Goal: Transaction & Acquisition: Purchase product/service

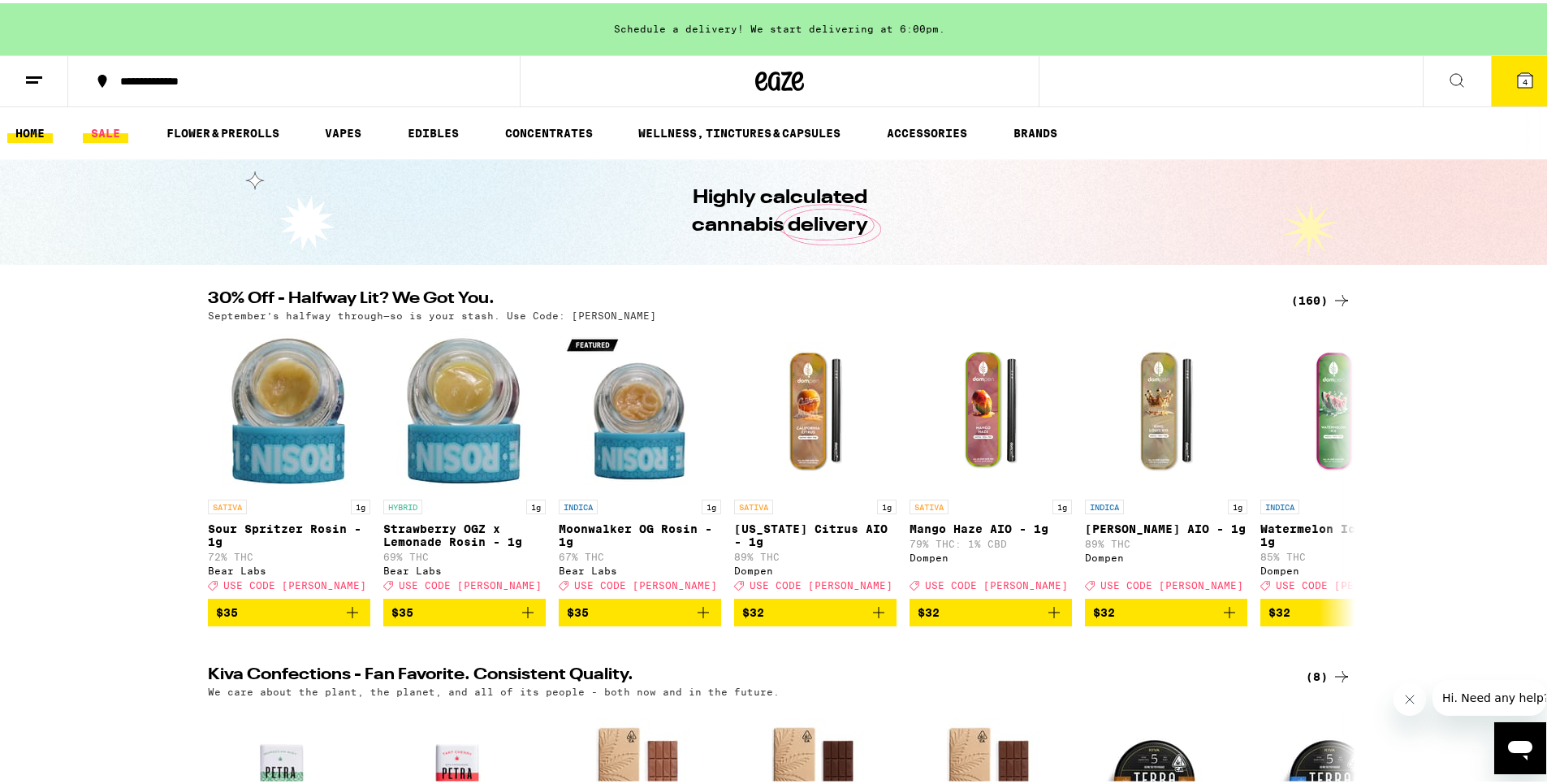
click at [114, 128] on link "SALE" at bounding box center [106, 129] width 46 height 20
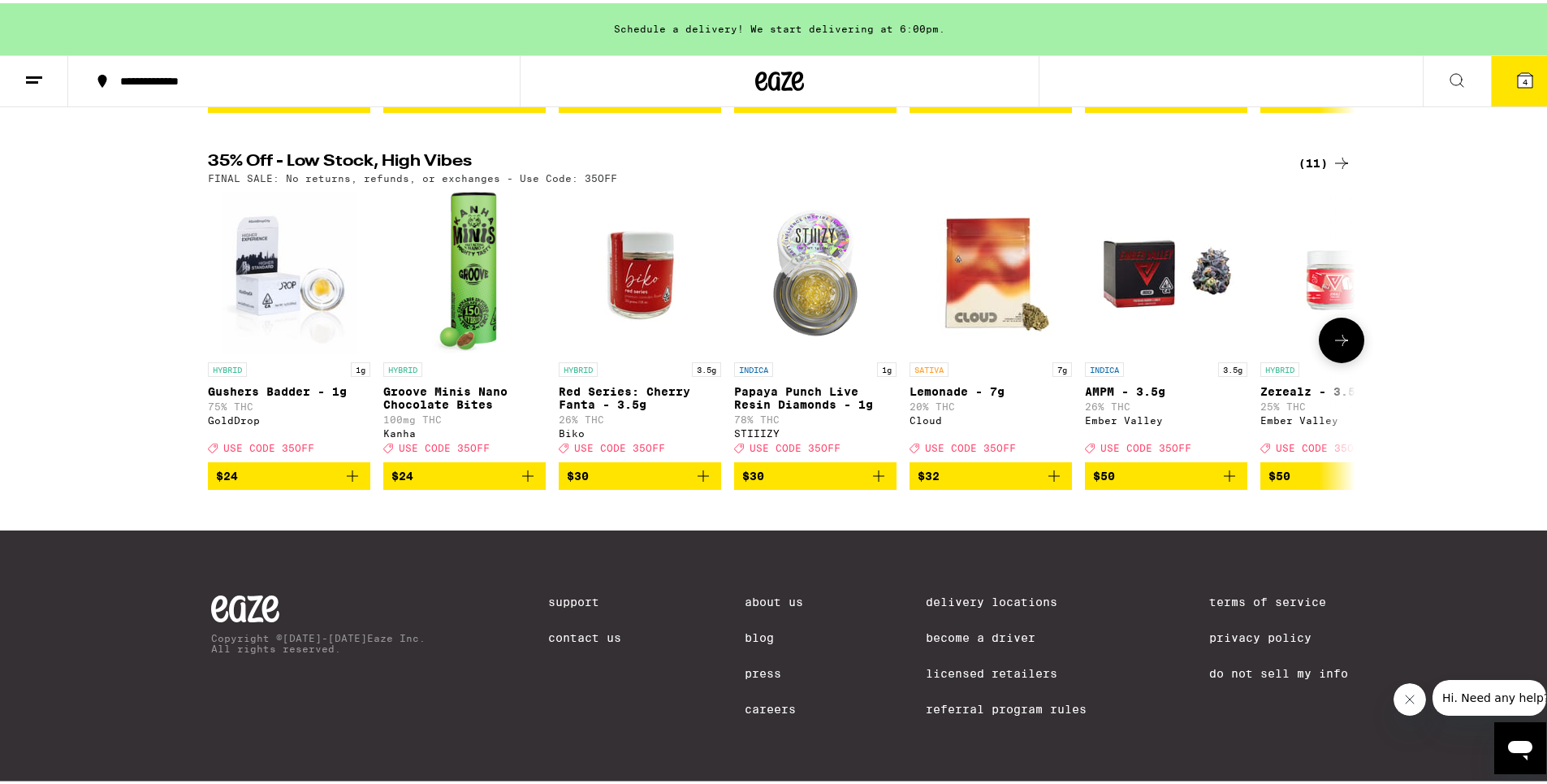
scroll to position [455, 0]
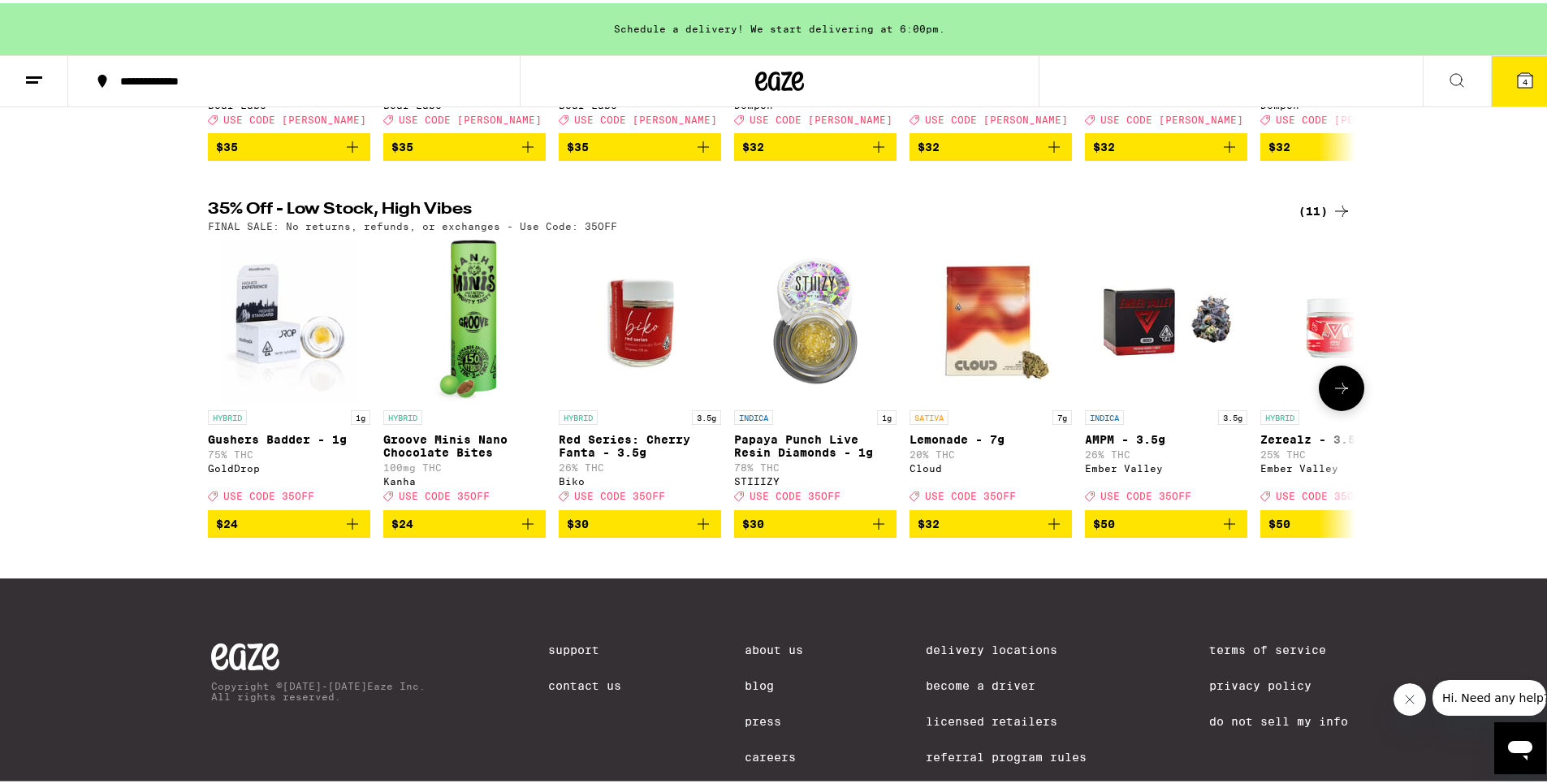
click at [1332, 395] on icon at bounding box center [1341, 385] width 20 height 20
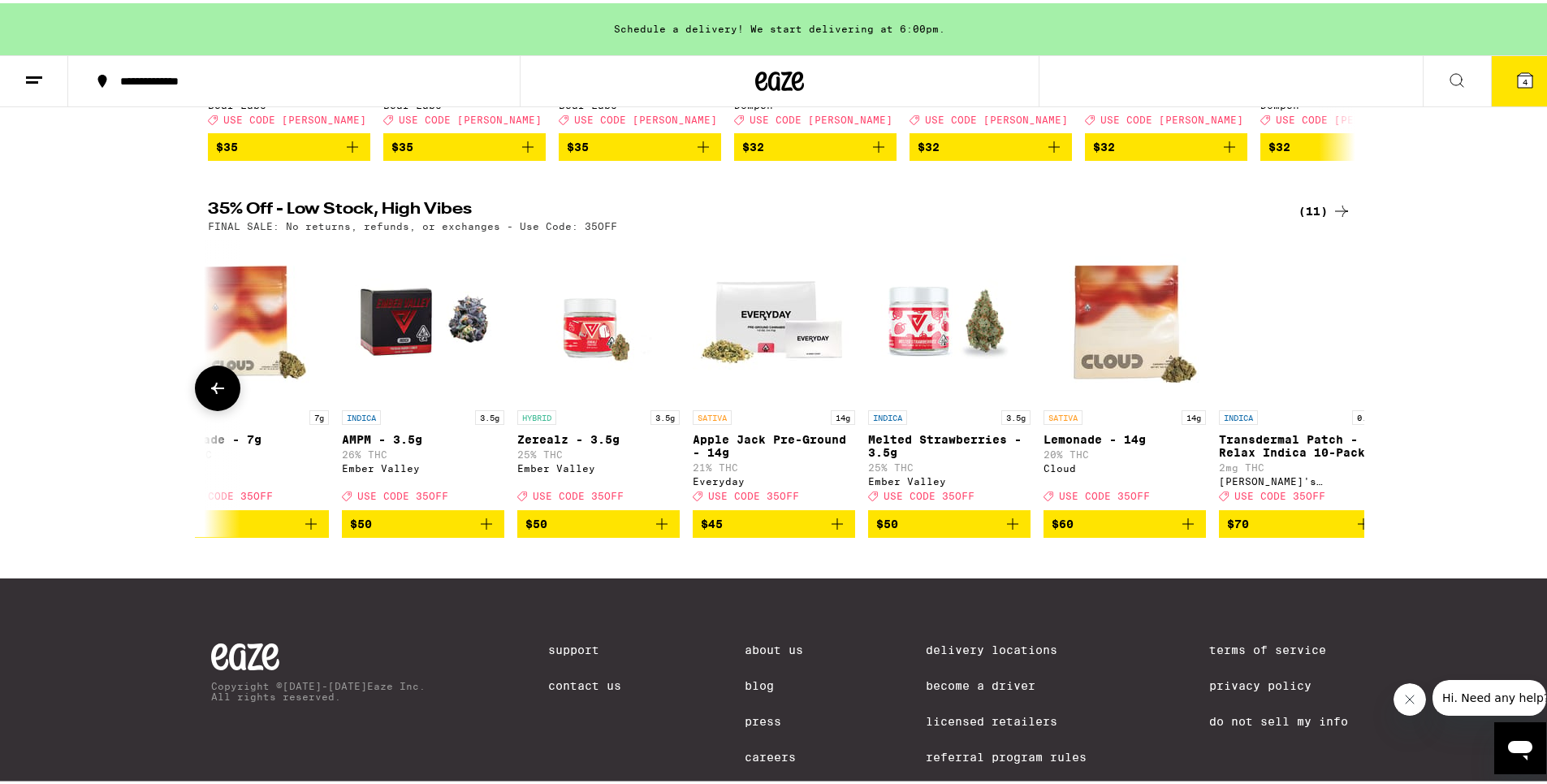
scroll to position [0, 786]
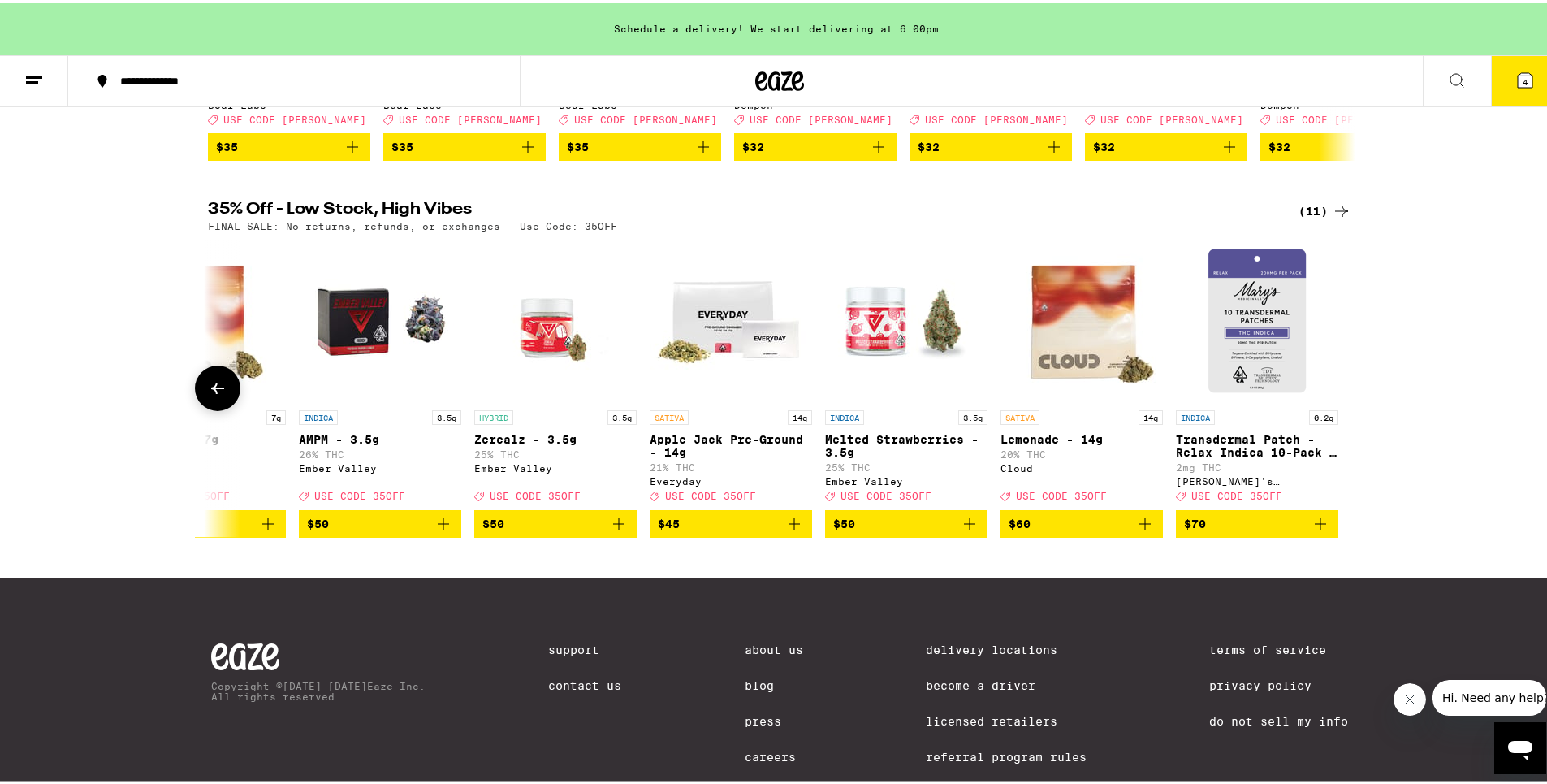
drag, startPoint x: 1327, startPoint y: 409, endPoint x: 1399, endPoint y: 323, distance: 112.2
click at [1399, 323] on div "35% Off - Low Stock, High Vibes (11) FINAL SALE: No returns, refunds, or exchan…" at bounding box center [779, 365] width 1559 height 336
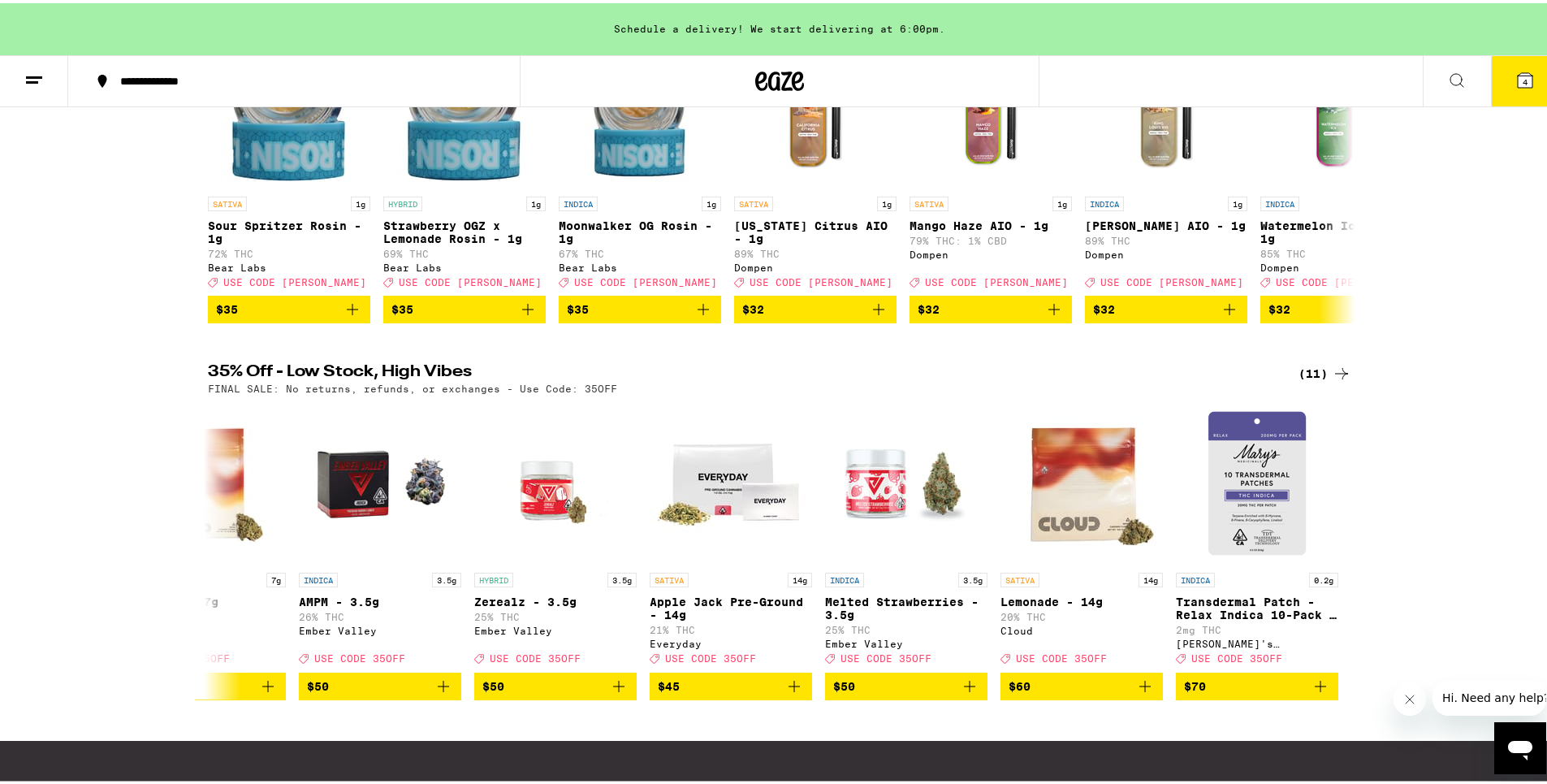
scroll to position [131, 0]
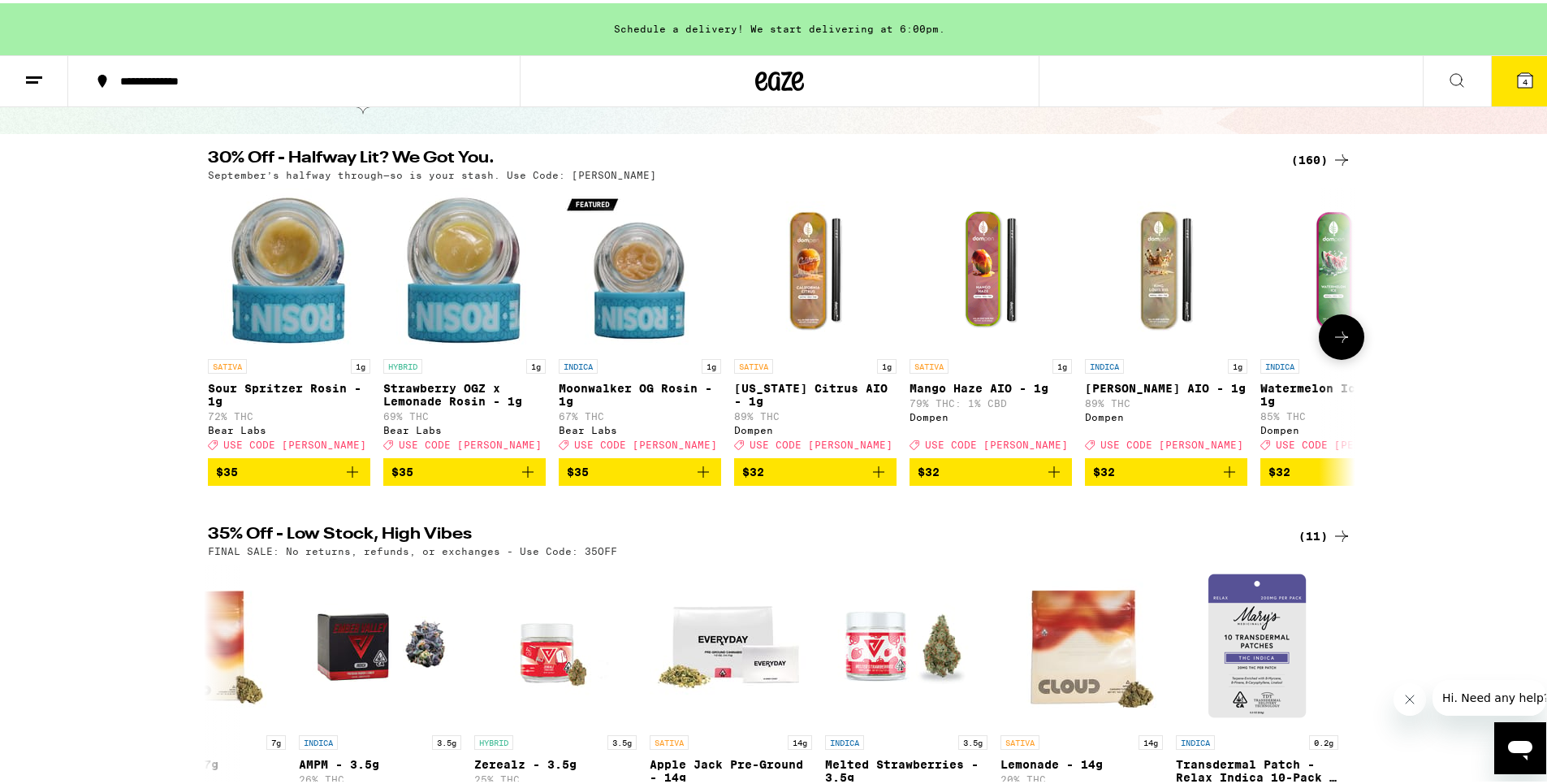
click at [1318, 334] on button at bounding box center [1341, 334] width 46 height 46
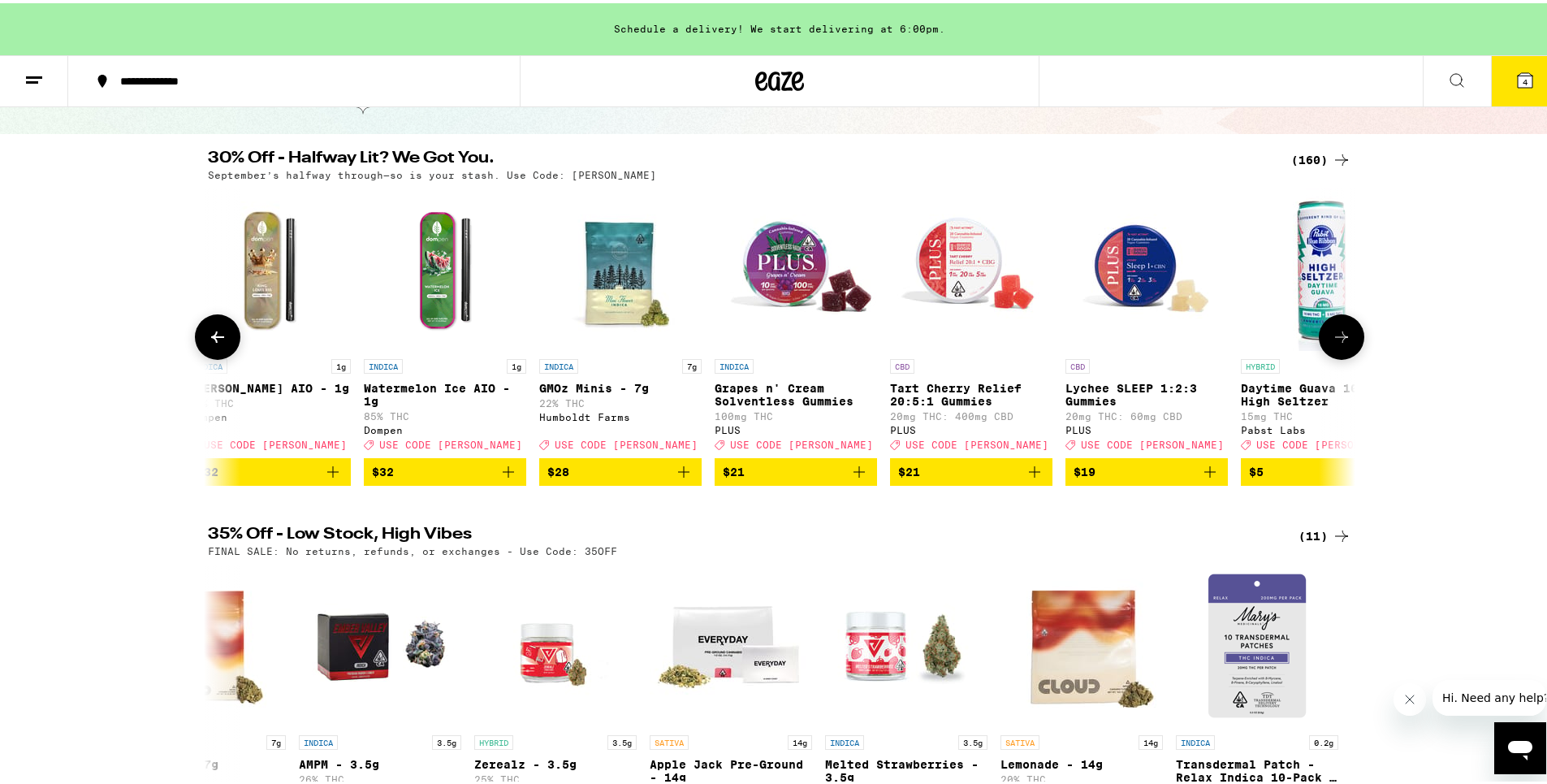
scroll to position [0, 967]
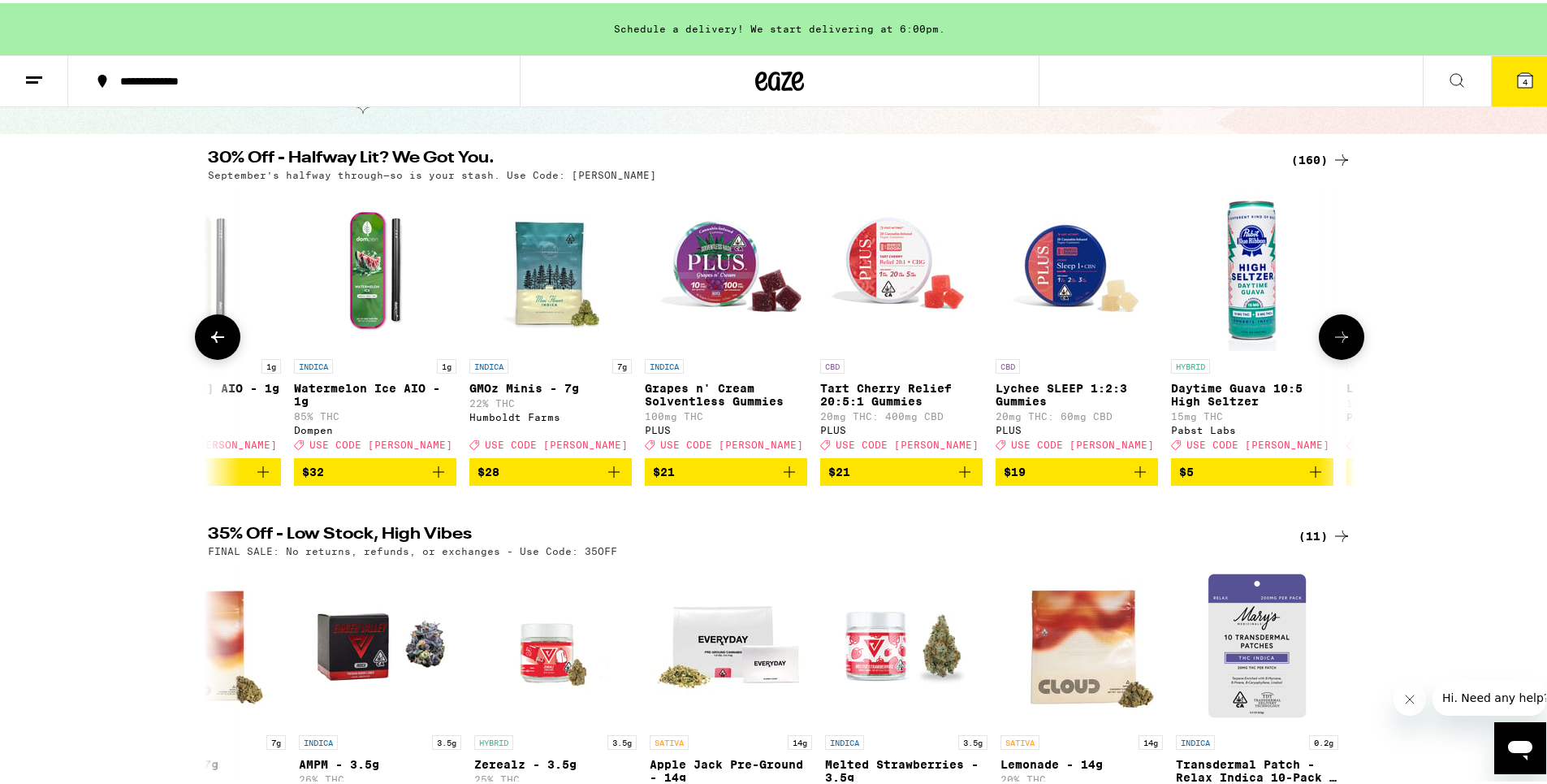
drag, startPoint x: 1317, startPoint y: 334, endPoint x: 1352, endPoint y: 200, distance: 138.5
click at [1352, 200] on img "Open page for Lemon High Seltzer from Pabst Labs" at bounding box center [1427, 266] width 162 height 162
click at [1335, 340] on icon at bounding box center [1341, 333] width 13 height 11
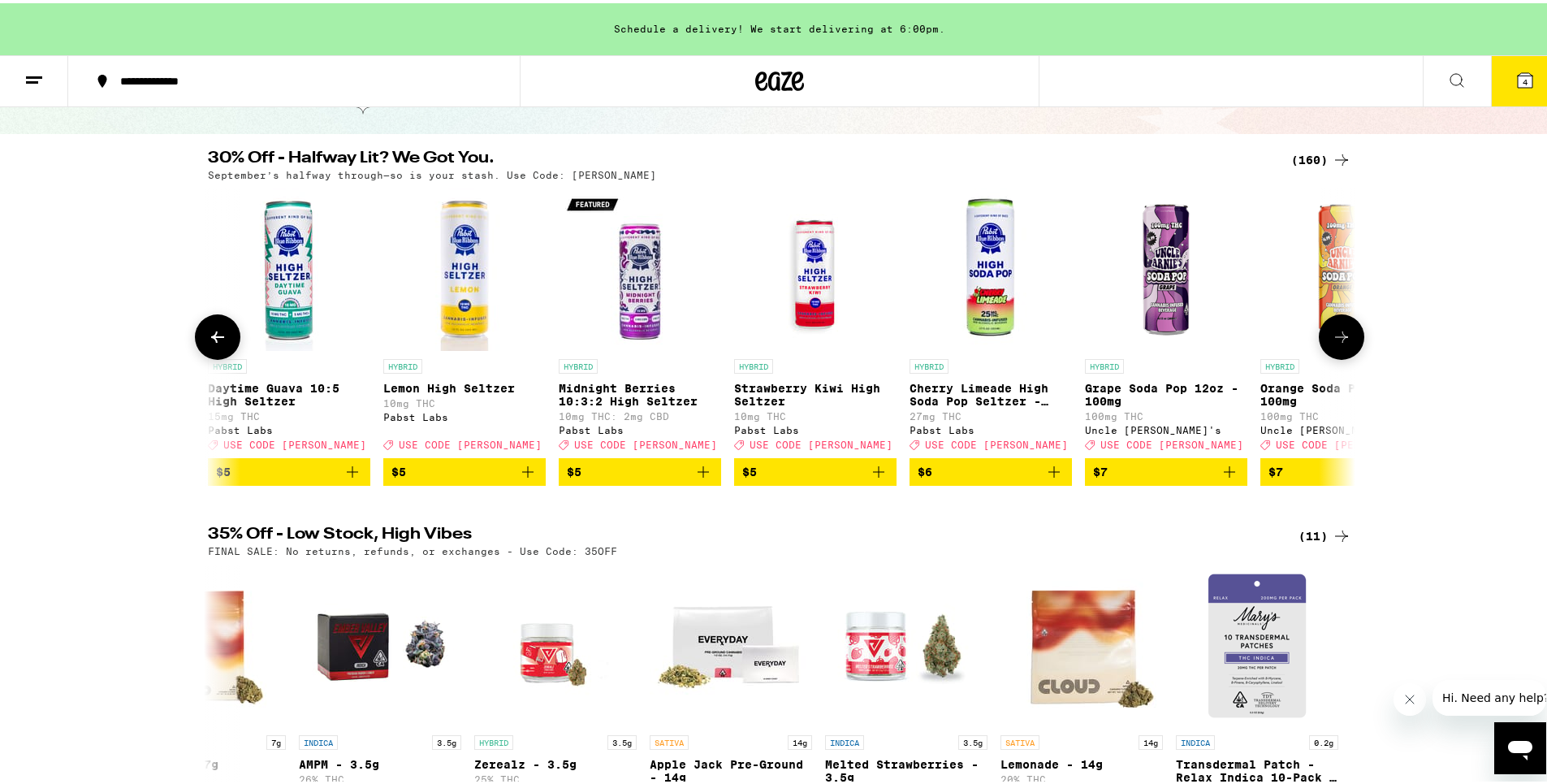
scroll to position [0, 1933]
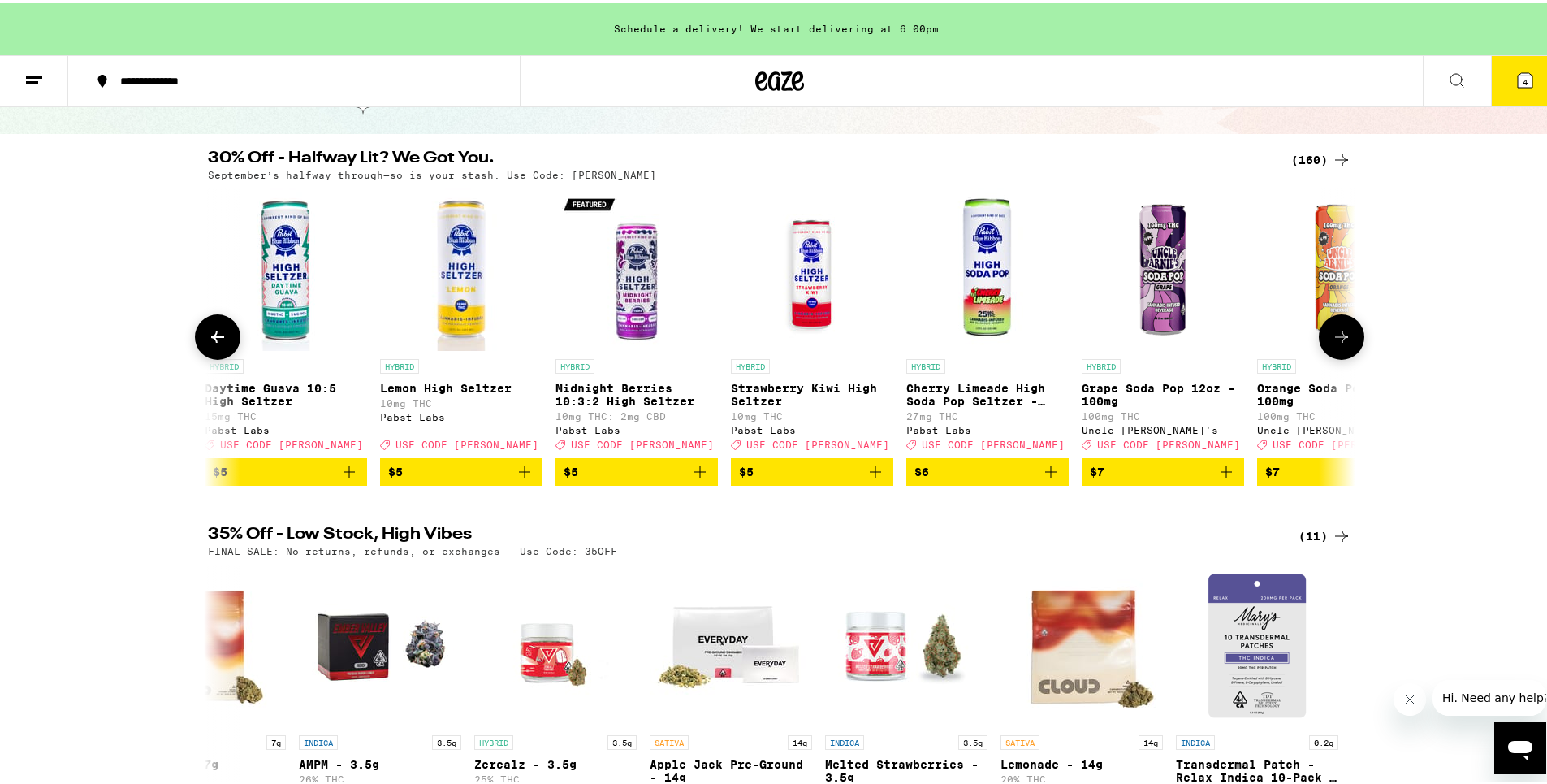
drag, startPoint x: 1330, startPoint y: 341, endPoint x: 1400, endPoint y: 276, distance: 95.5
click at [1400, 276] on div "30% Off - Halfway Lit? We Got You. (160) September’s halfway through—so is your…" at bounding box center [779, 314] width 1559 height 336
click at [1348, 326] on button at bounding box center [1341, 334] width 46 height 46
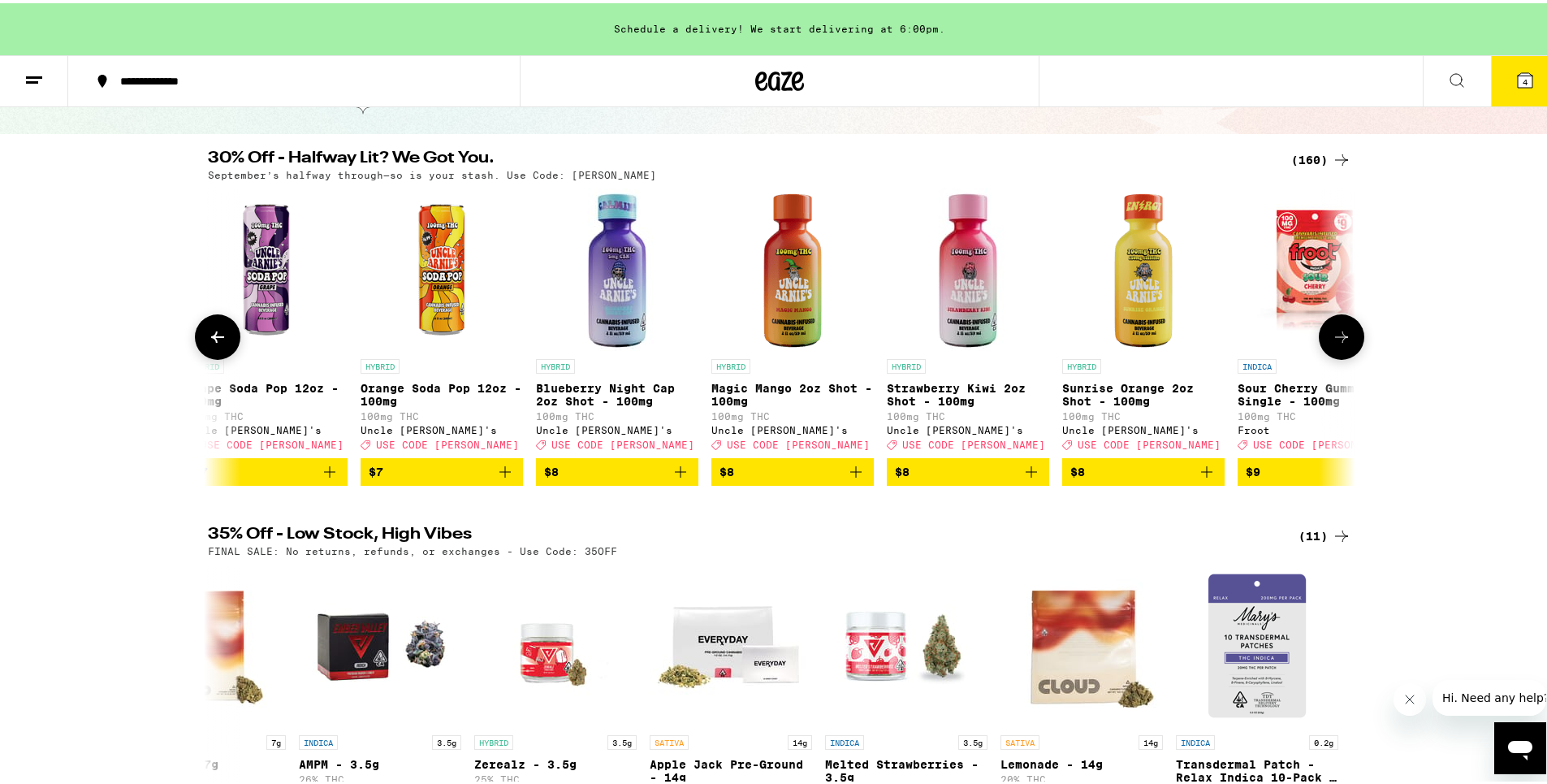
scroll to position [0, 2899]
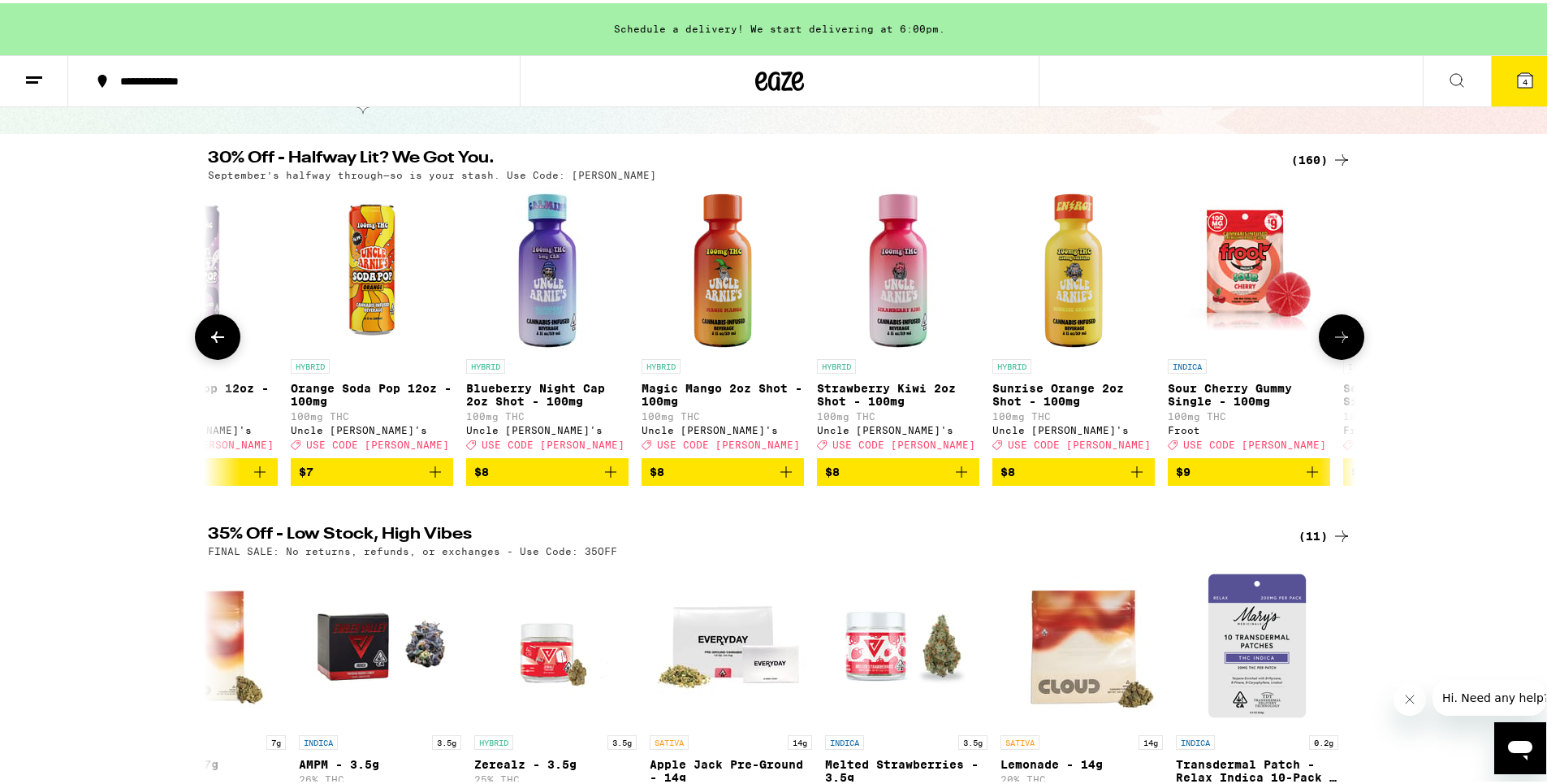
drag, startPoint x: 1348, startPoint y: 326, endPoint x: 1335, endPoint y: 275, distance: 52.6
click at [1335, 275] on div "SATIVA 1g Sour Spritzer Rosin - 1g 72% THC Bear Labs Deal Created with Sketch. …" at bounding box center [779, 334] width 1170 height 297
click at [1339, 340] on icon at bounding box center [1341, 333] width 20 height 20
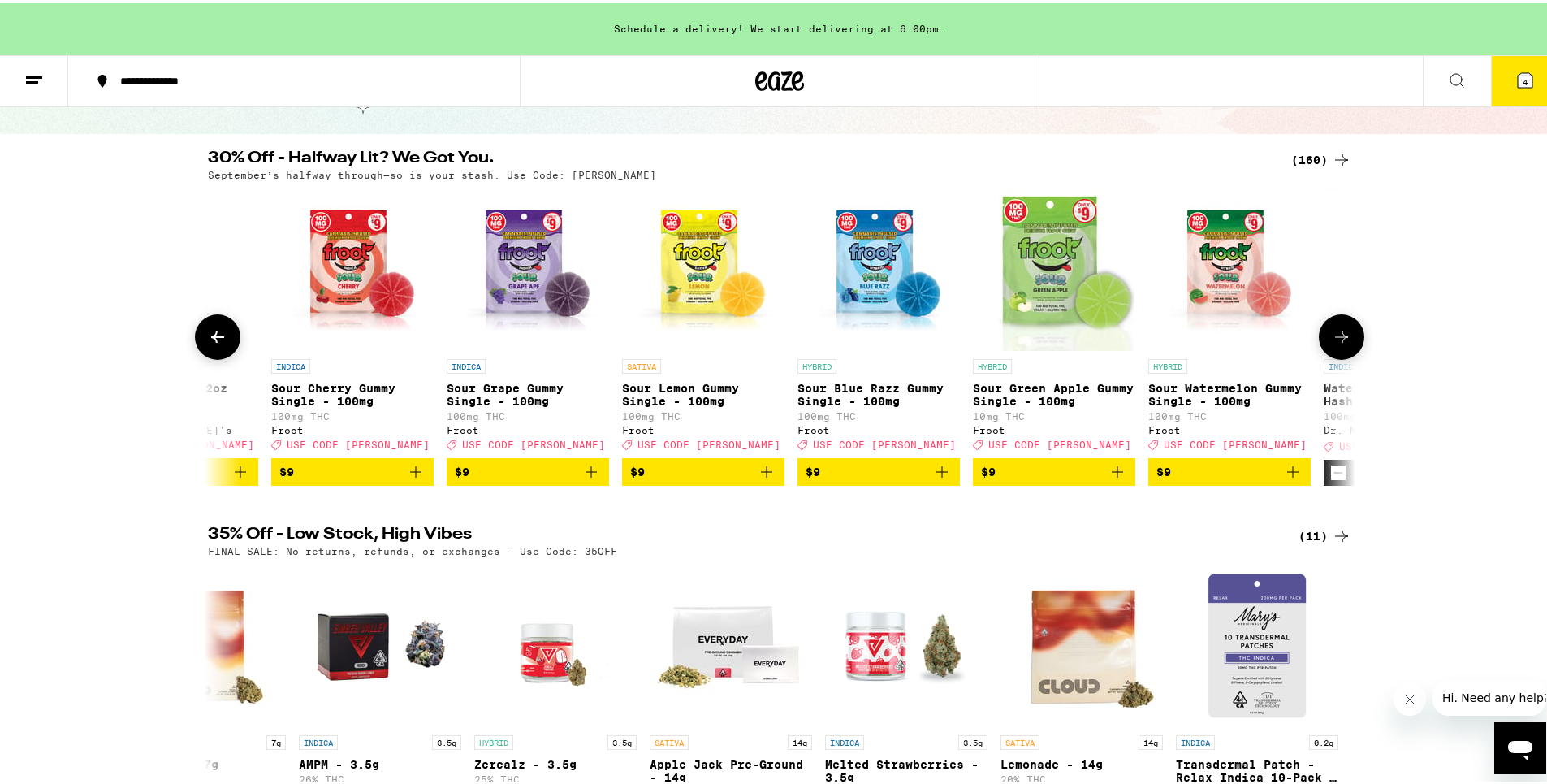
scroll to position [0, 3865]
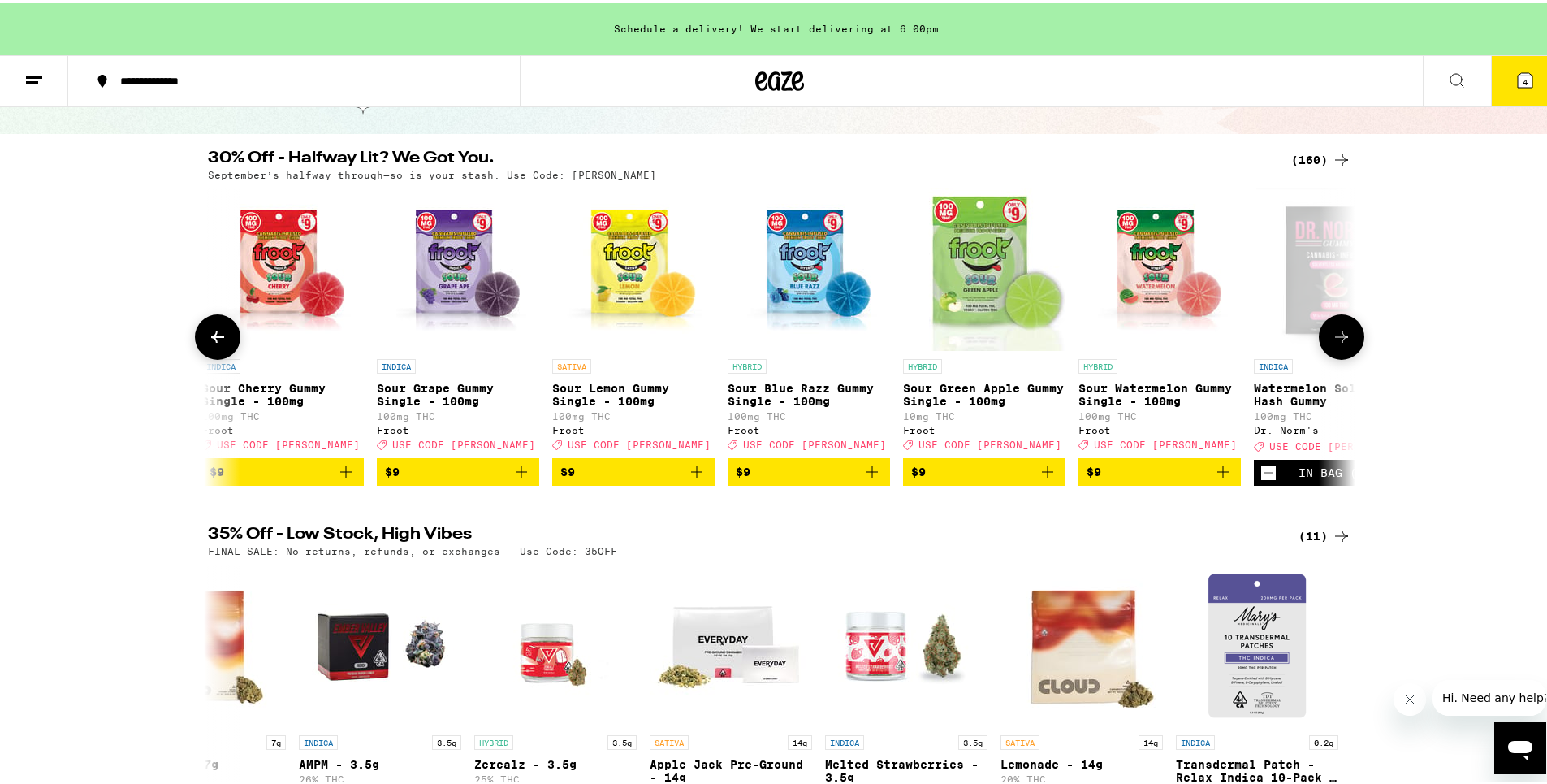
drag, startPoint x: 1339, startPoint y: 339, endPoint x: 1401, endPoint y: 270, distance: 92.8
click at [1401, 270] on div "30% Off - Halfway Lit? We Got You. (160) September’s halfway through—so is your…" at bounding box center [779, 314] width 1559 height 336
click at [1341, 340] on icon at bounding box center [1341, 333] width 20 height 20
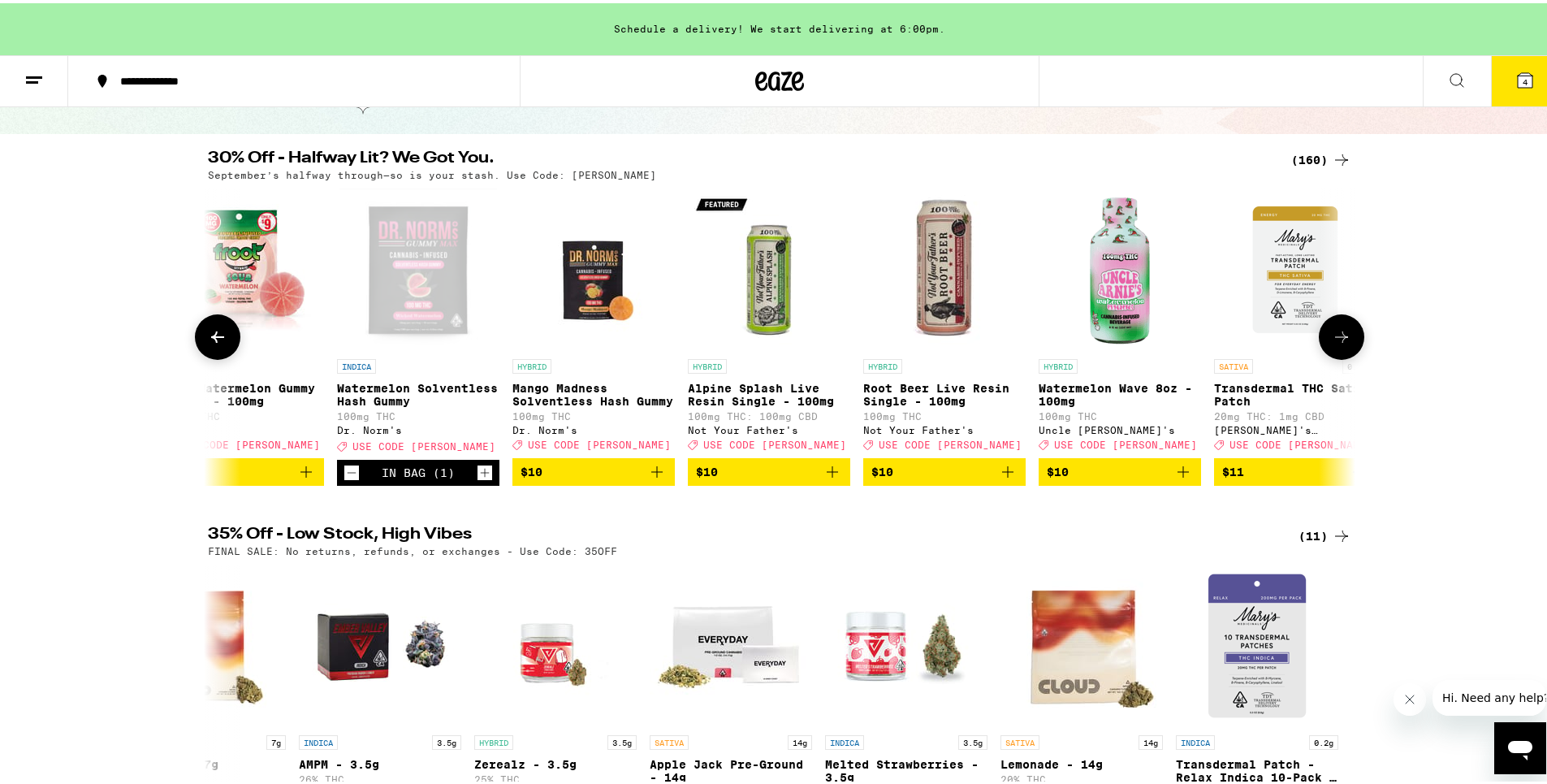
scroll to position [0, 4832]
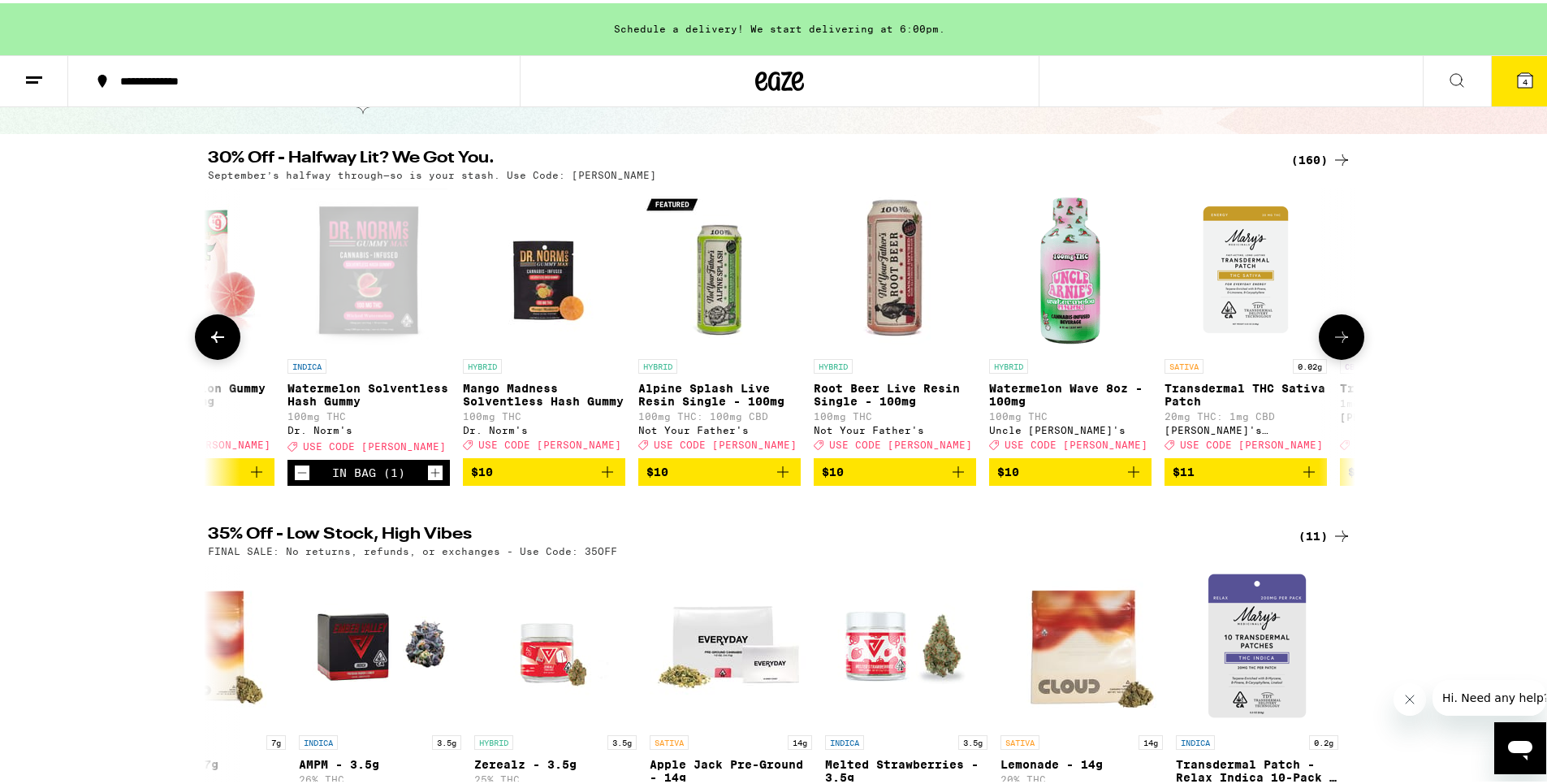
drag, startPoint x: 1341, startPoint y: 336, endPoint x: 1355, endPoint y: 286, distance: 51.9
click at [1355, 286] on img "Open page for Transdermal CBD Patch from Mary's Medicinals" at bounding box center [1420, 266] width 162 height 162
click at [1345, 341] on icon at bounding box center [1341, 333] width 20 height 20
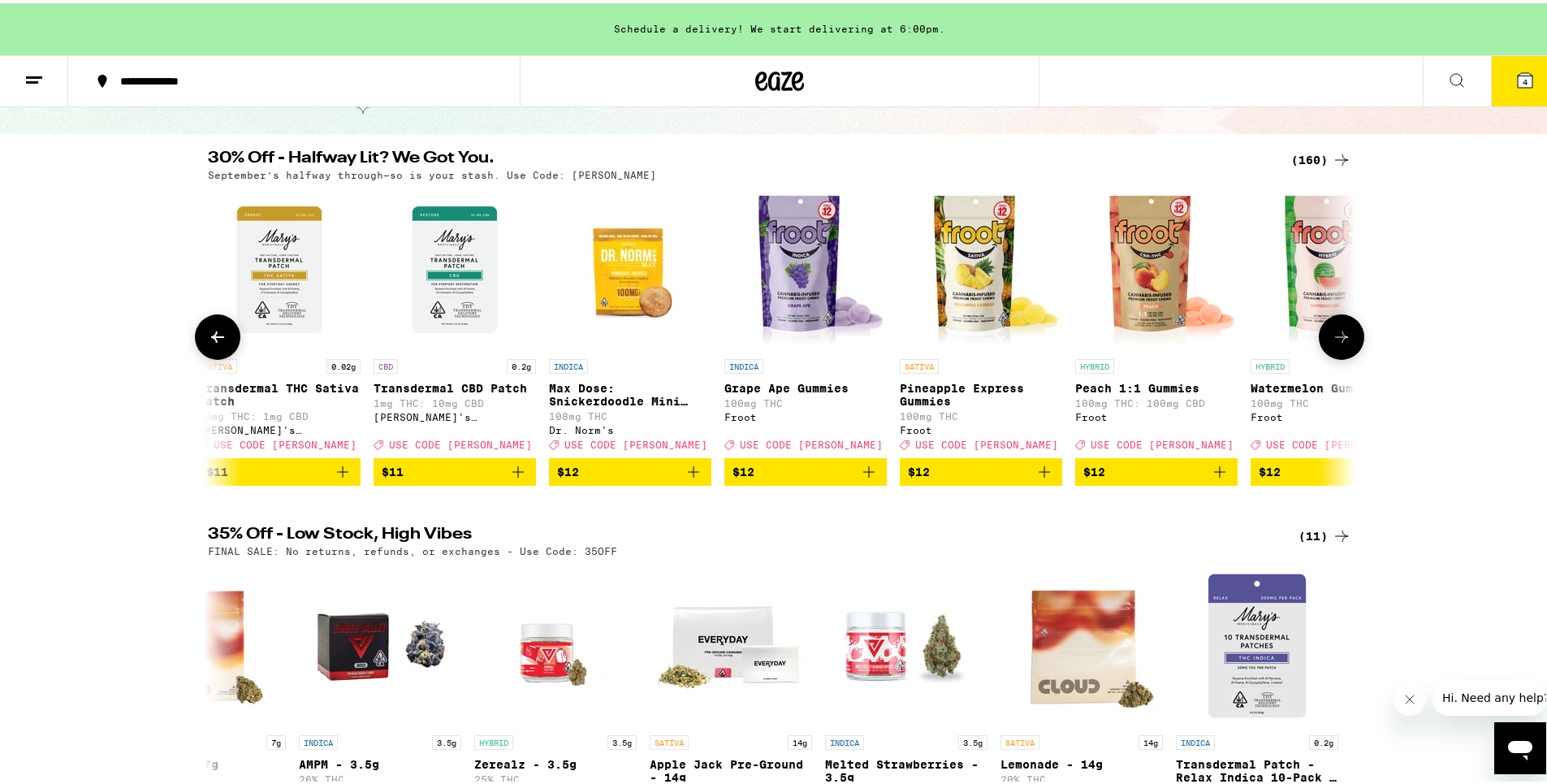
scroll to position [49, 0]
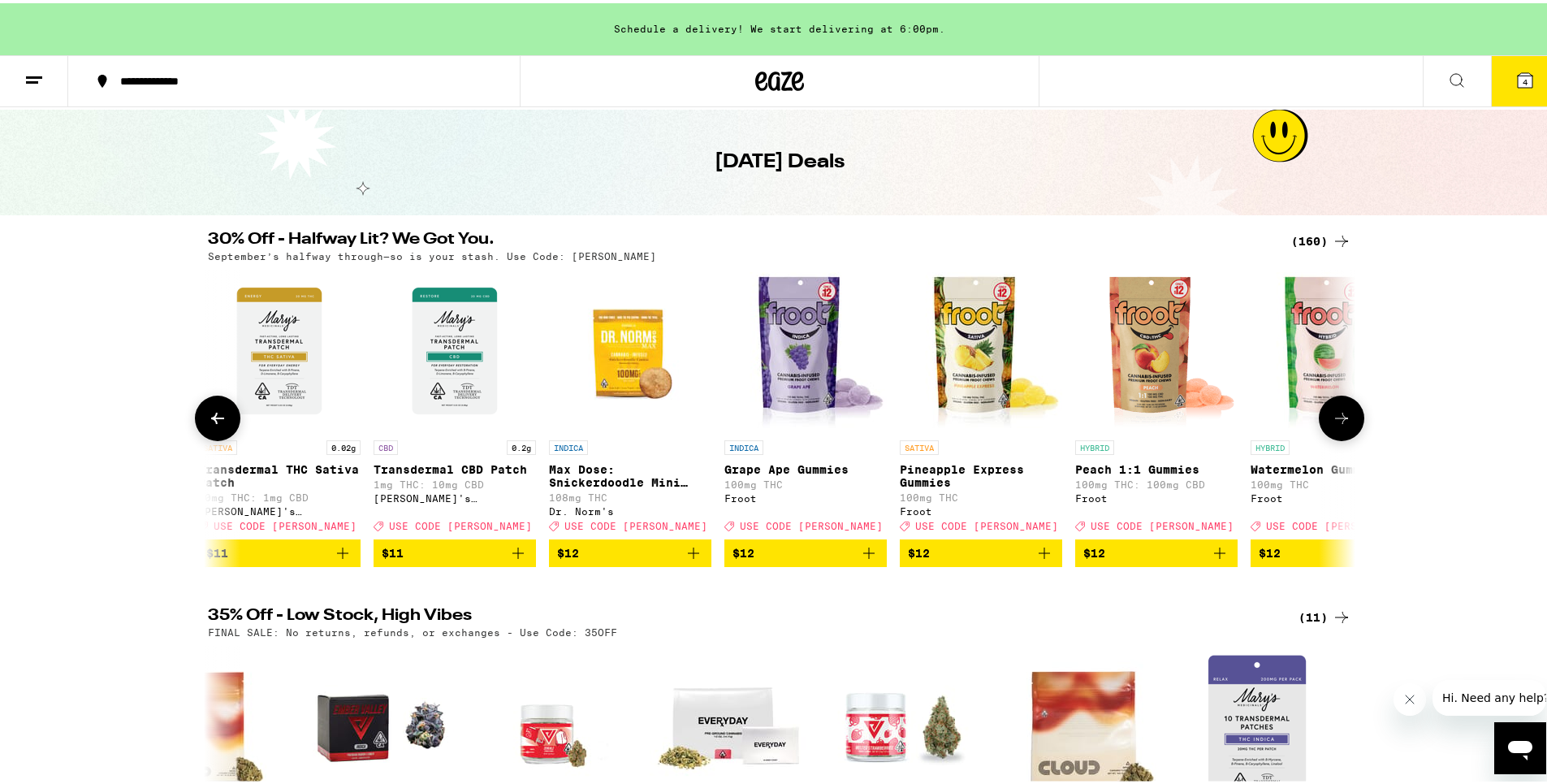
click at [1347, 426] on button at bounding box center [1341, 415] width 46 height 46
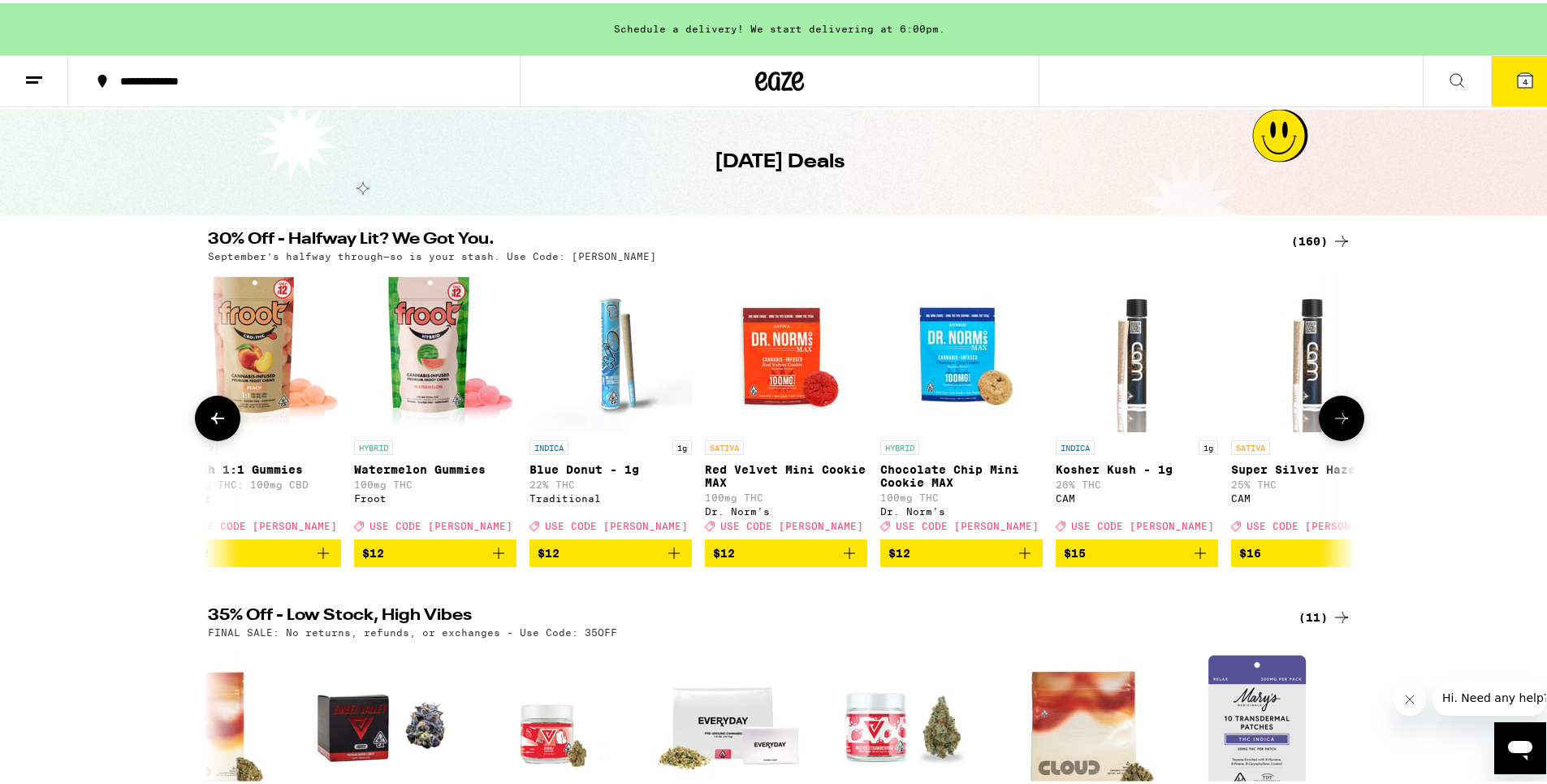
scroll to position [0, 6765]
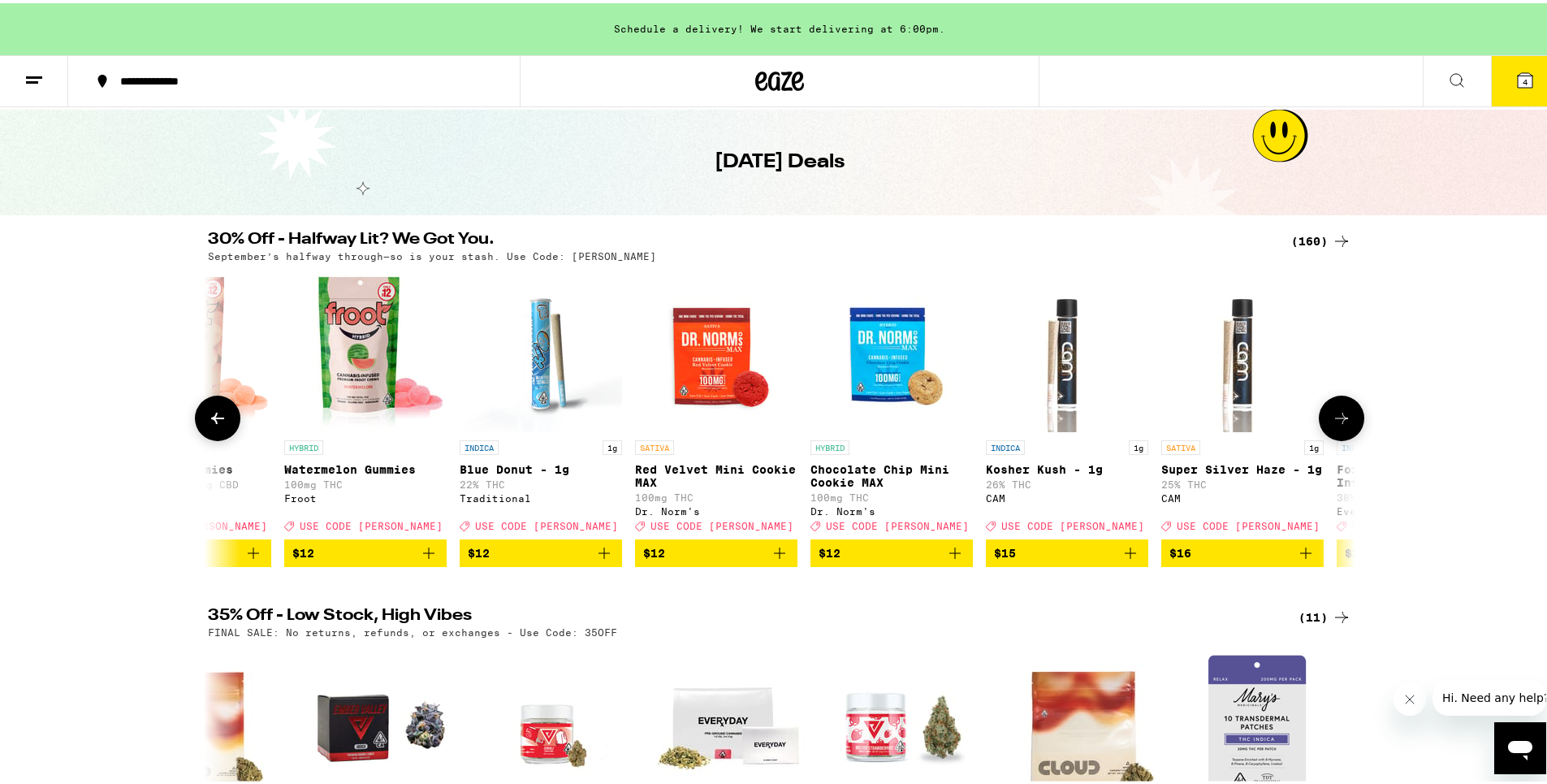
click at [1348, 425] on button at bounding box center [1341, 415] width 46 height 46
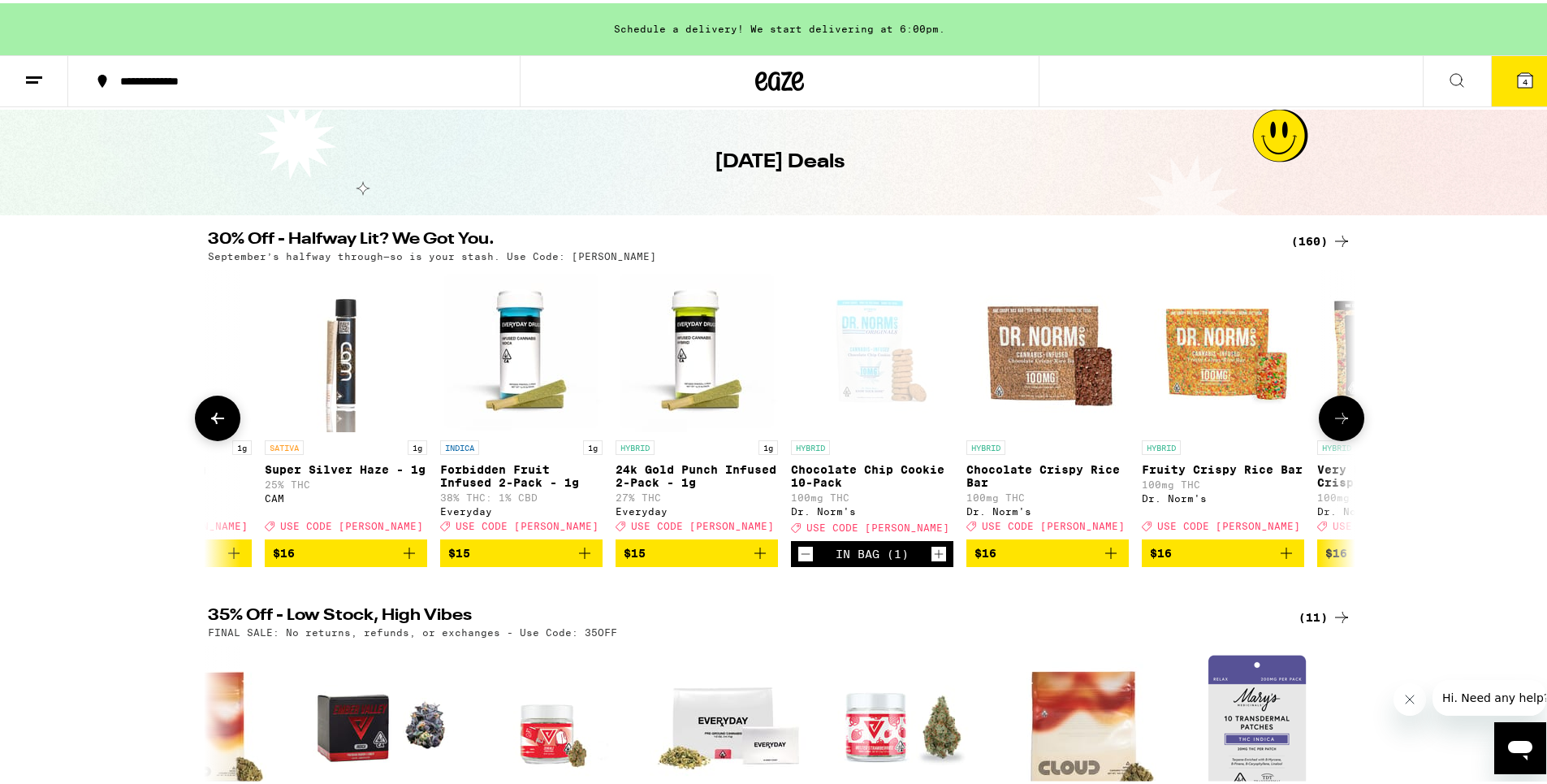
scroll to position [0, 7732]
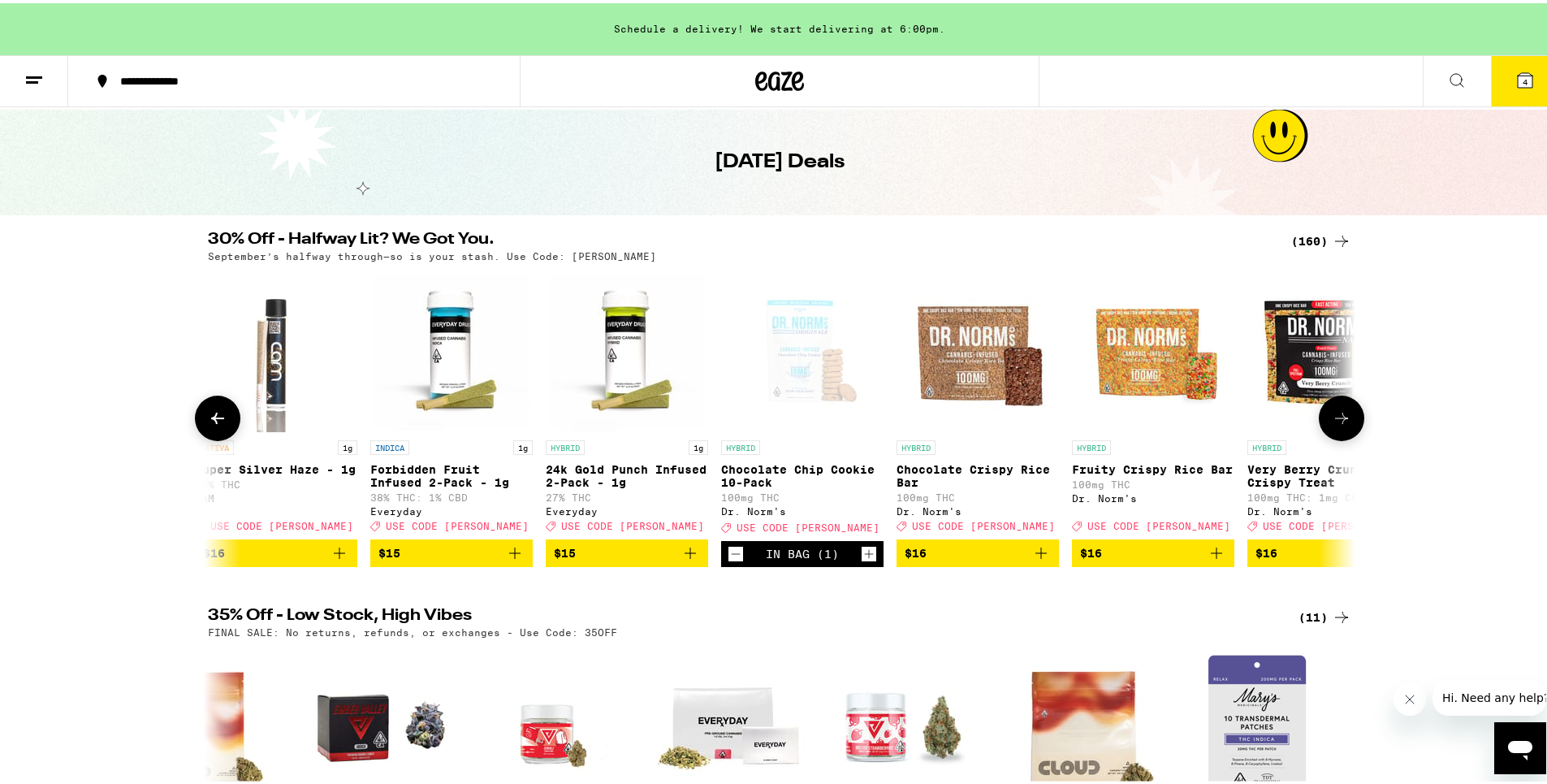
click at [1348, 425] on button at bounding box center [1341, 415] width 46 height 46
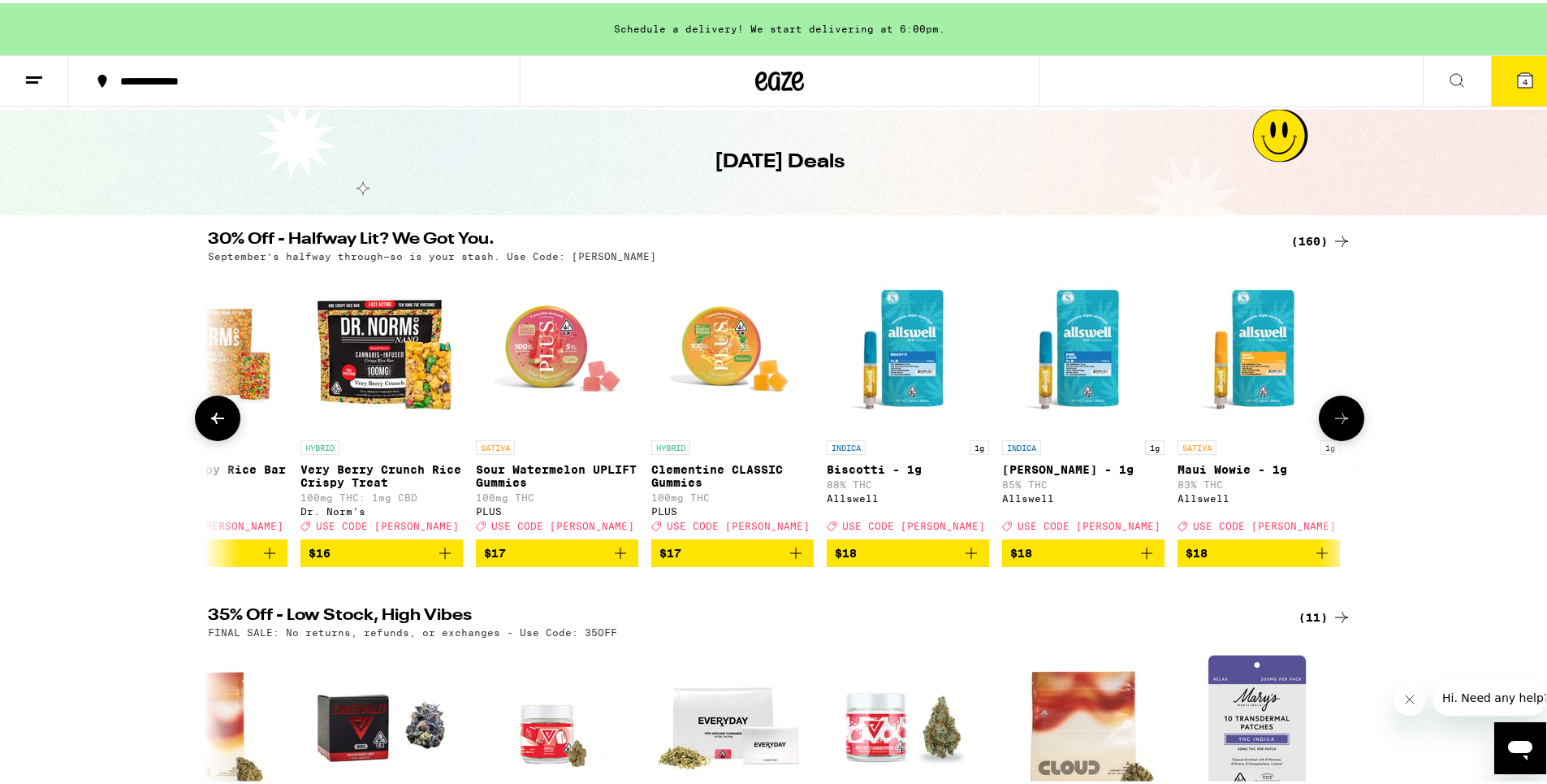
scroll to position [0, 8698]
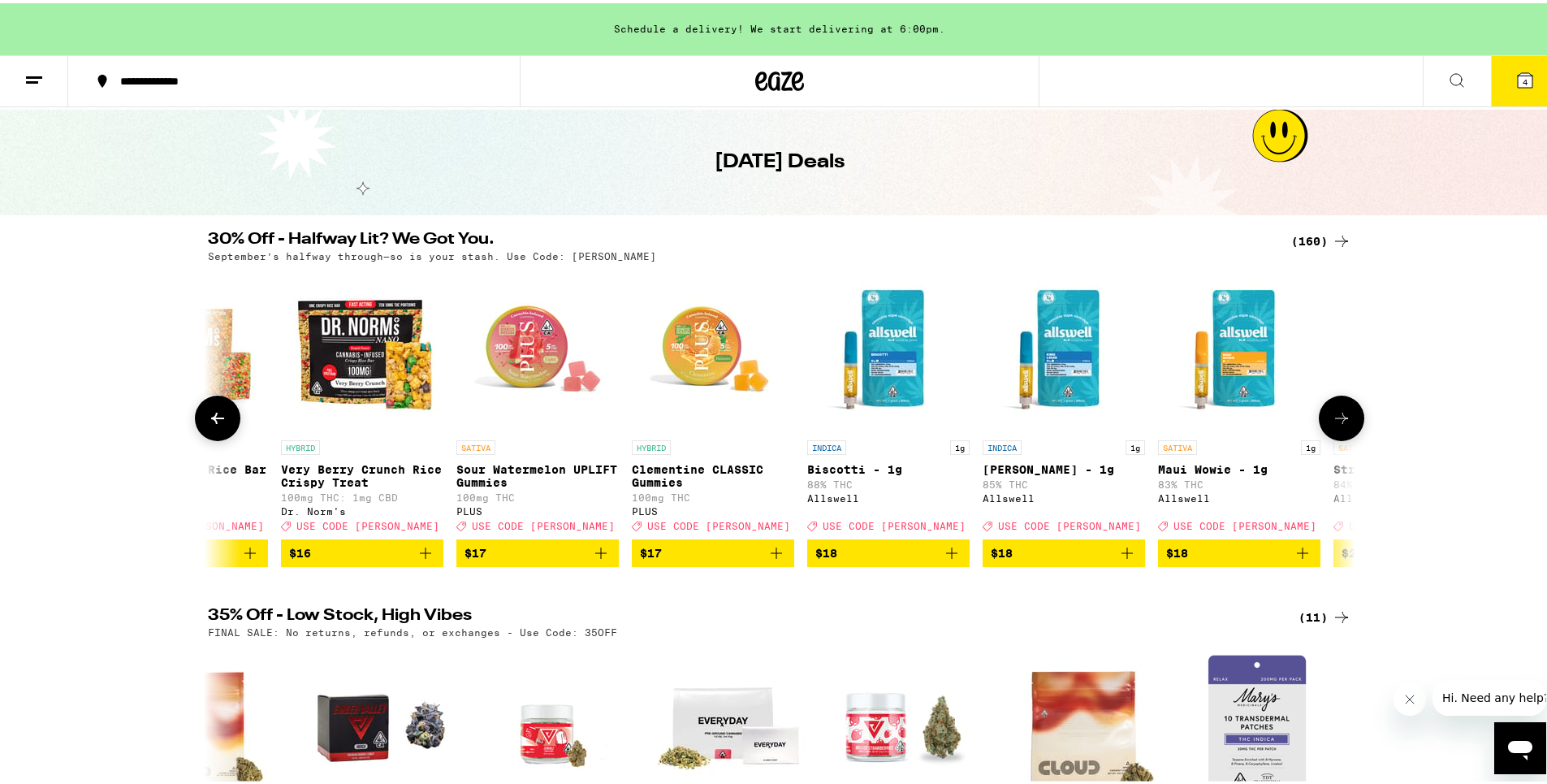
click at [1348, 425] on button at bounding box center [1341, 415] width 46 height 46
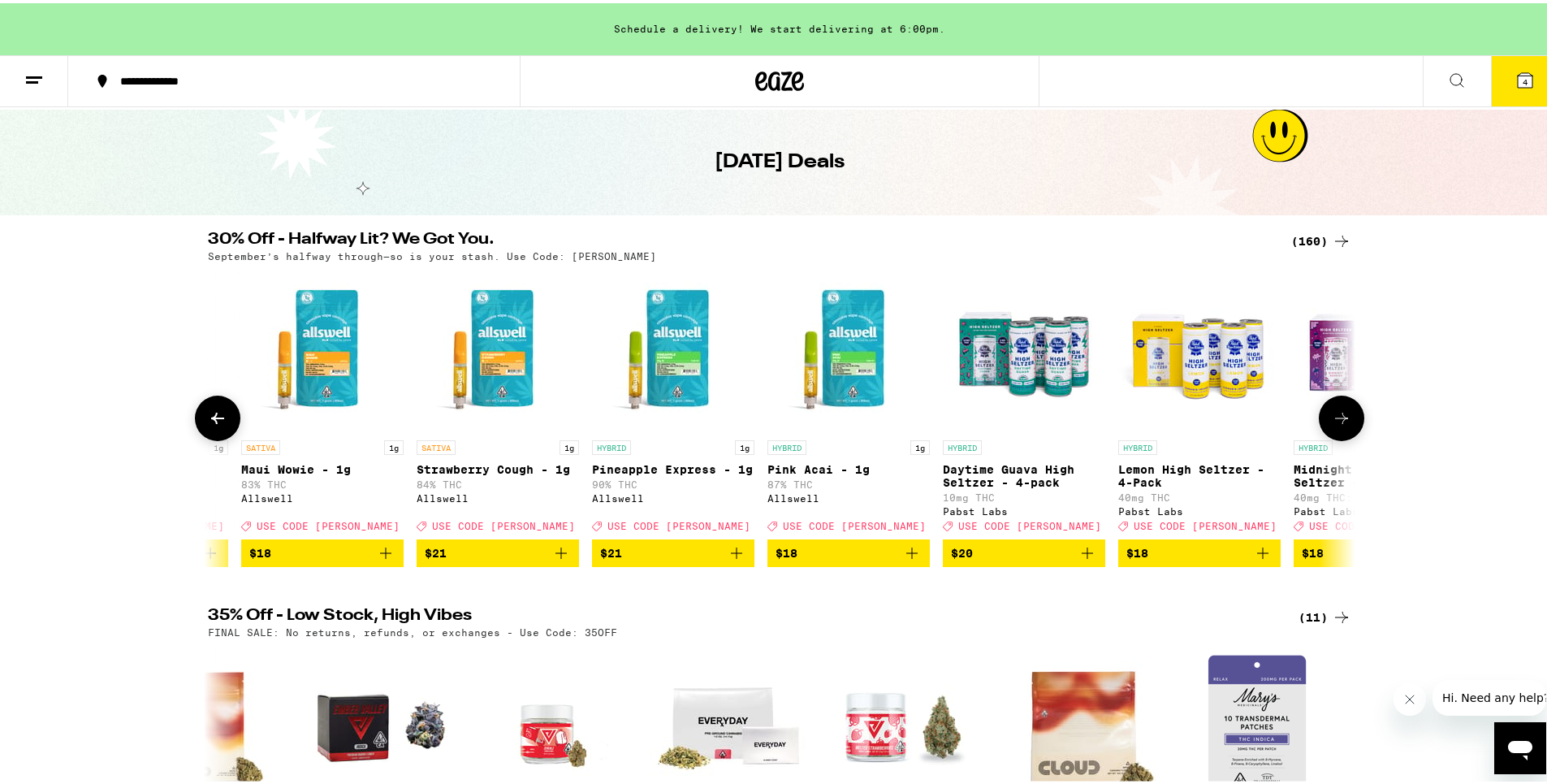
scroll to position [0, 9664]
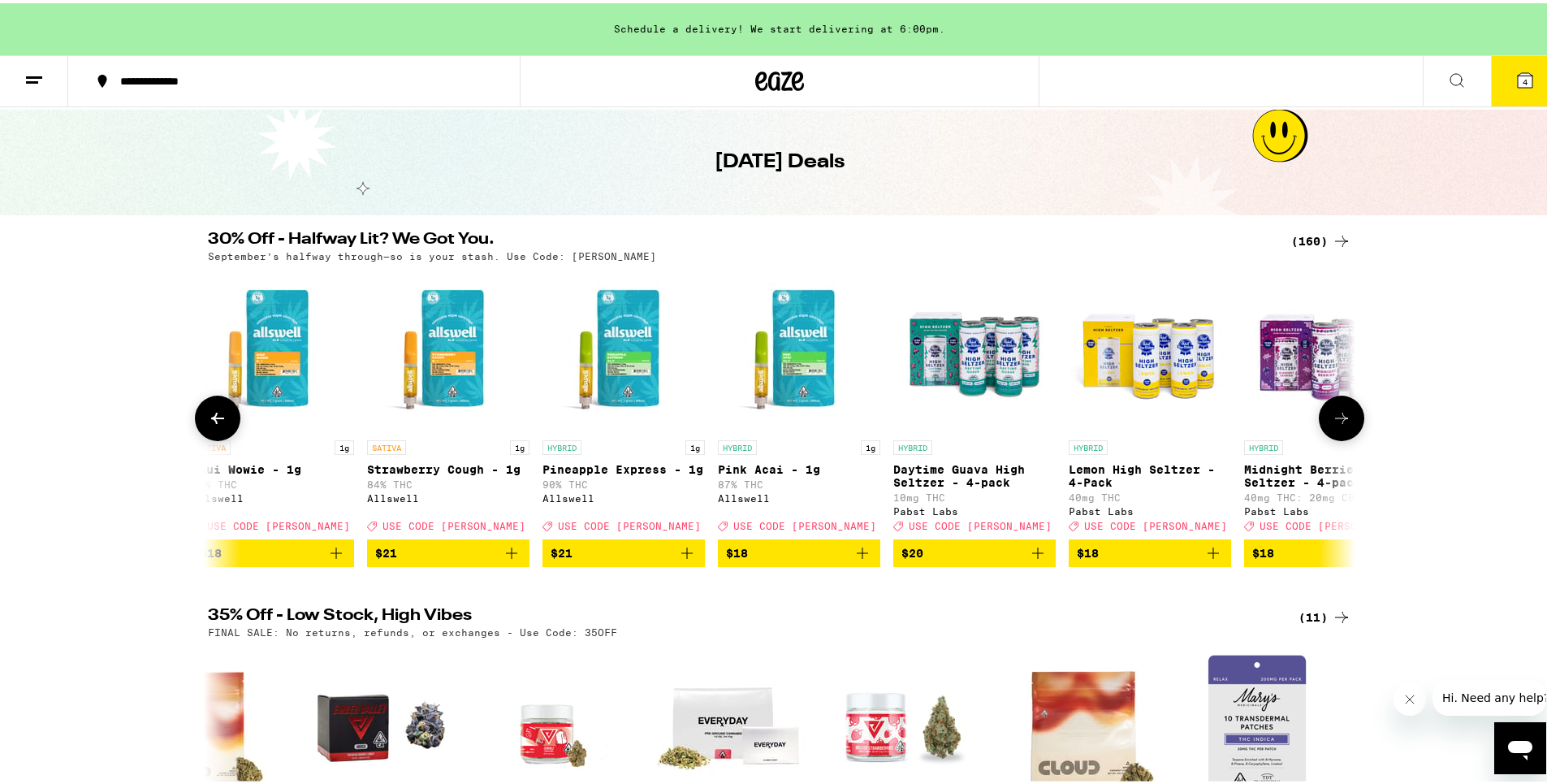
click at [1348, 425] on button at bounding box center [1341, 415] width 46 height 46
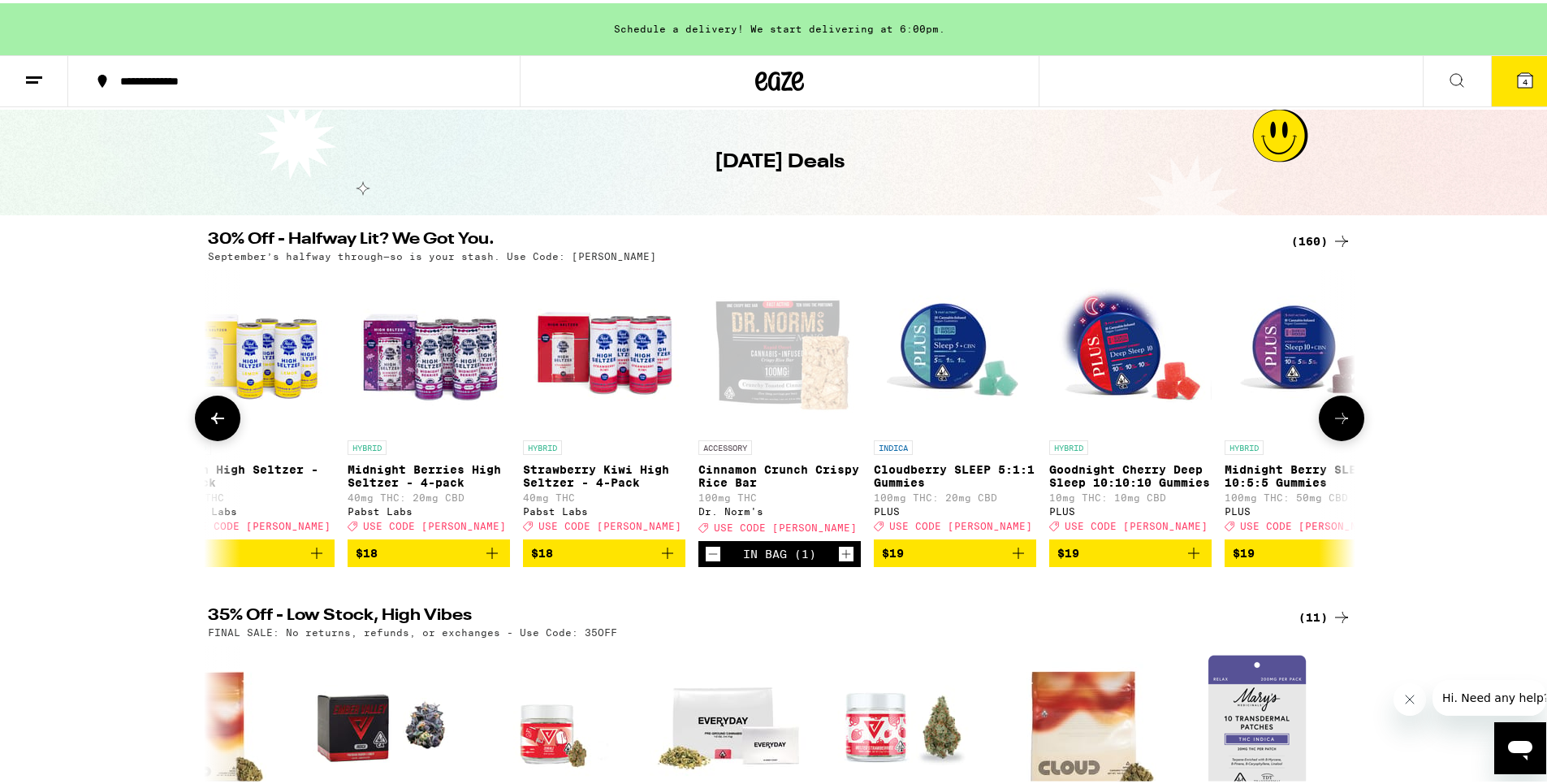
scroll to position [0, 10631]
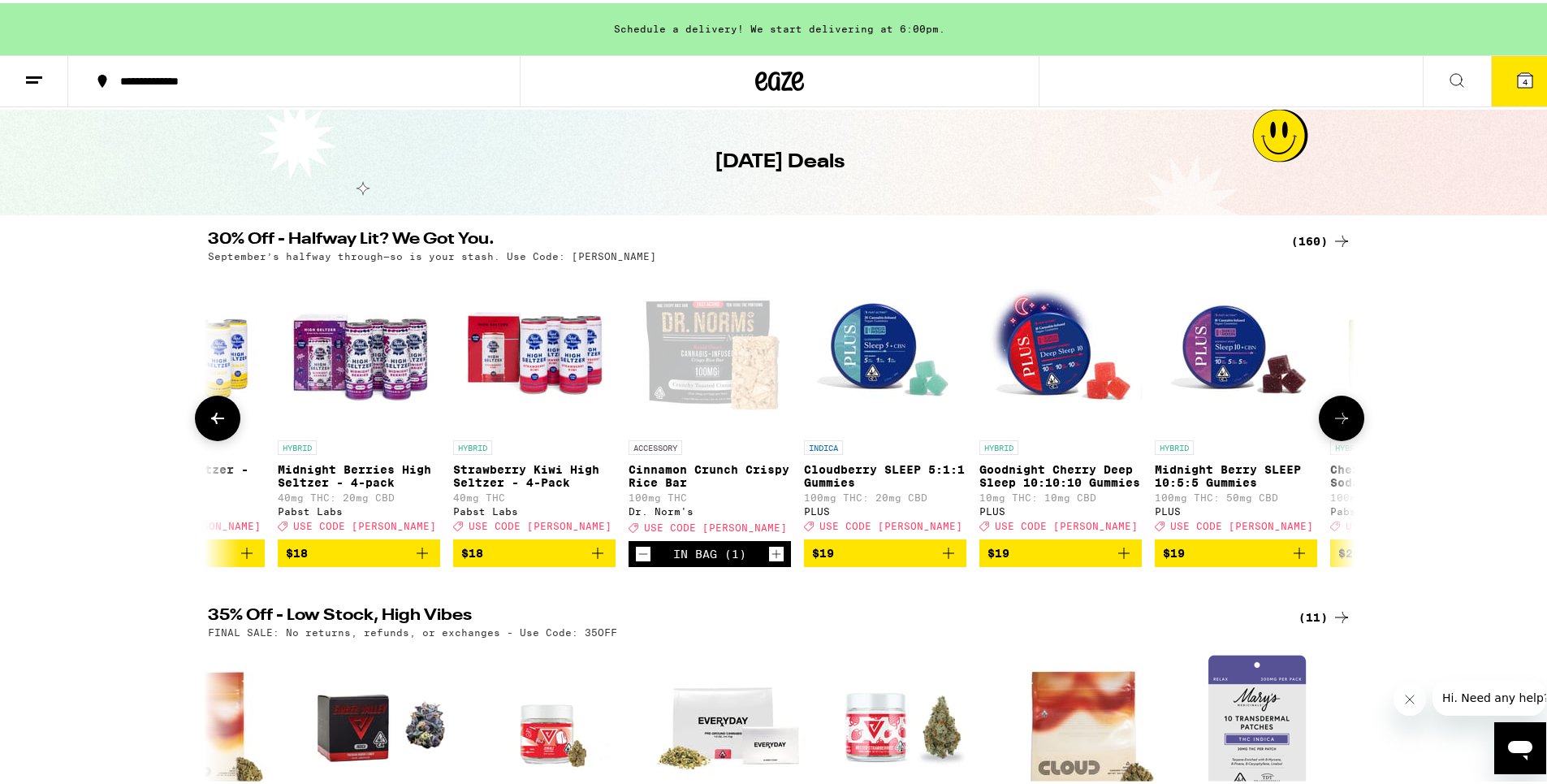
click at [1348, 425] on button at bounding box center [1341, 415] width 46 height 46
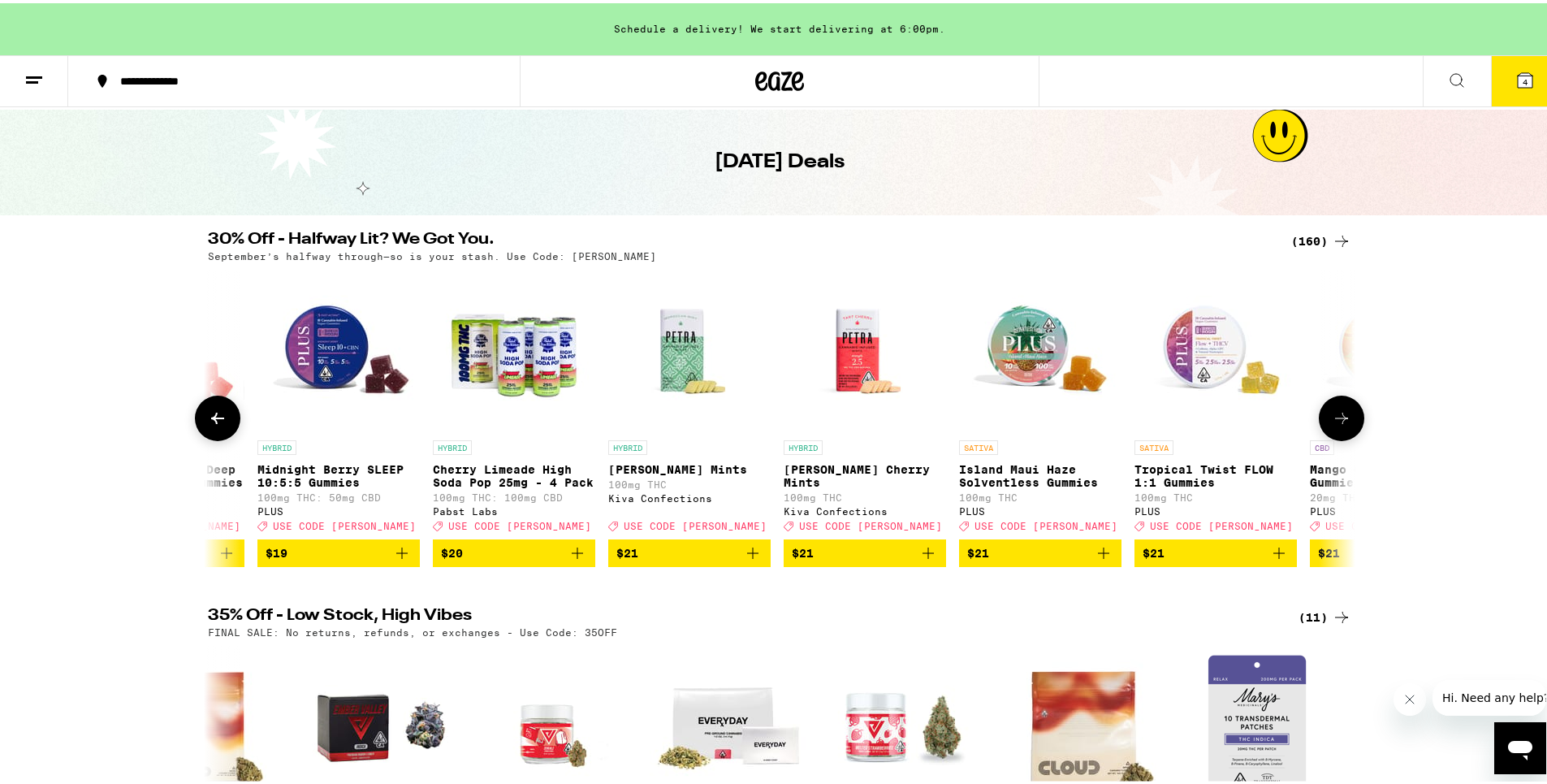
scroll to position [0, 11597]
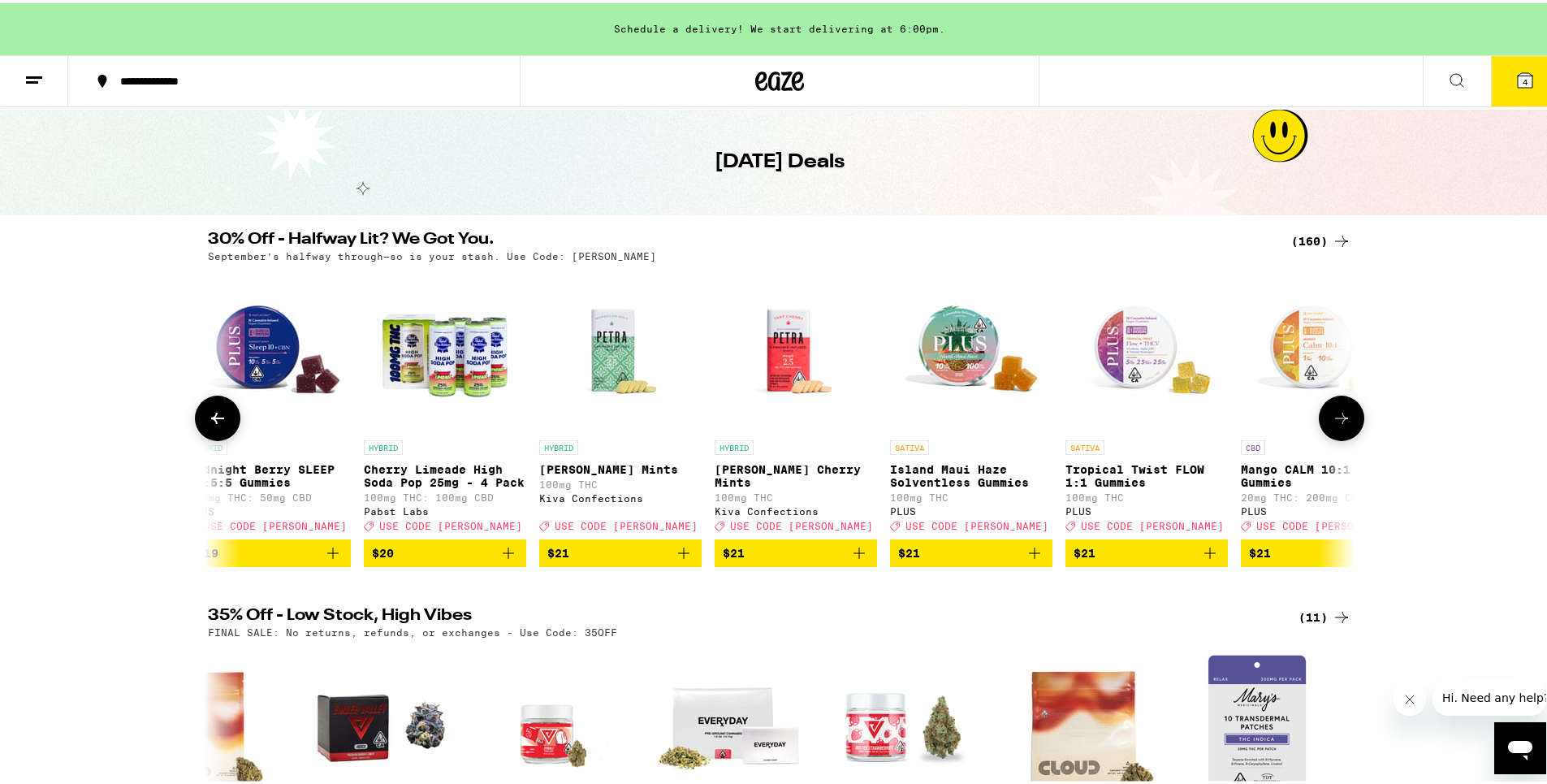
click at [1348, 425] on button at bounding box center [1341, 415] width 46 height 46
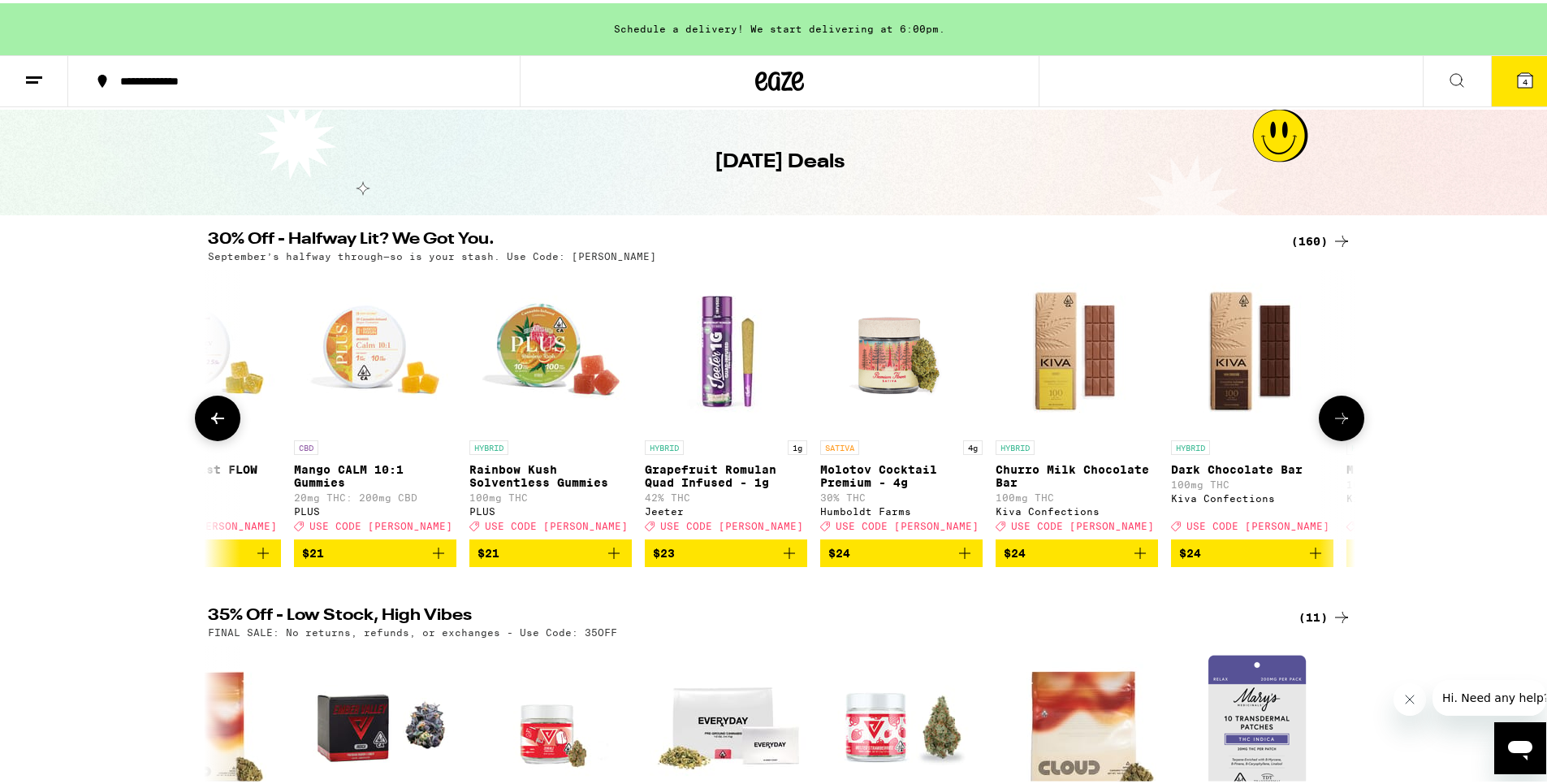
scroll to position [0, 12564]
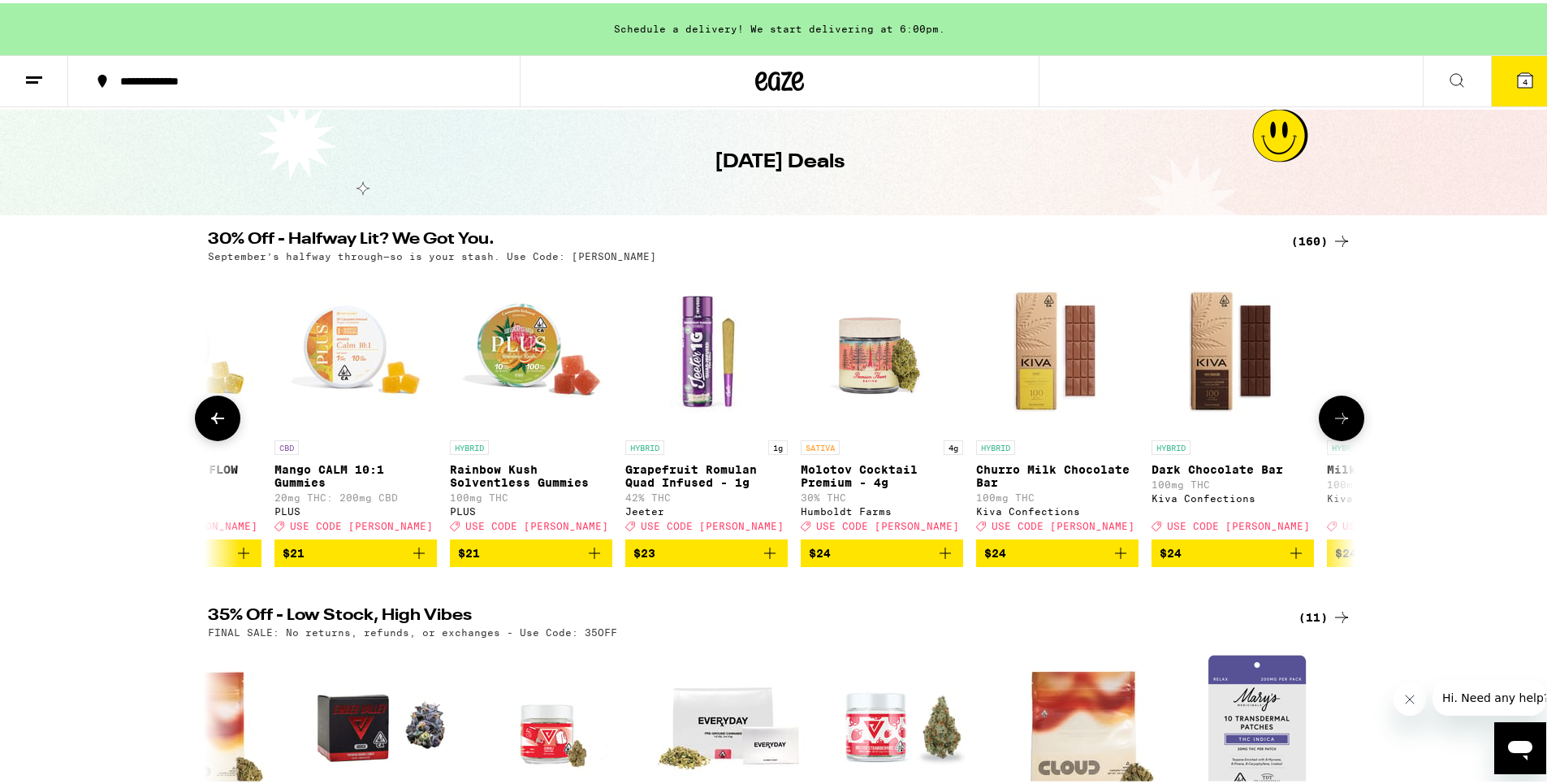
click at [1348, 425] on button at bounding box center [1341, 415] width 46 height 46
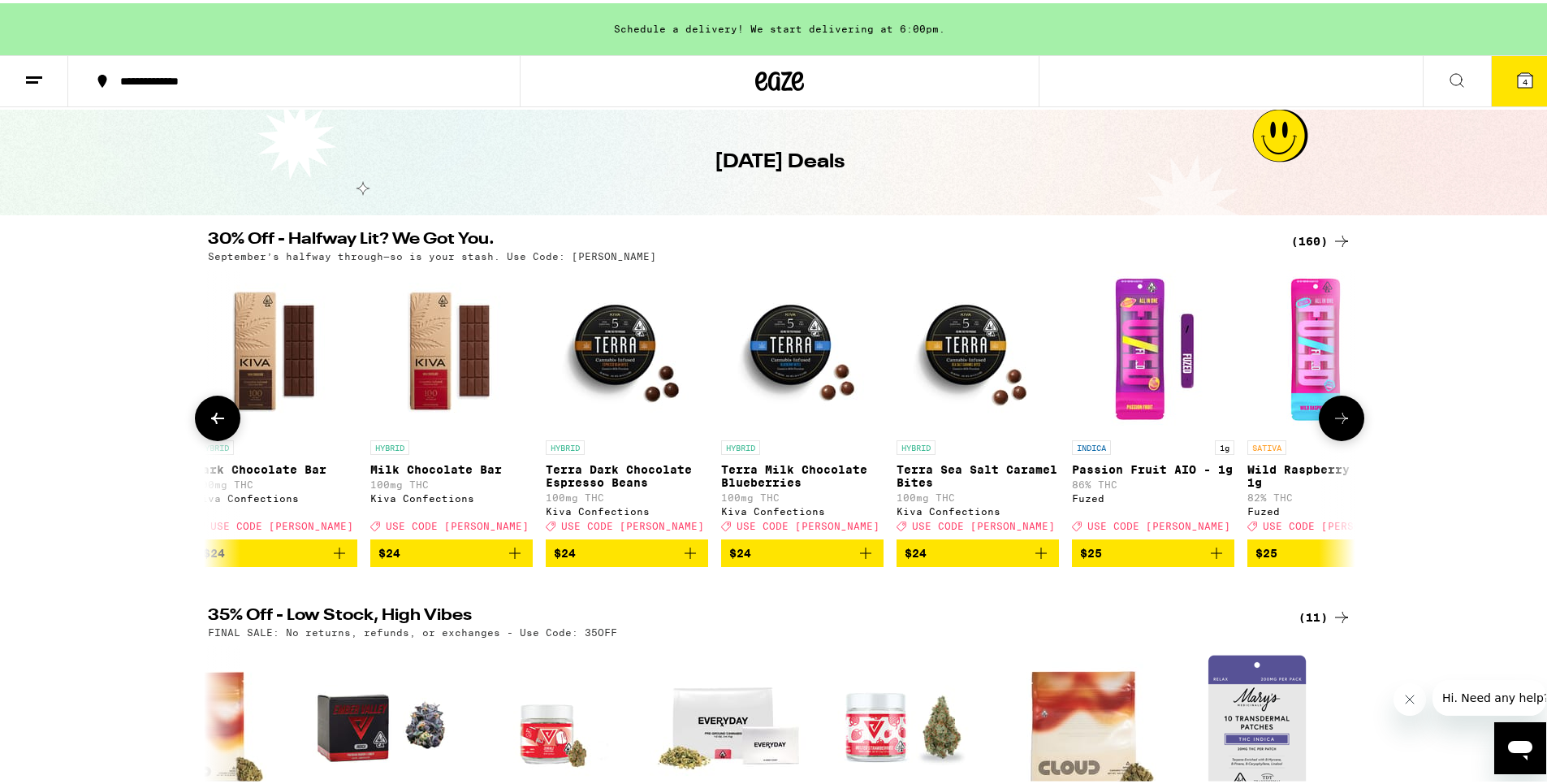
scroll to position [0, 13530]
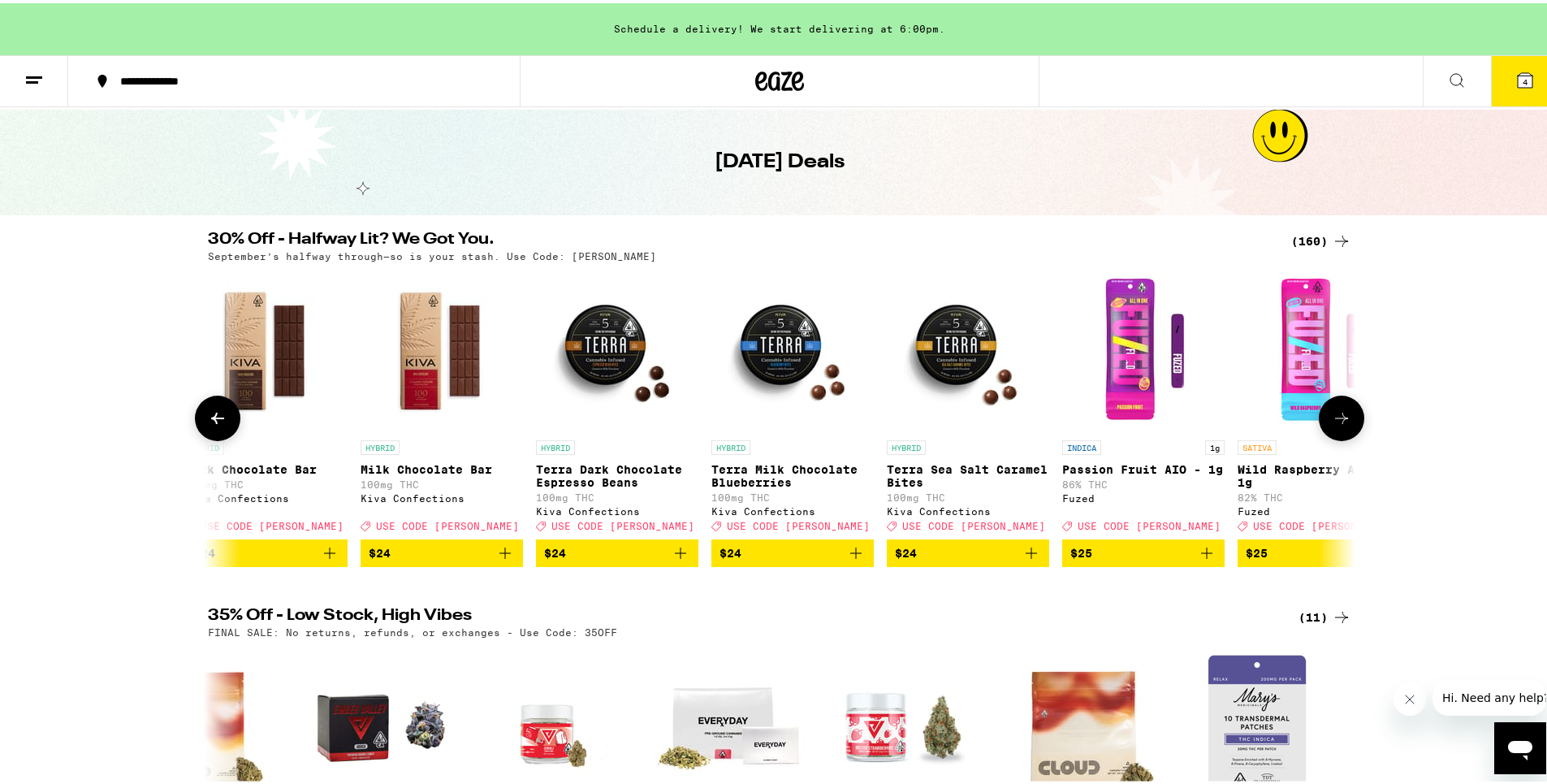
click at [1348, 425] on button at bounding box center [1341, 415] width 46 height 46
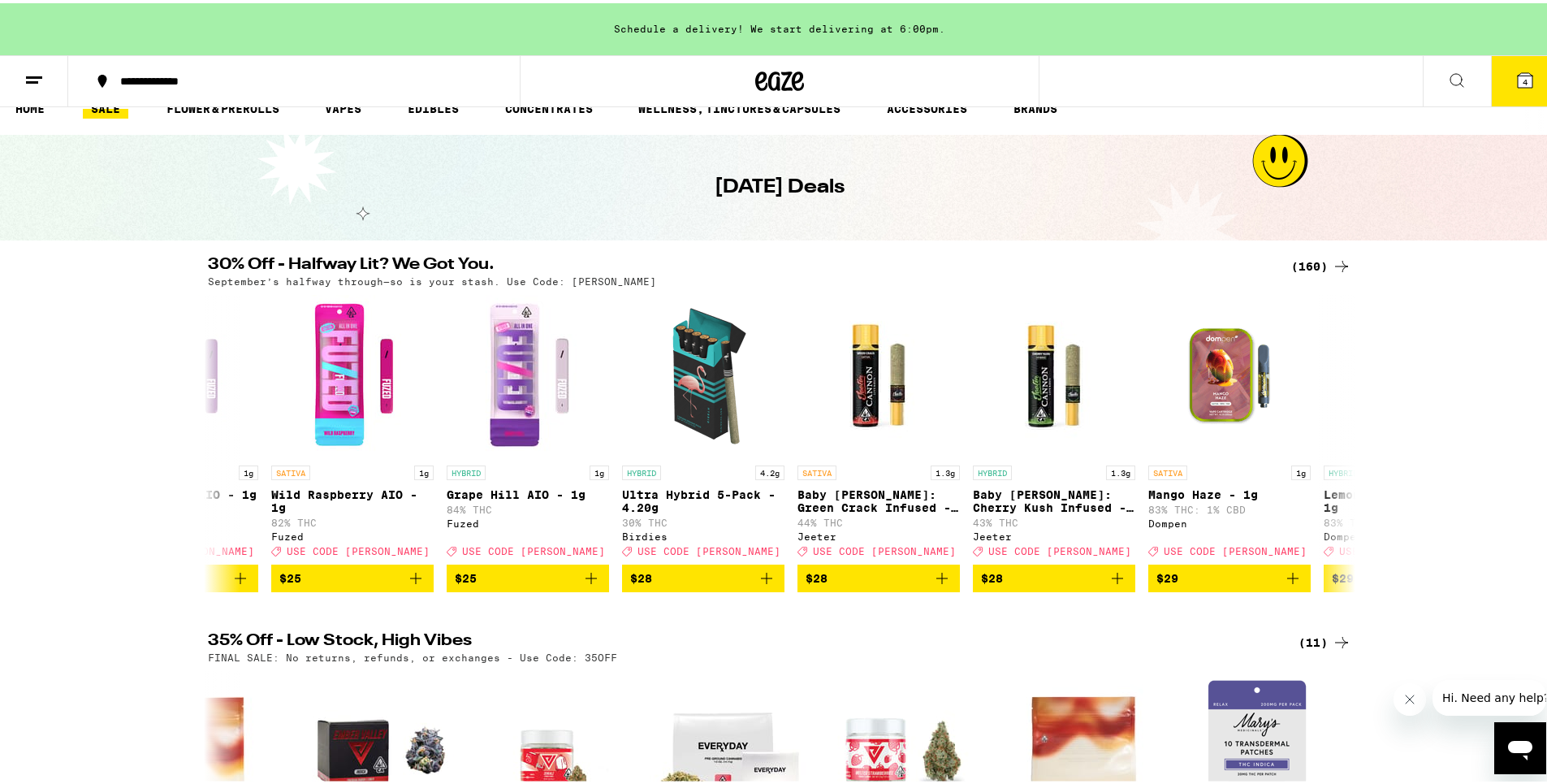
scroll to position [0, 0]
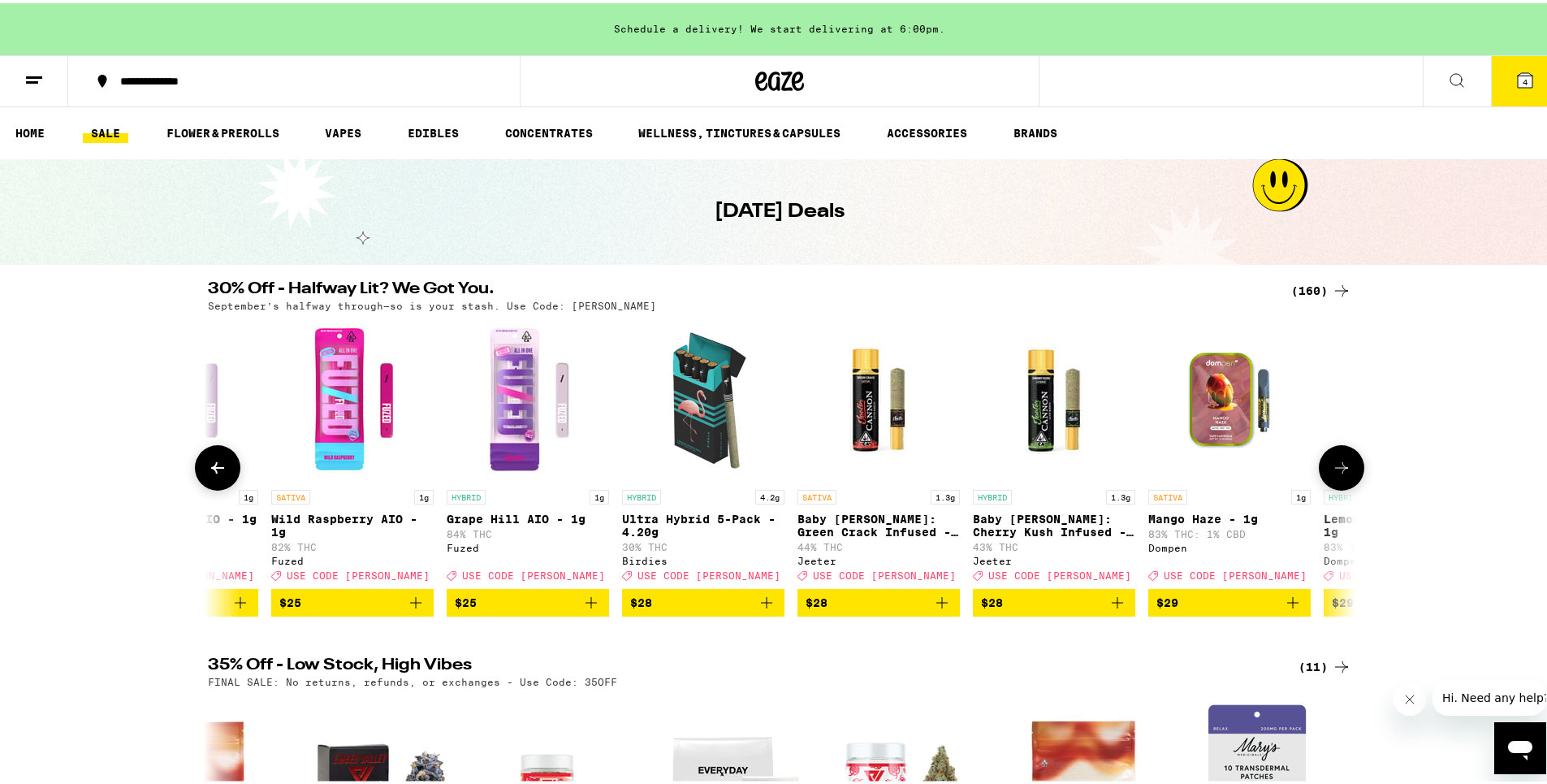
click at [1337, 471] on icon at bounding box center [1341, 464] width 13 height 11
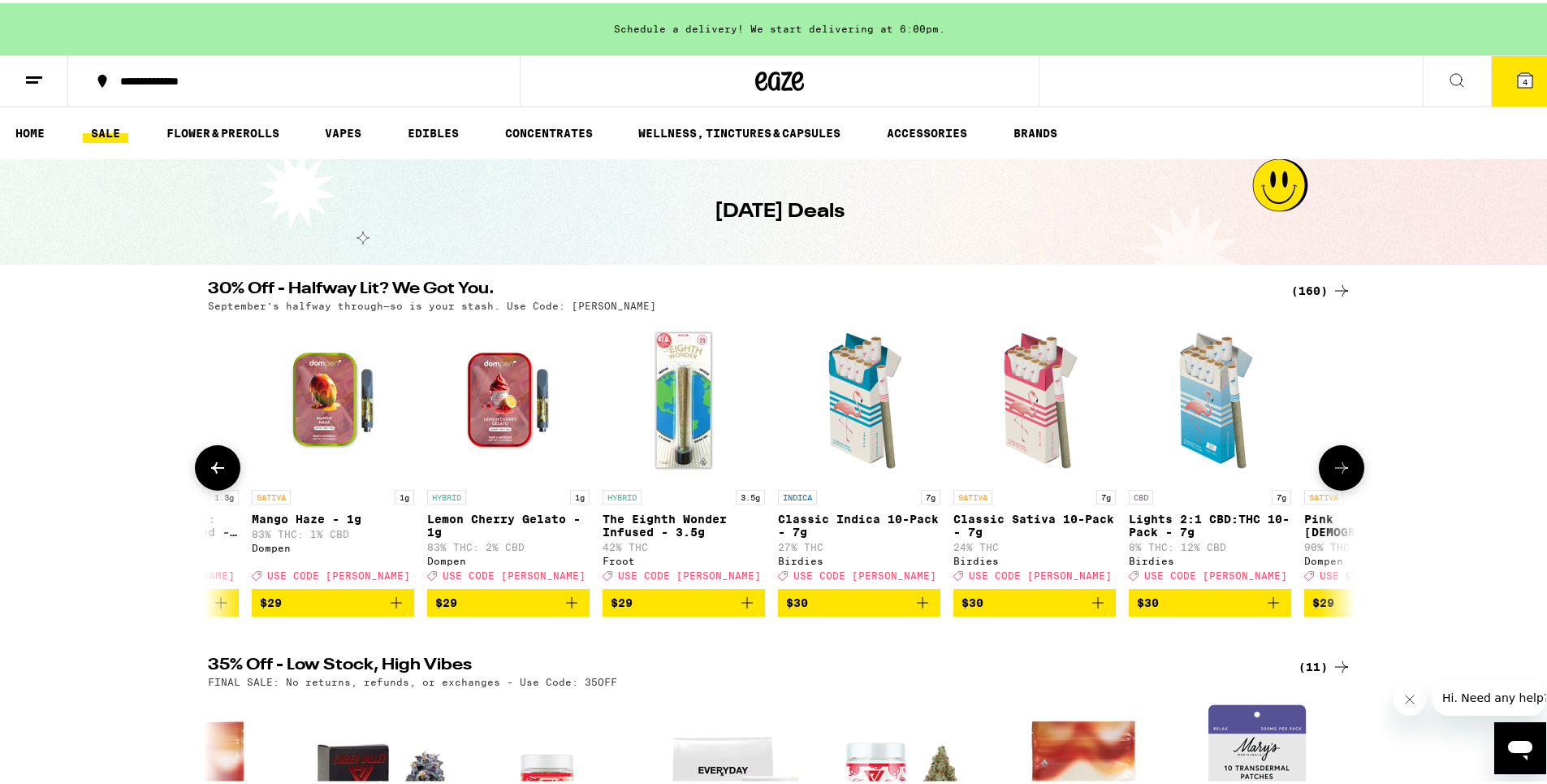
scroll to position [0, 15462]
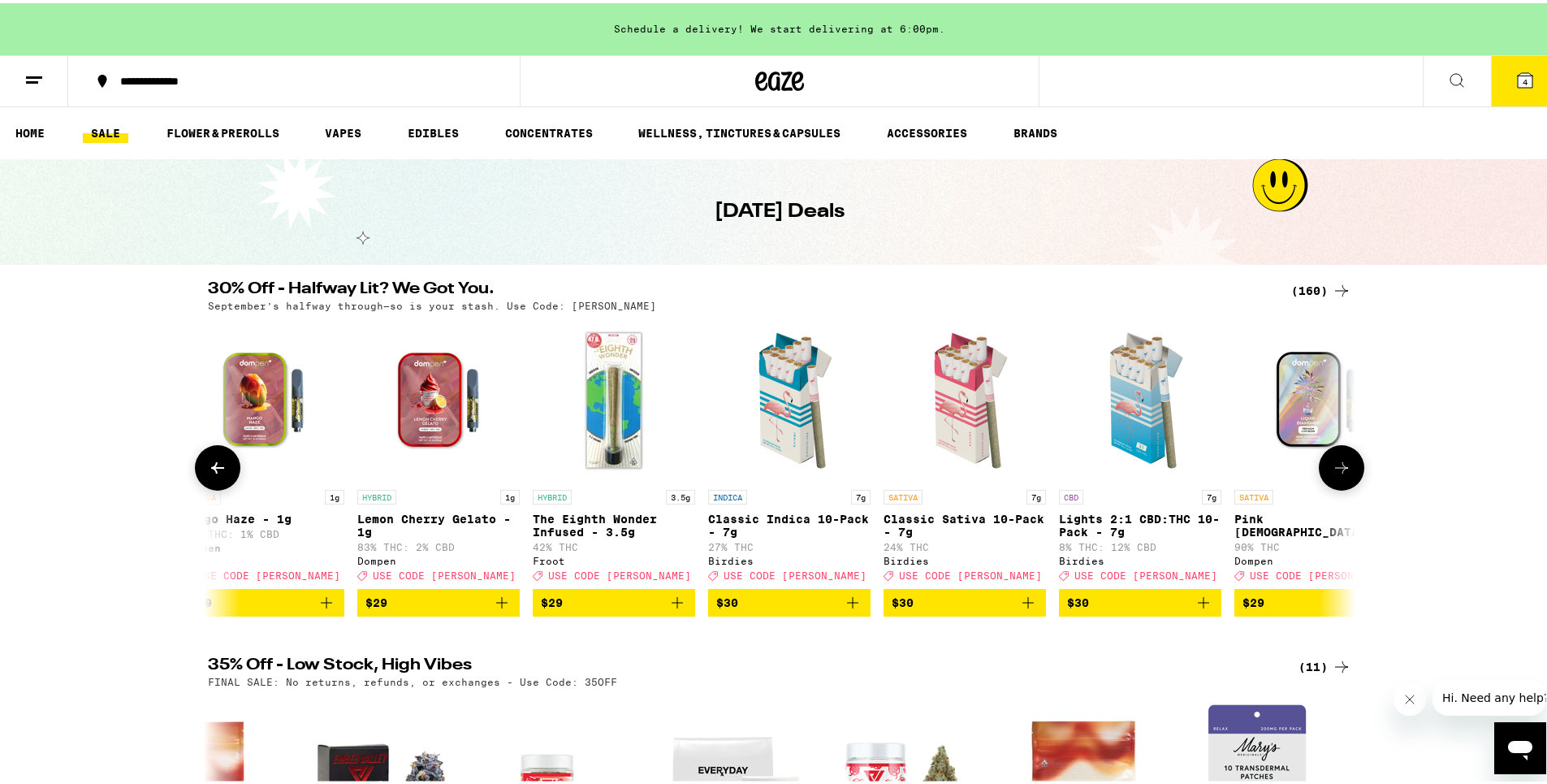
click at [1337, 474] on icon at bounding box center [1341, 464] width 20 height 20
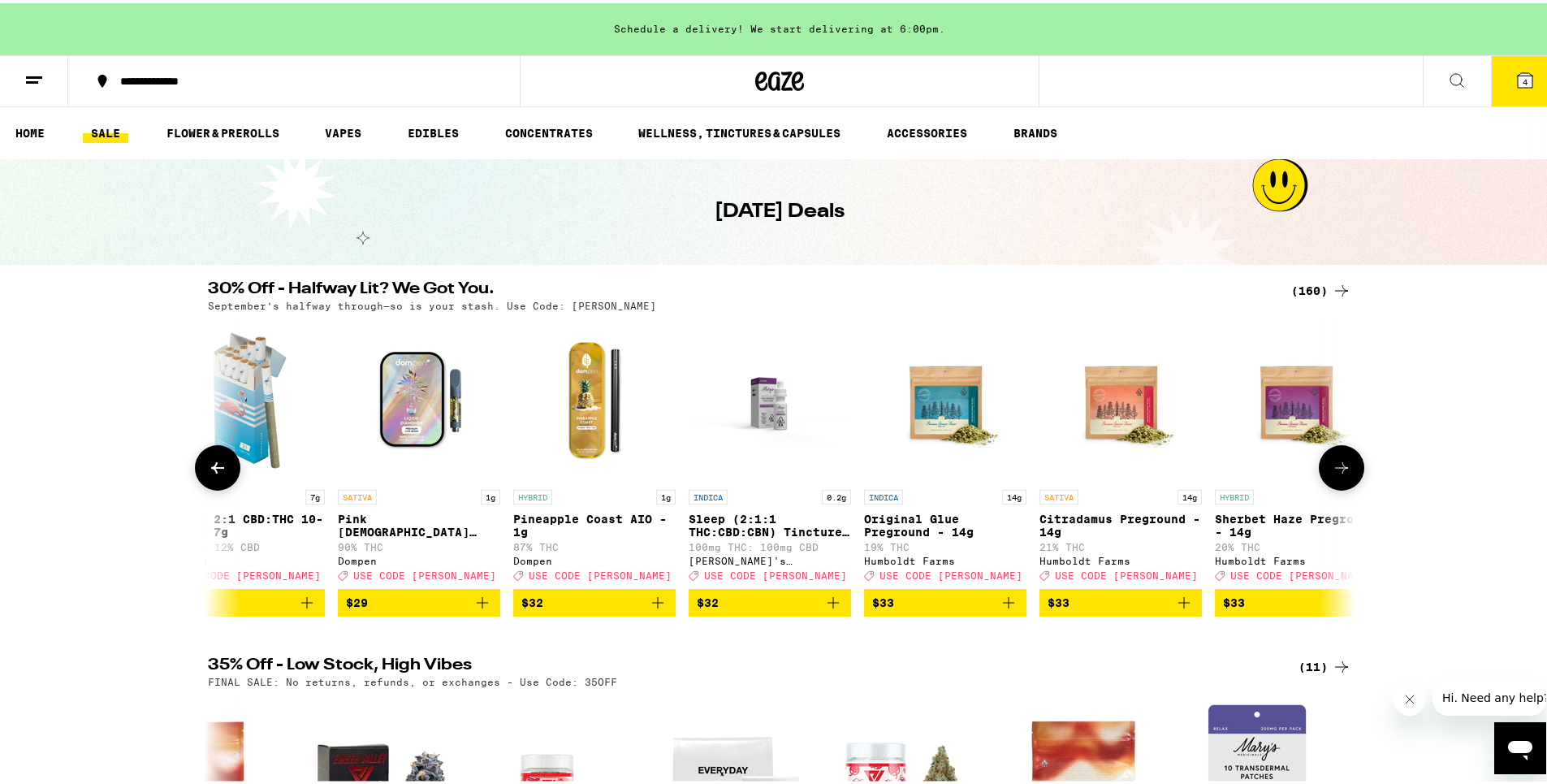
scroll to position [0, 16429]
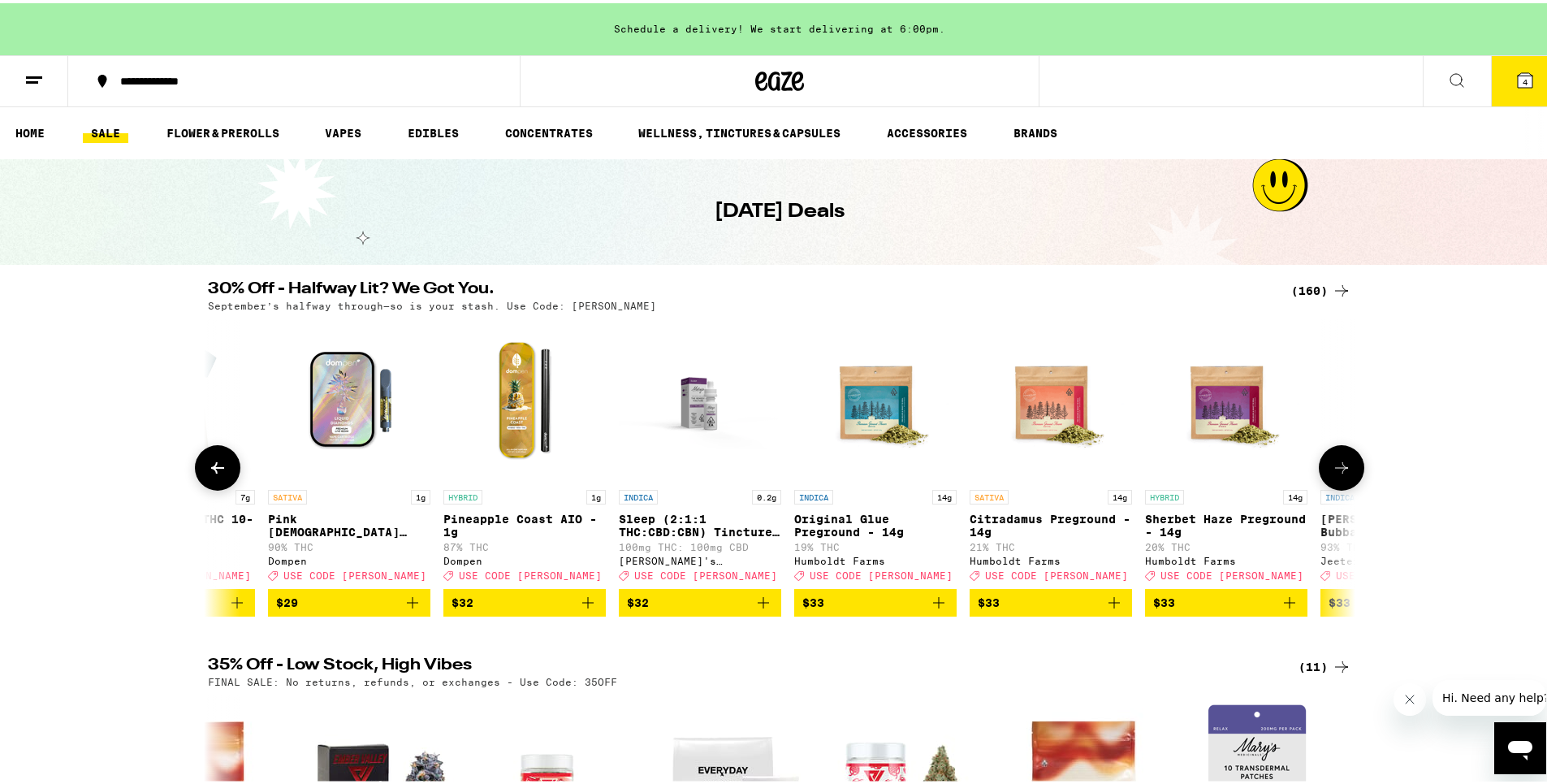
click at [1337, 474] on icon at bounding box center [1341, 464] width 20 height 20
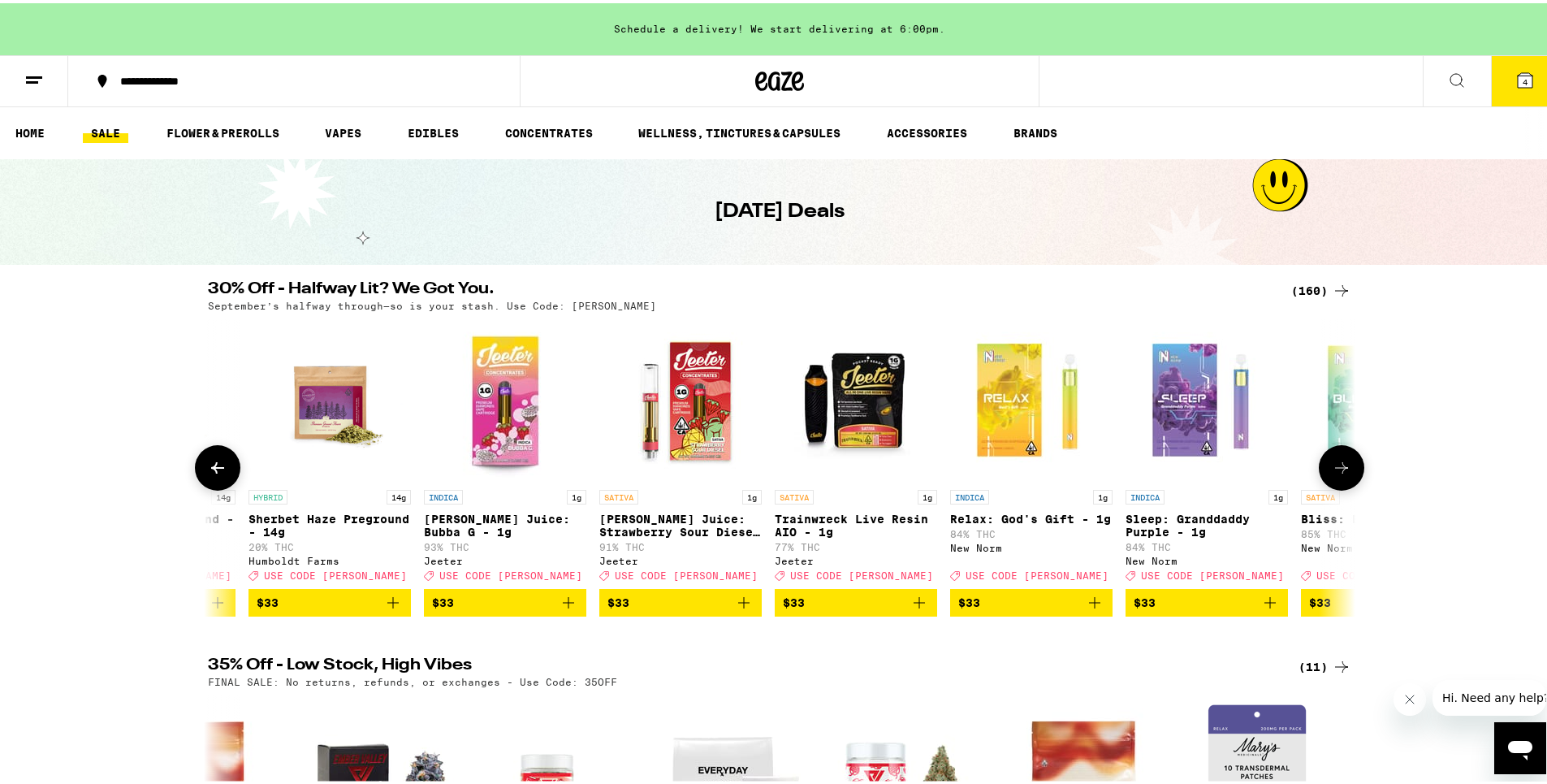
scroll to position [0, 17396]
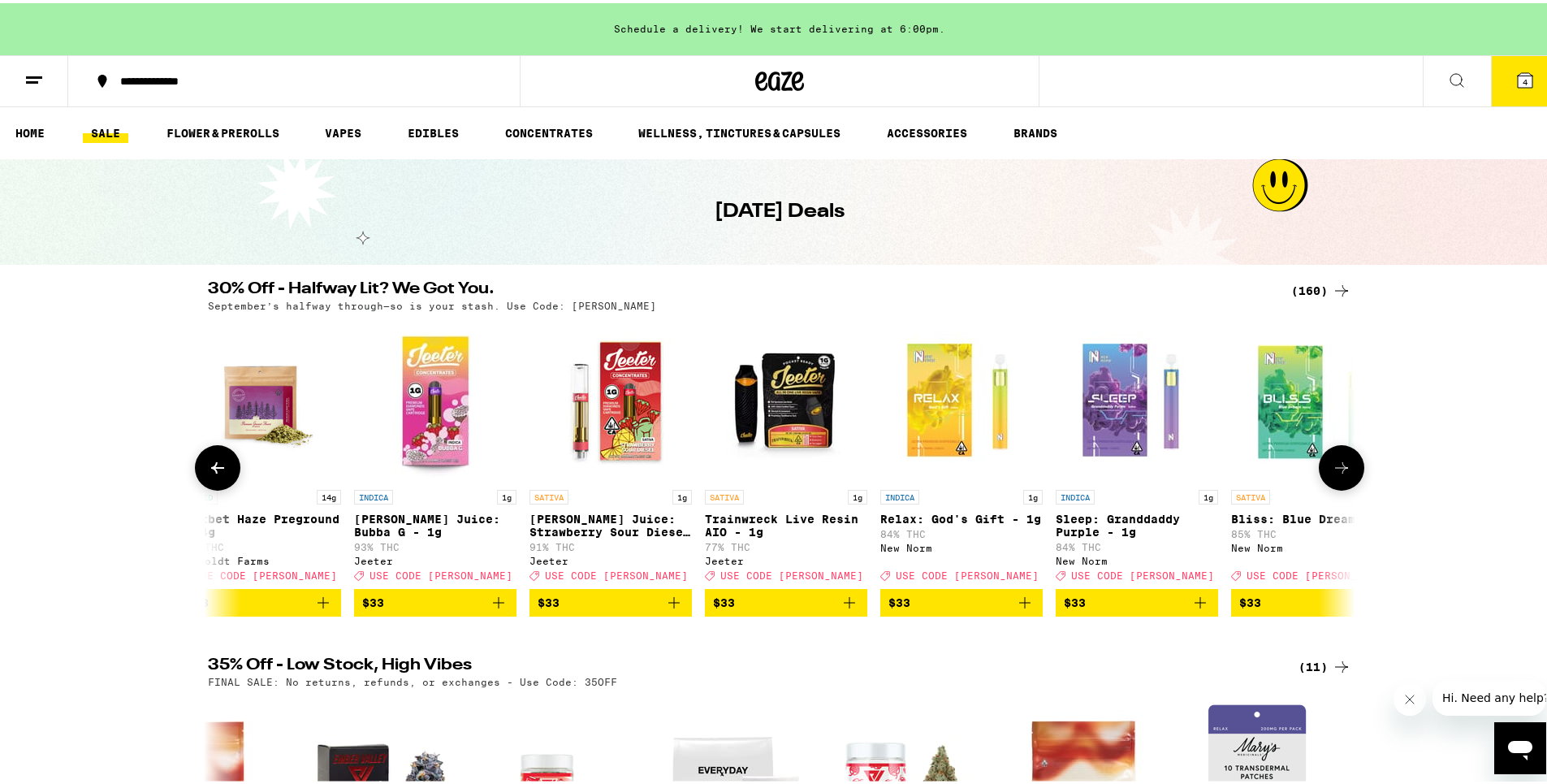
click at [807, 432] on img "Open page for Trainwreck Live Resin AIO - 1g from Jeeter" at bounding box center [786, 397] width 162 height 162
click at [1344, 474] on icon at bounding box center [1341, 464] width 20 height 20
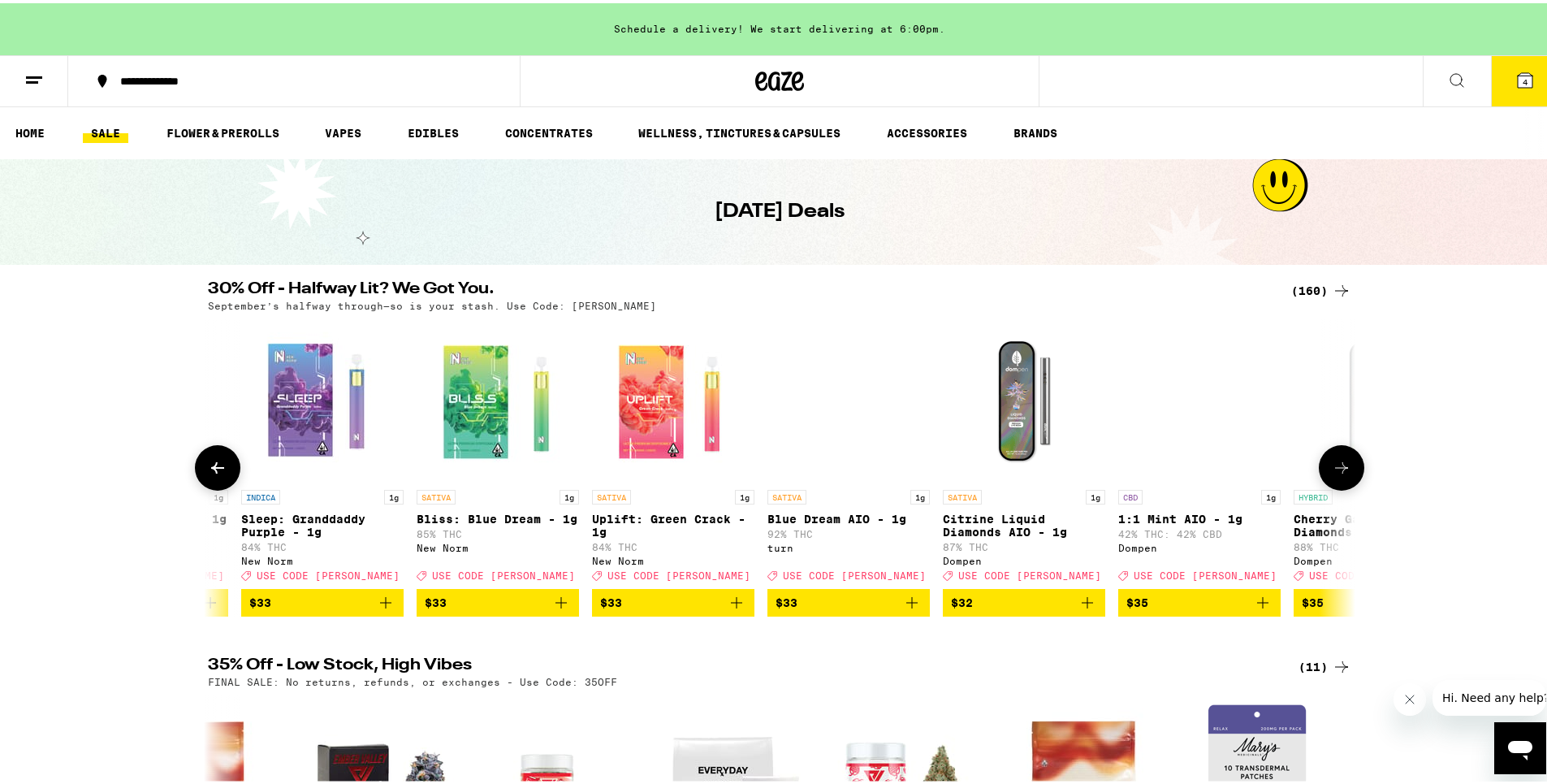
scroll to position [0, 18362]
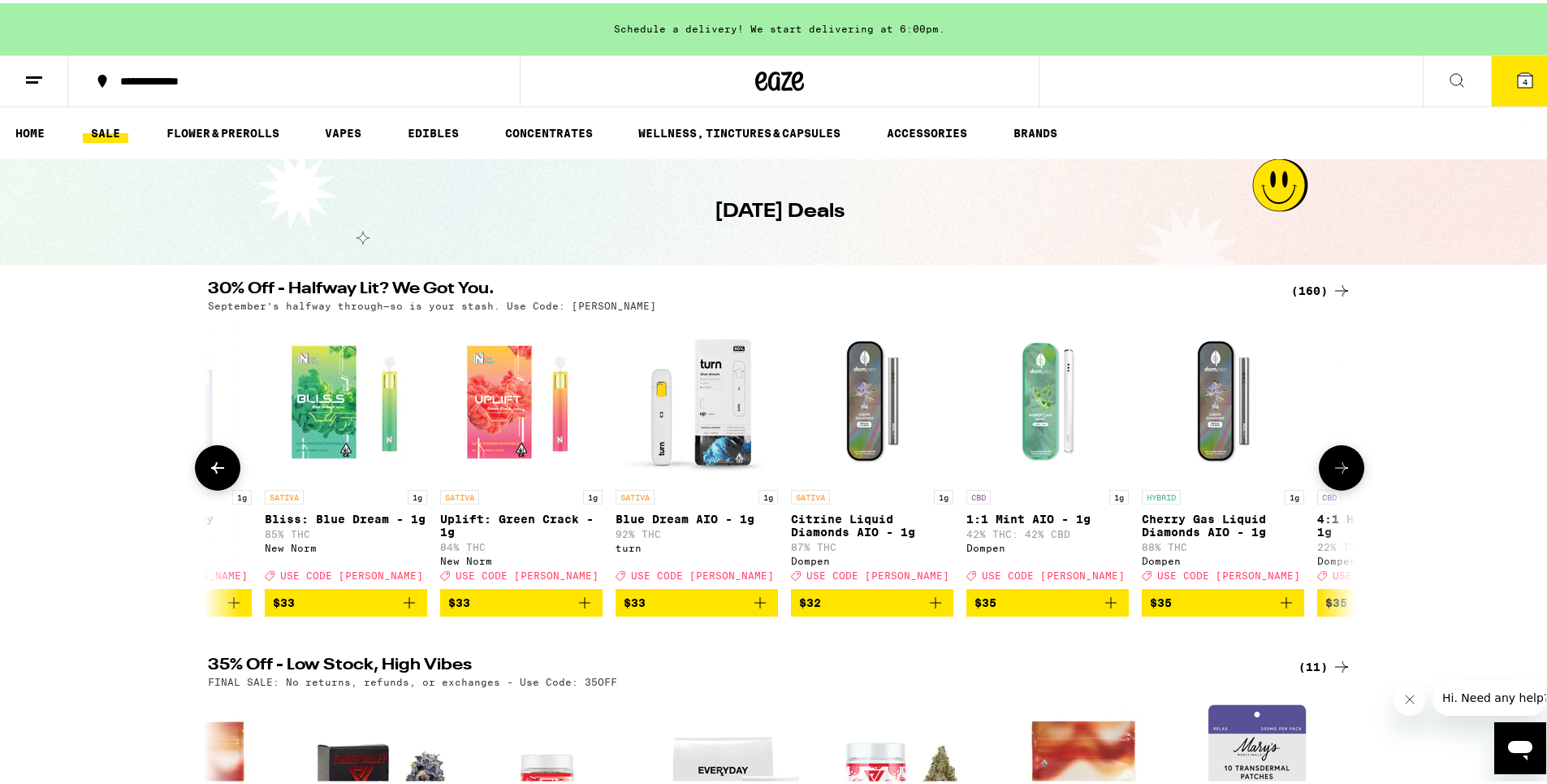
click at [1347, 471] on button at bounding box center [1341, 465] width 46 height 46
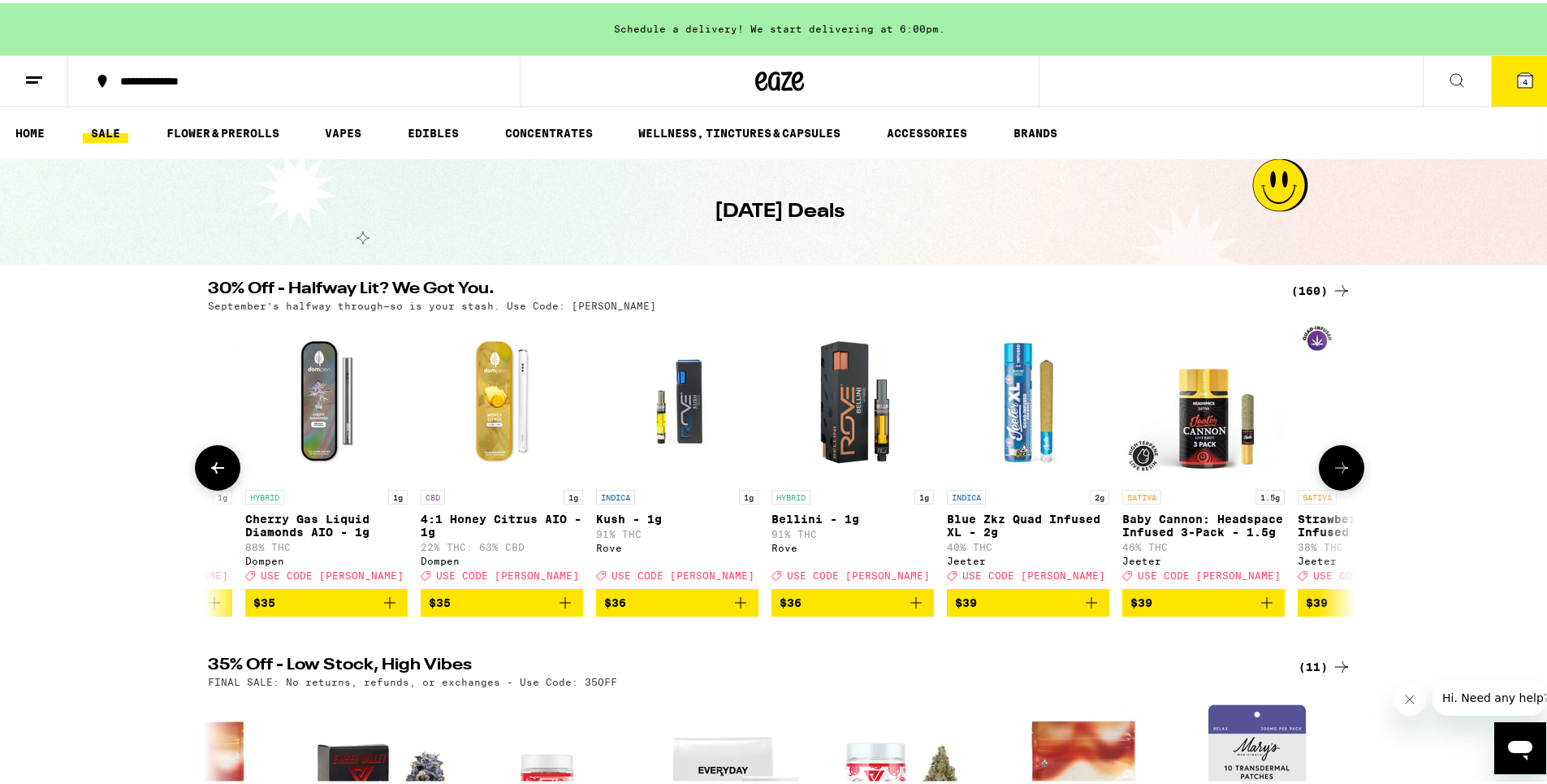
scroll to position [0, 19329]
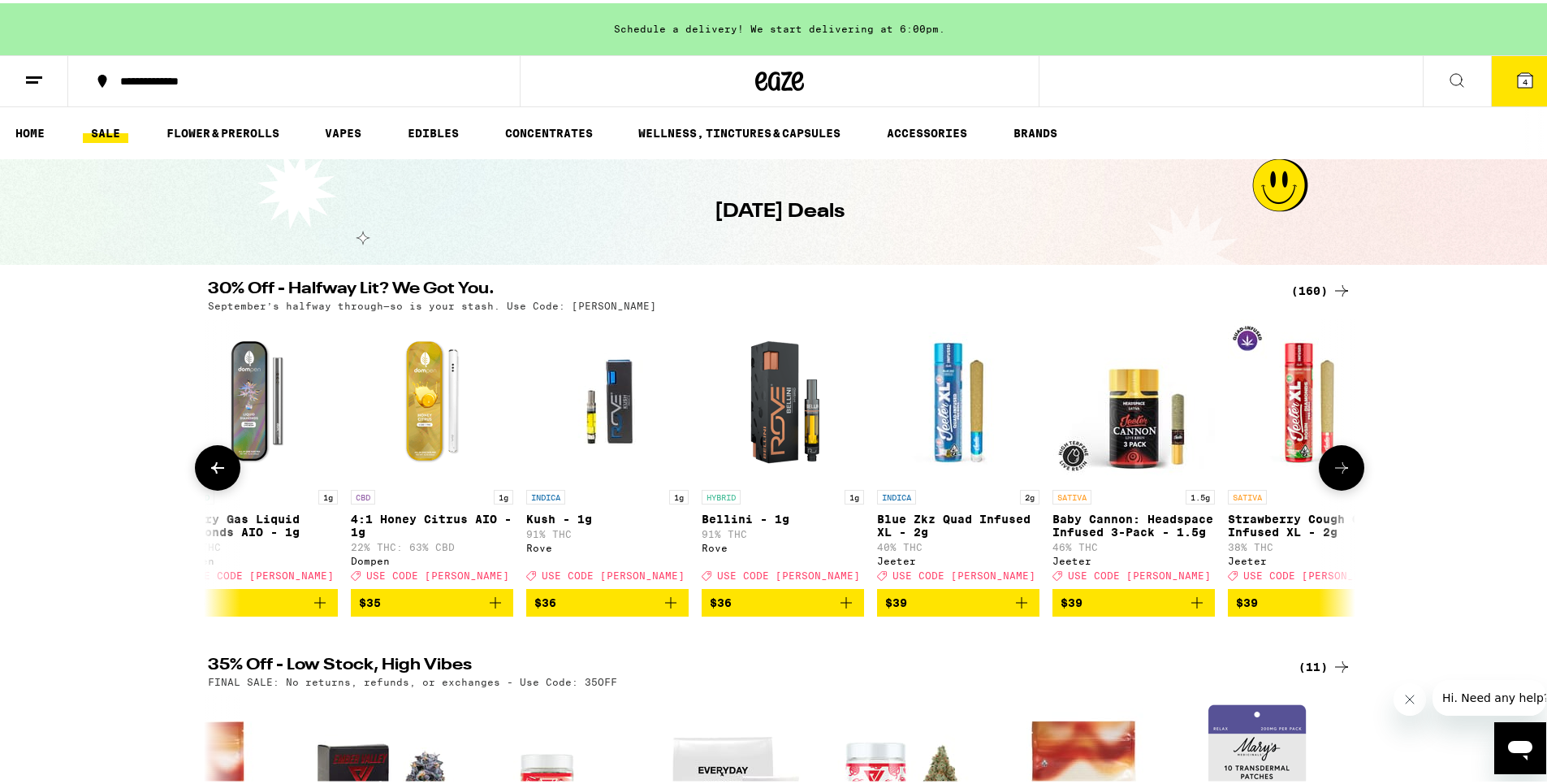
drag, startPoint x: 1351, startPoint y: 467, endPoint x: 1340, endPoint y: 477, distance: 14.9
click at [1340, 474] on icon at bounding box center [1341, 464] width 20 height 20
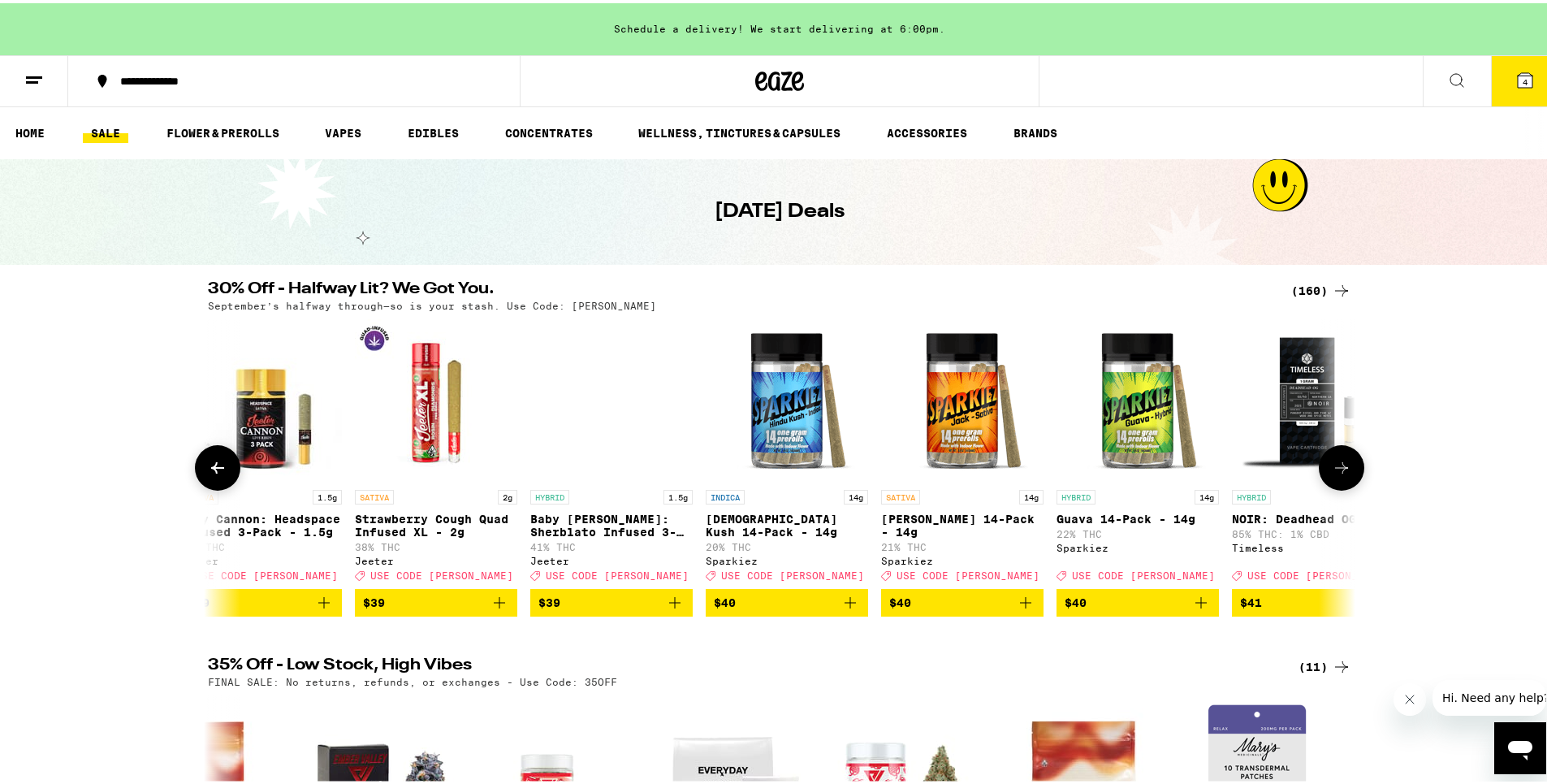
scroll to position [0, 20294]
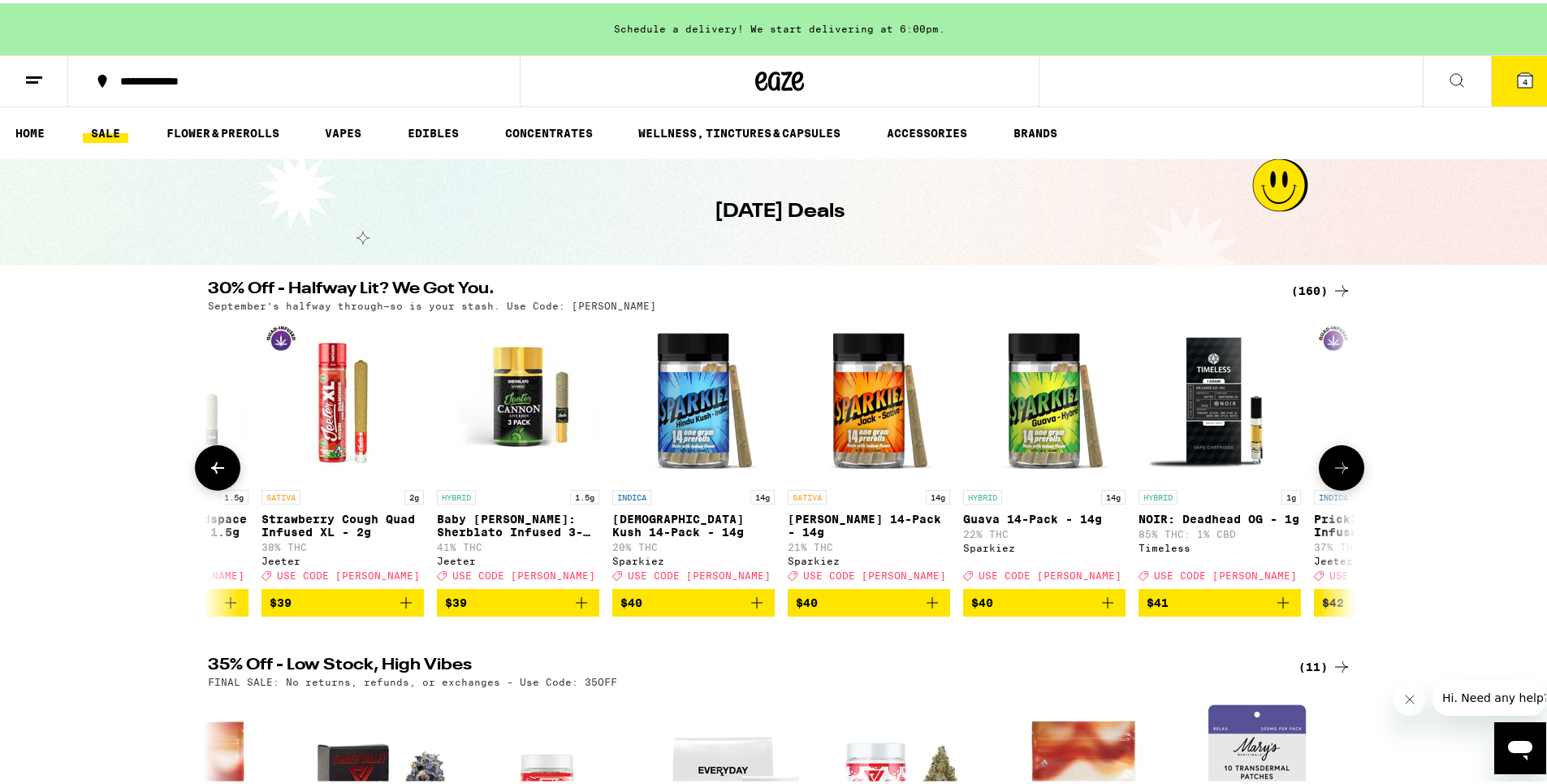
drag, startPoint x: 1342, startPoint y: 473, endPoint x: 1342, endPoint y: 488, distance: 15.0
click at [1342, 488] on button at bounding box center [1341, 465] width 46 height 46
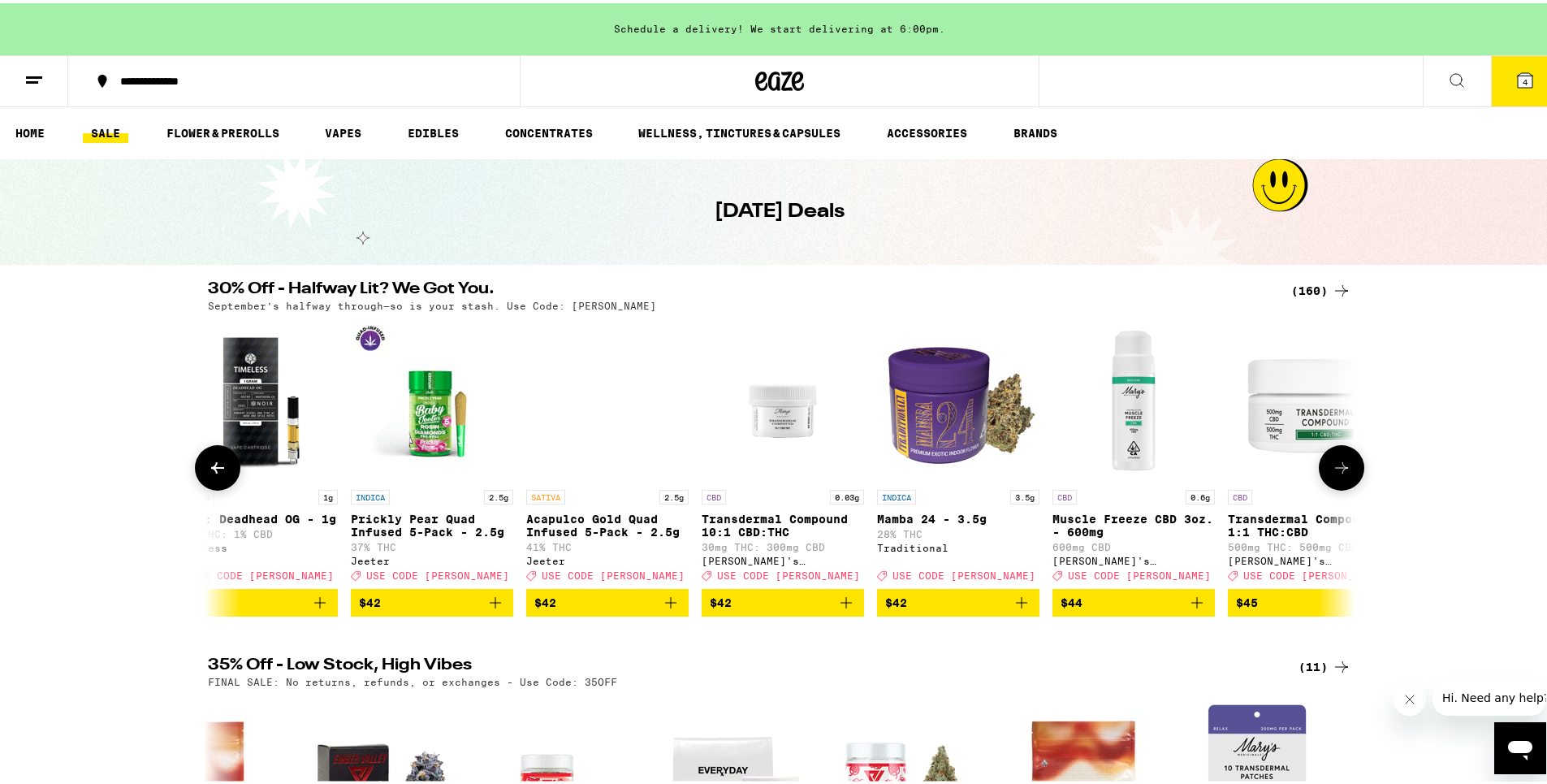
scroll to position [0, 21261]
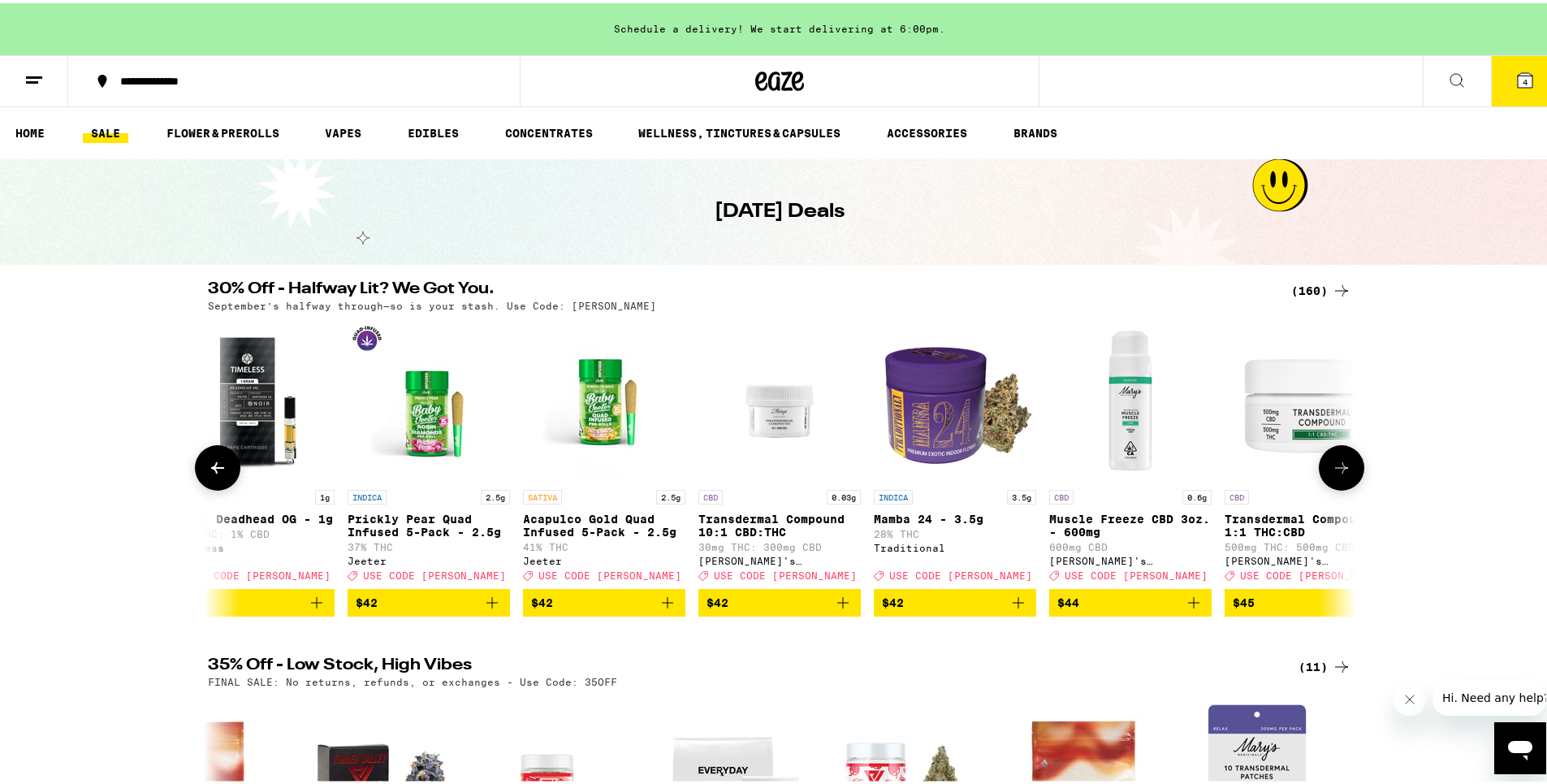
drag, startPoint x: 1344, startPoint y: 486, endPoint x: 1345, endPoint y: 496, distance: 10.0
click at [1353, 496] on p "0.05g" at bounding box center [1370, 494] width 34 height 14
click at [1346, 484] on button at bounding box center [1341, 465] width 46 height 46
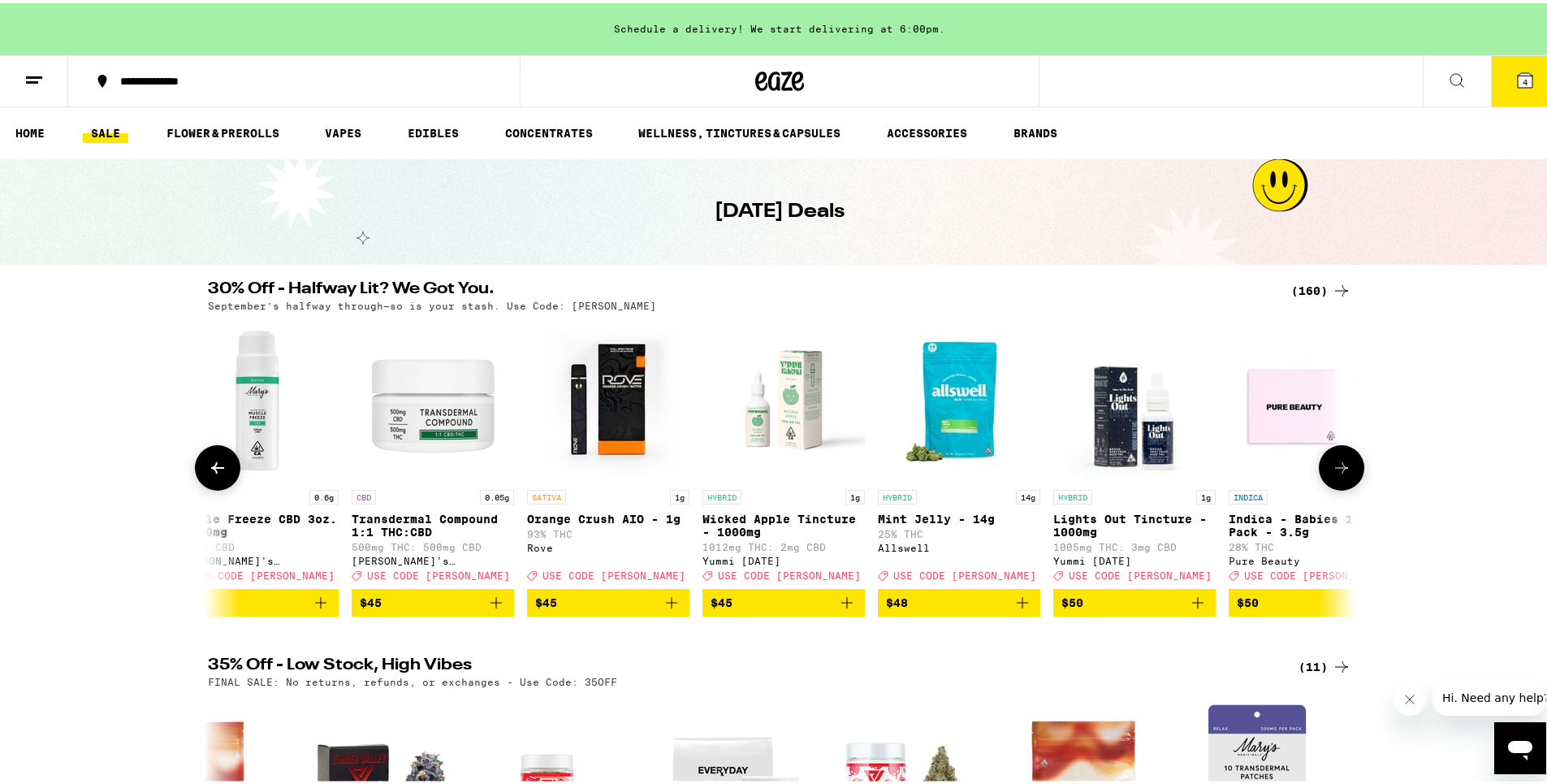
scroll to position [0, 22228]
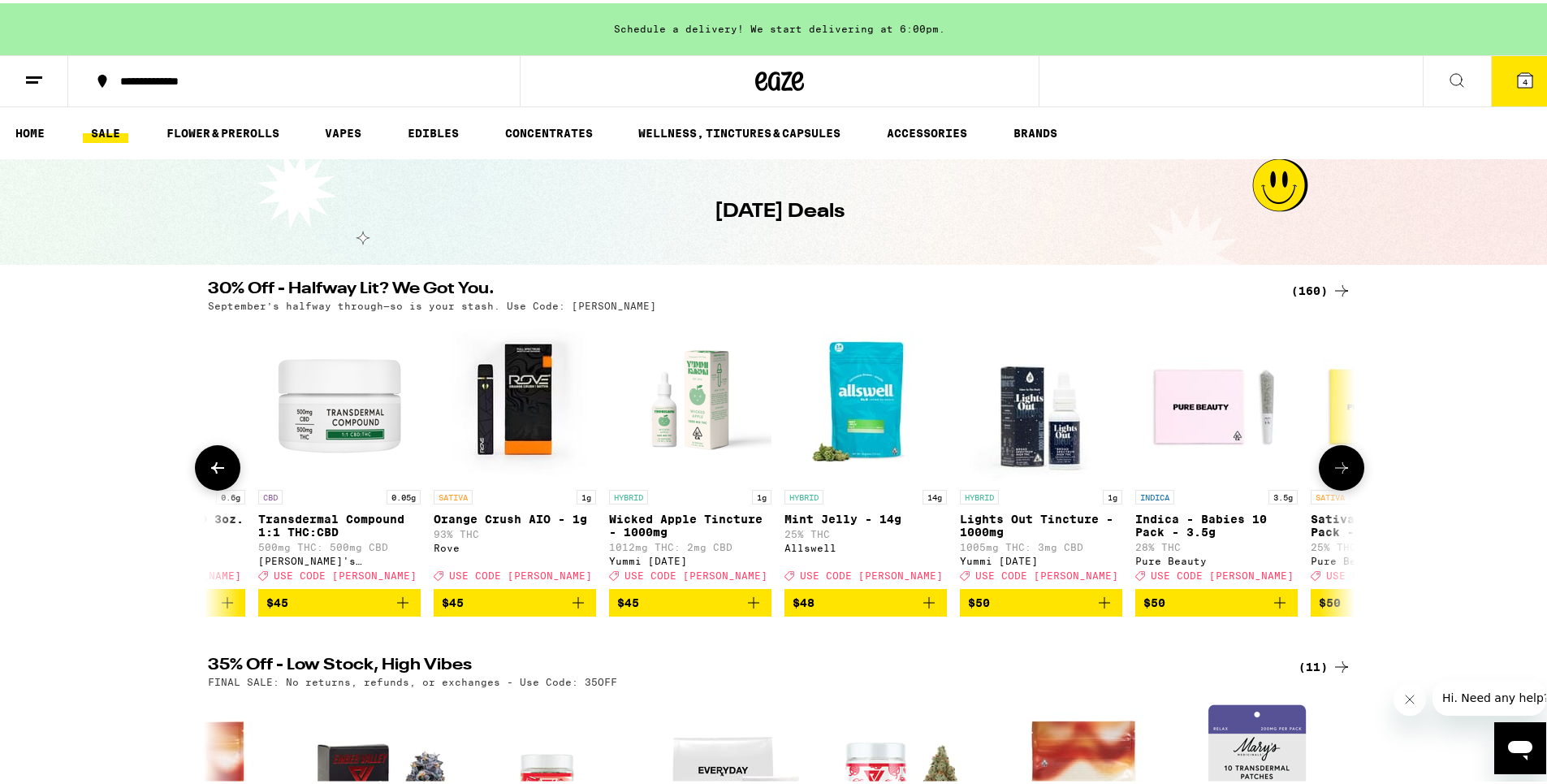
click at [1346, 484] on button at bounding box center [1341, 465] width 46 height 46
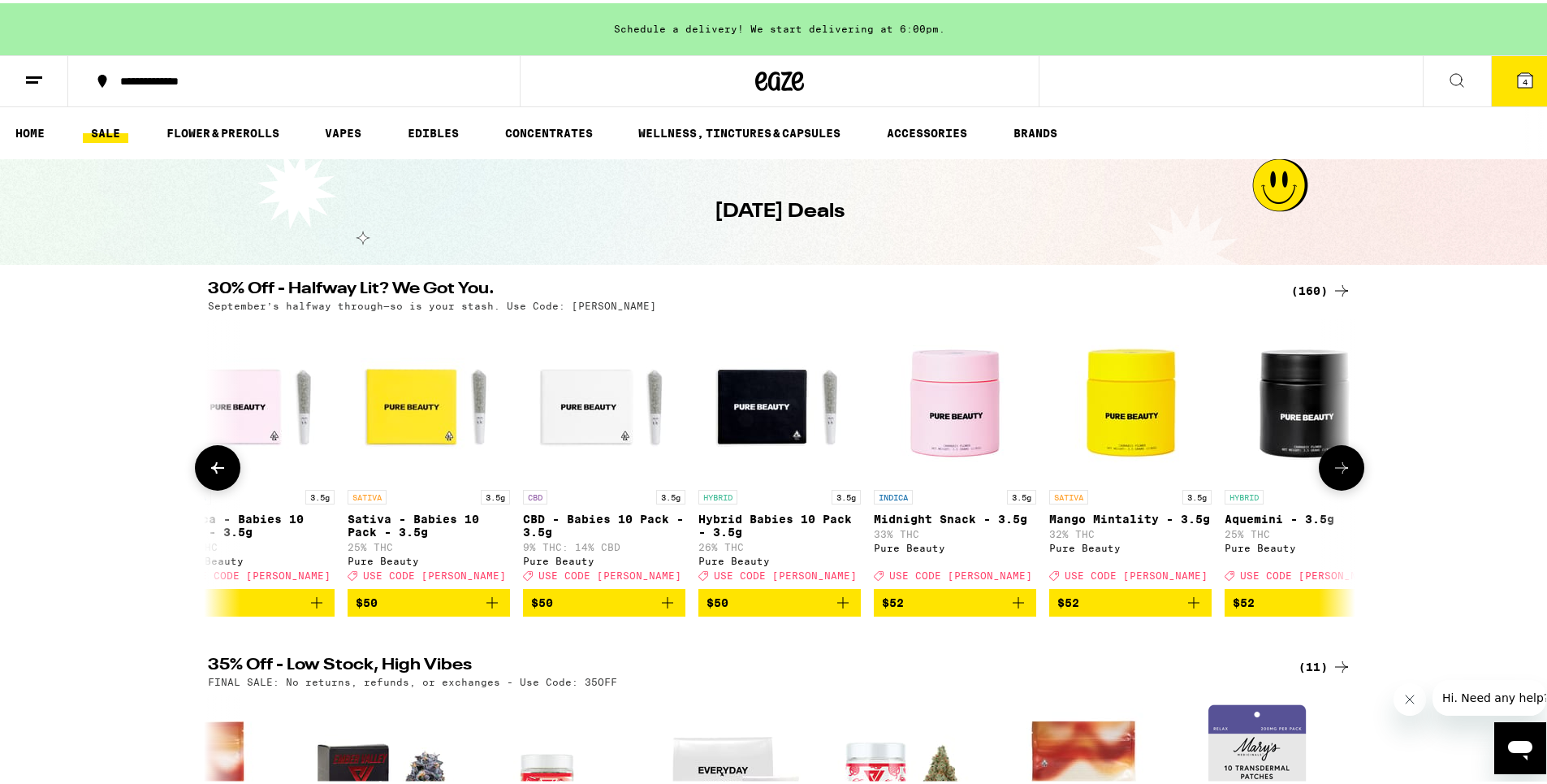
scroll to position [0, 23194]
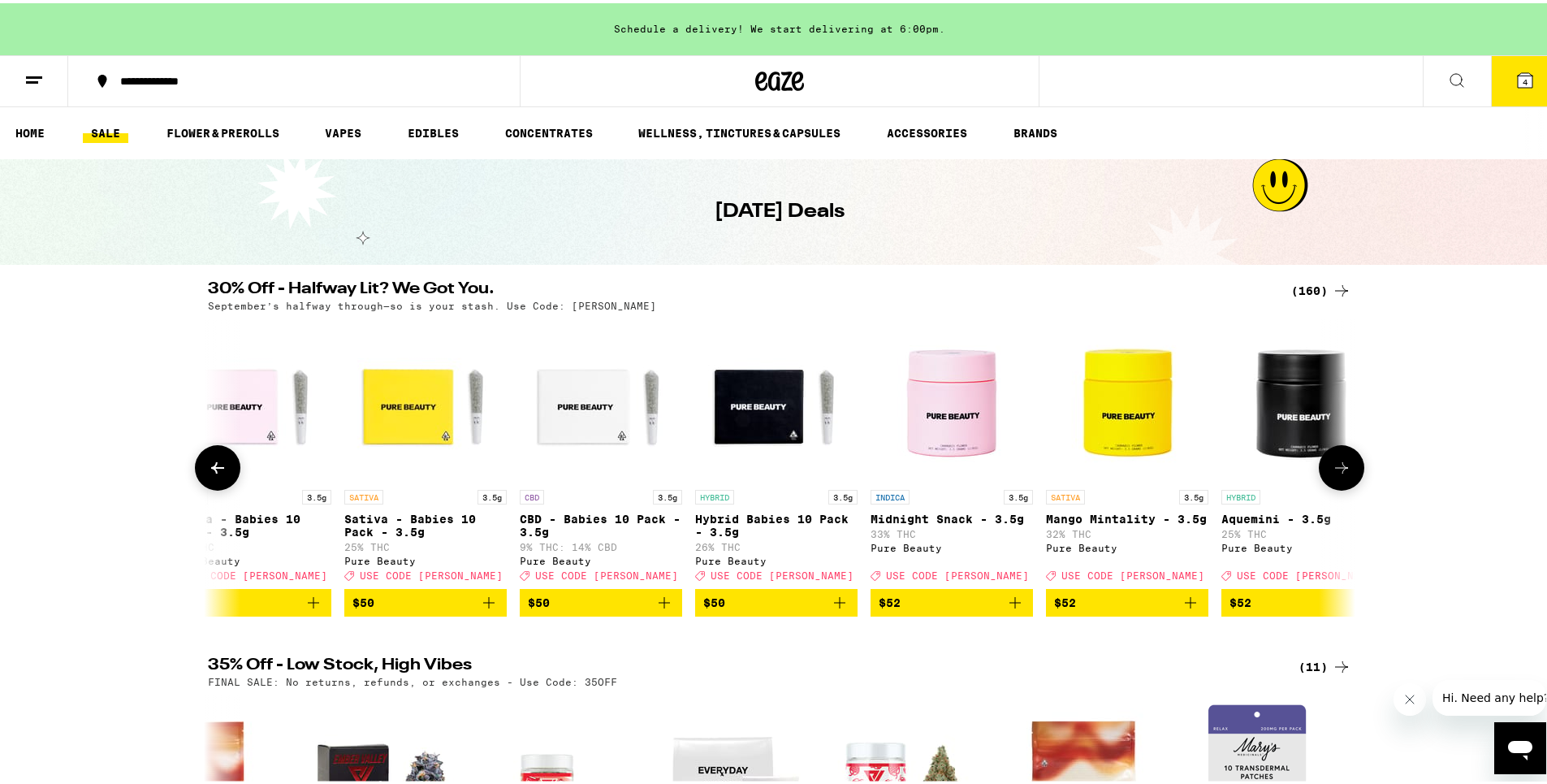
click at [1346, 484] on button at bounding box center [1341, 465] width 46 height 46
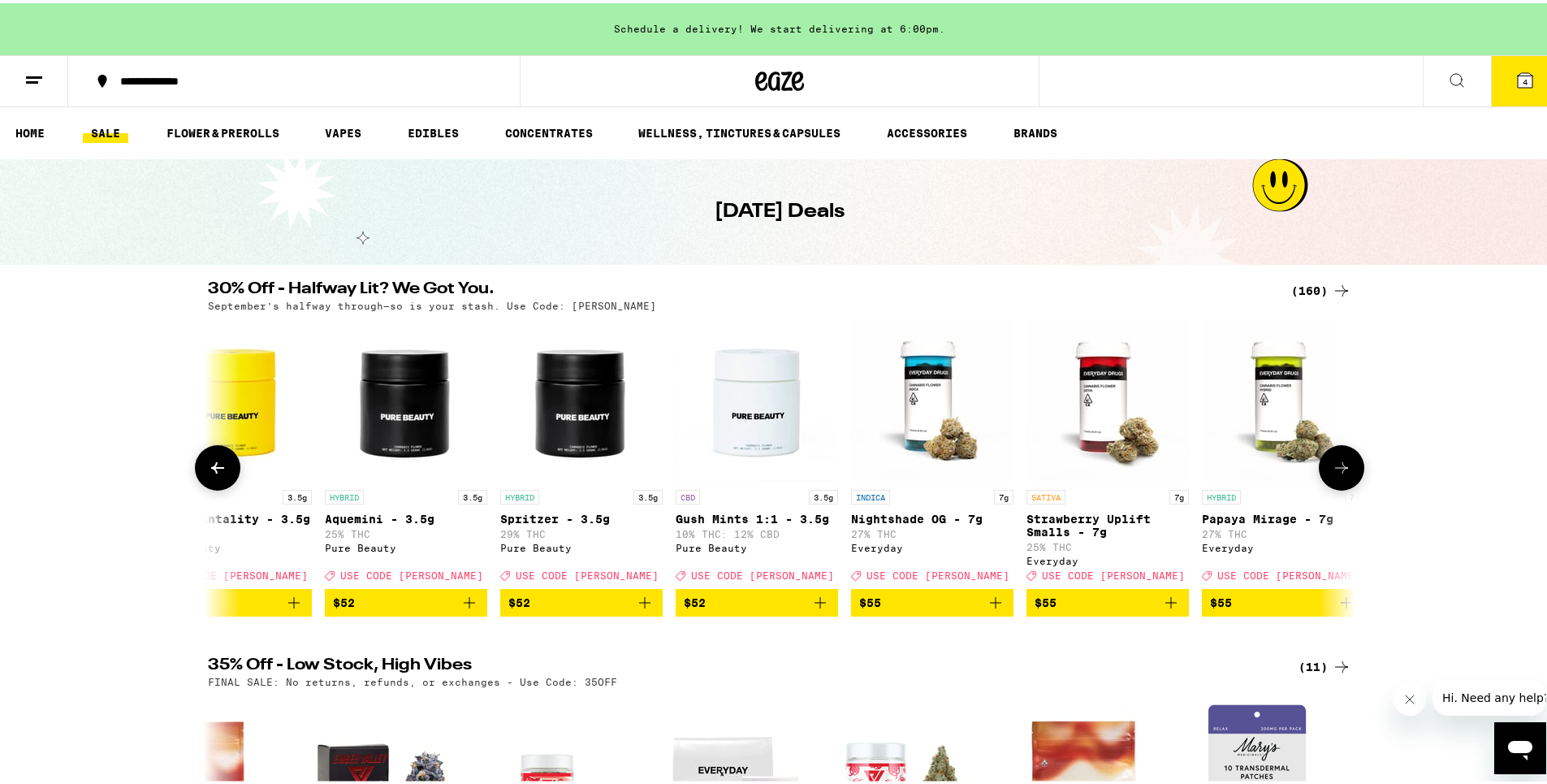
scroll to position [0, 24161]
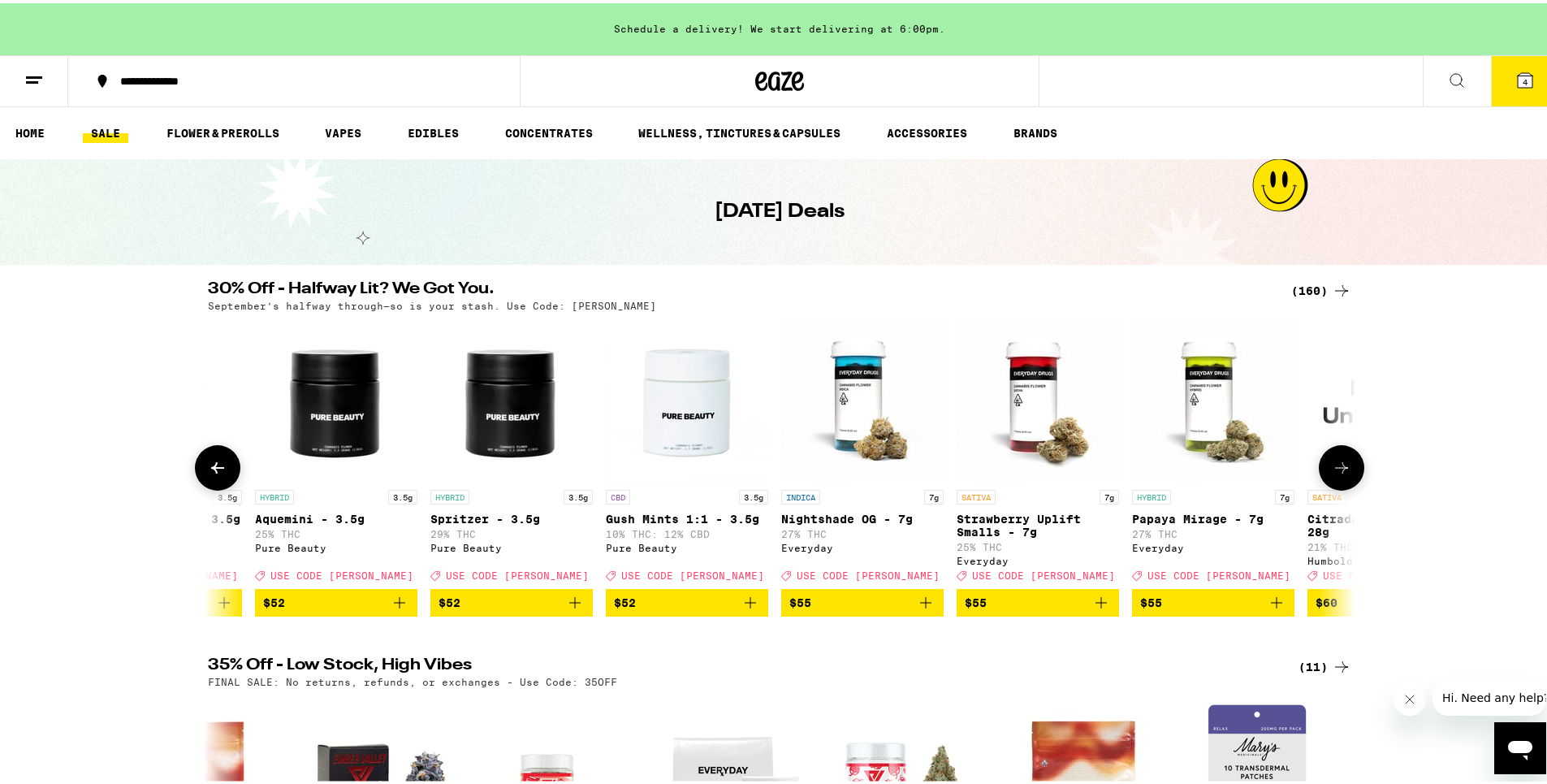
click at [1346, 484] on button at bounding box center [1341, 465] width 46 height 46
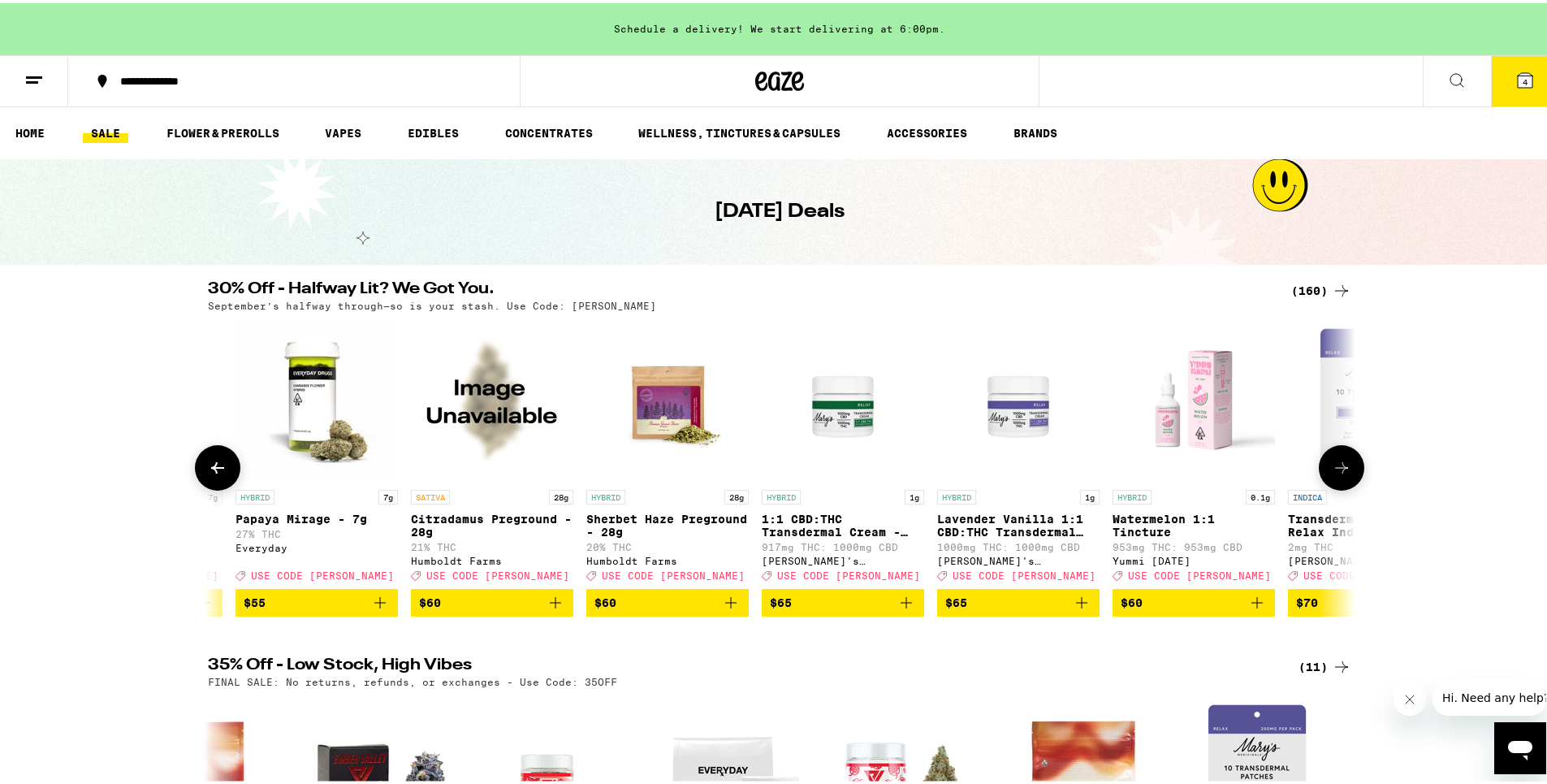
scroll to position [0, 25127]
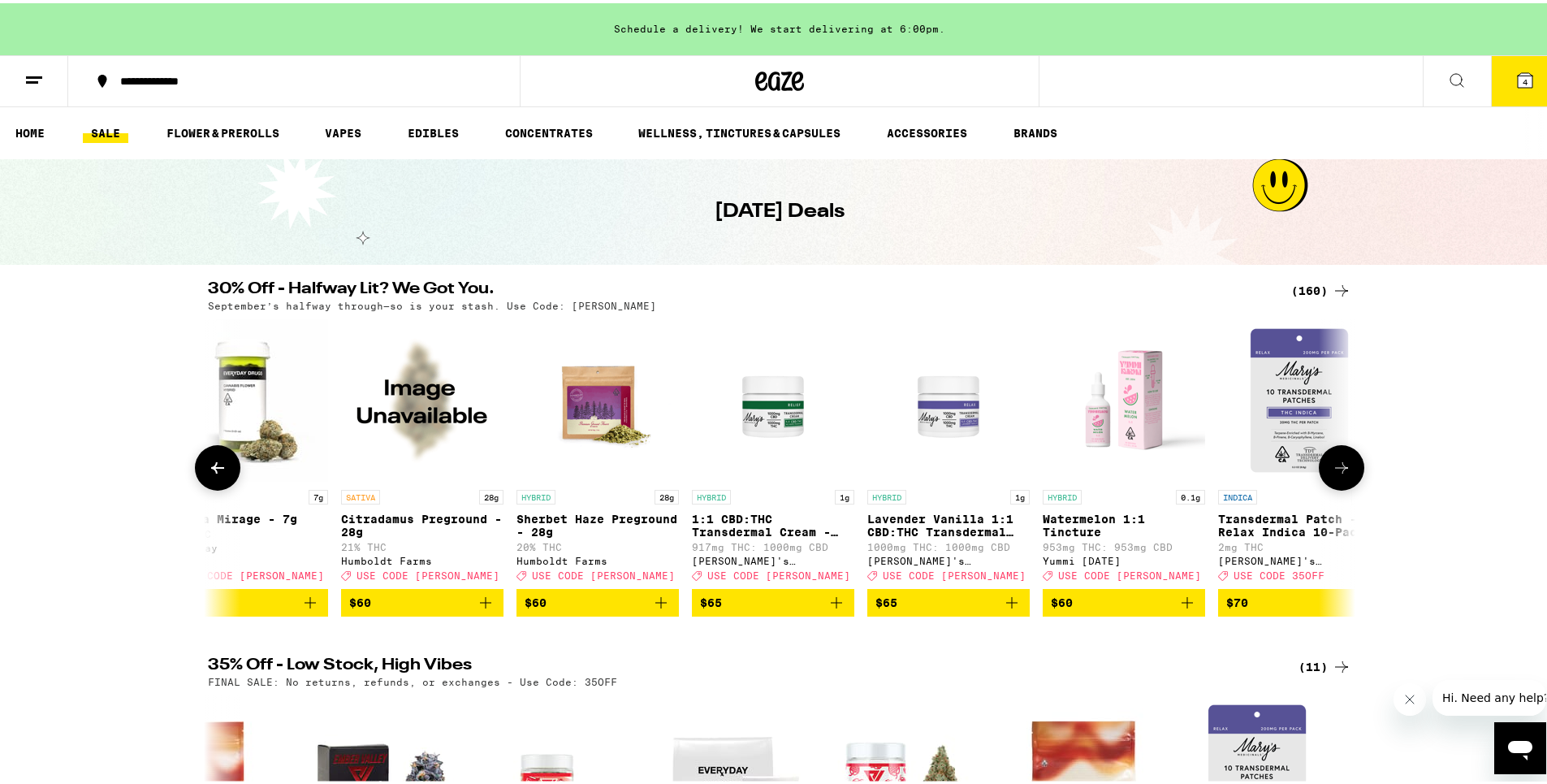
click at [1346, 484] on button at bounding box center [1341, 465] width 46 height 46
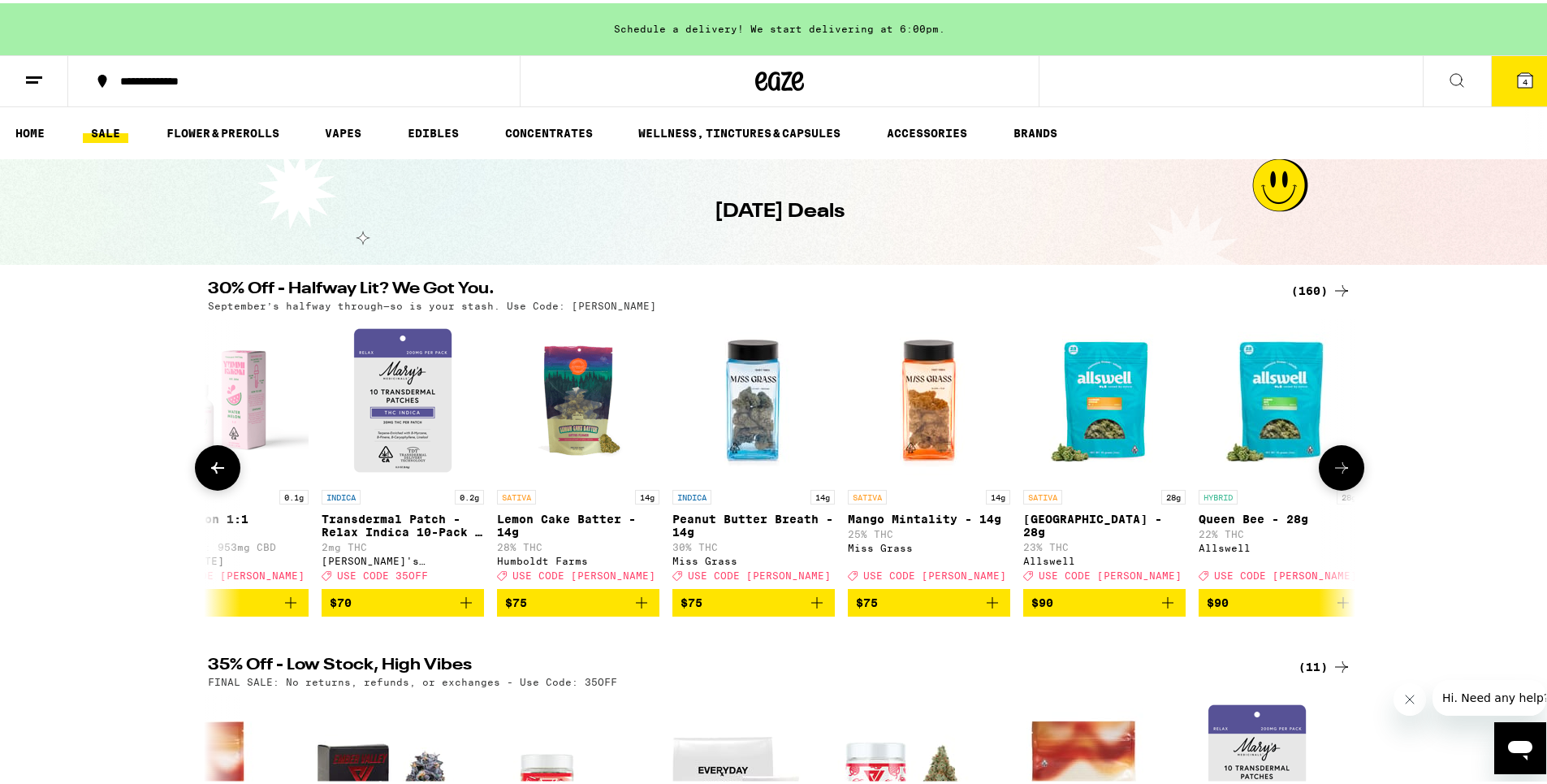
scroll to position [0, 26093]
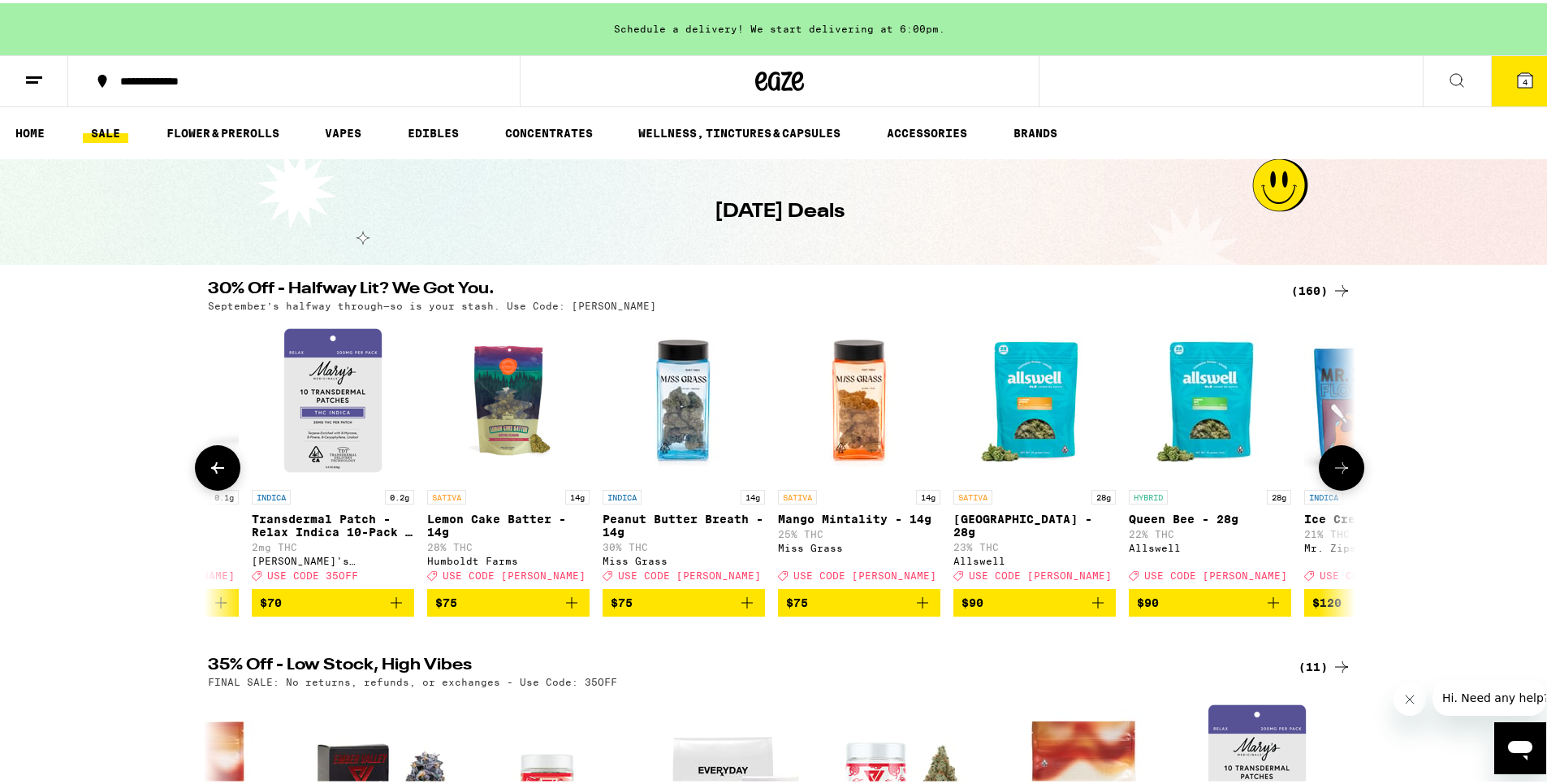
click at [1346, 484] on button at bounding box center [1341, 465] width 46 height 46
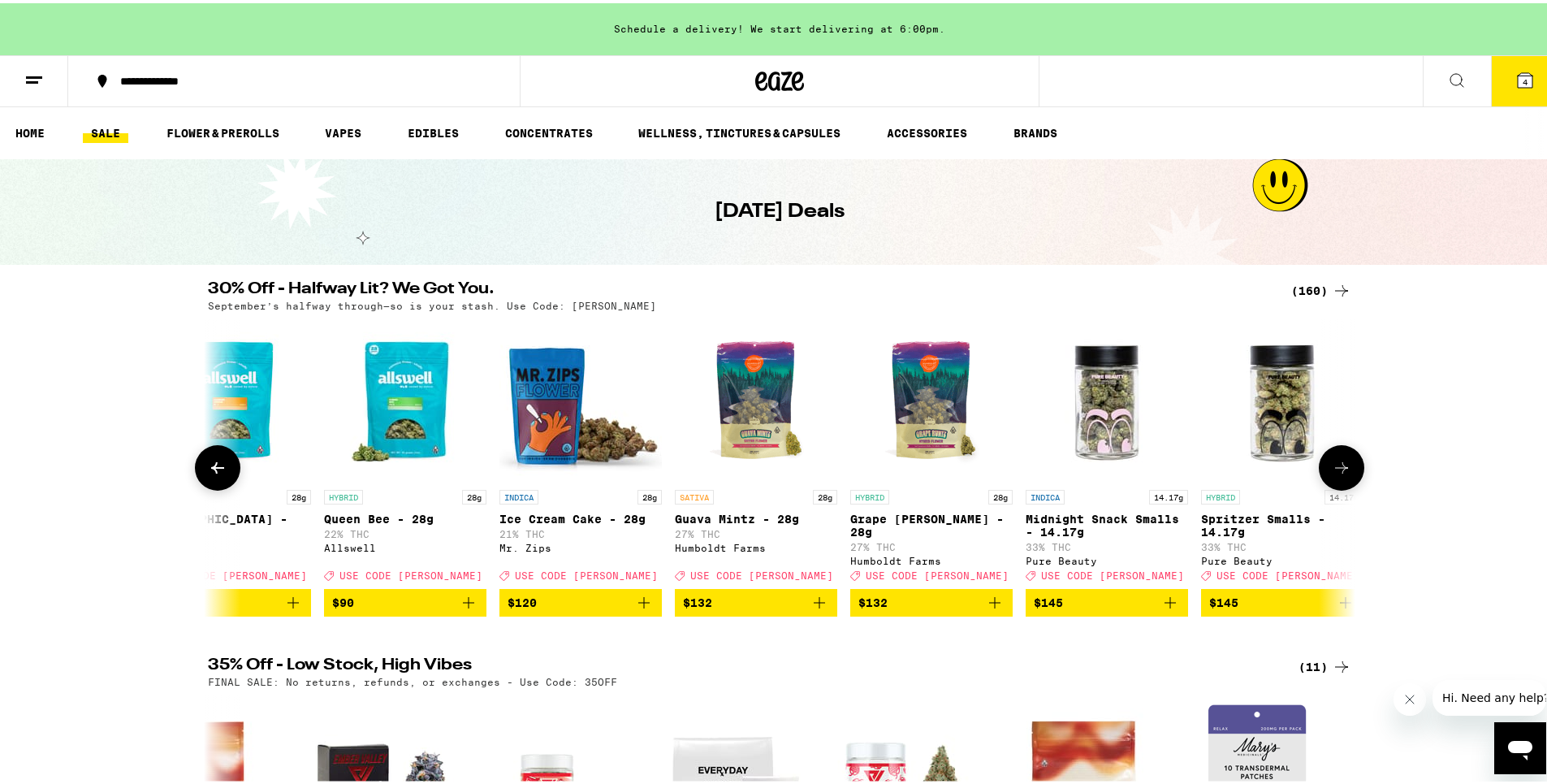
scroll to position [0, 26923]
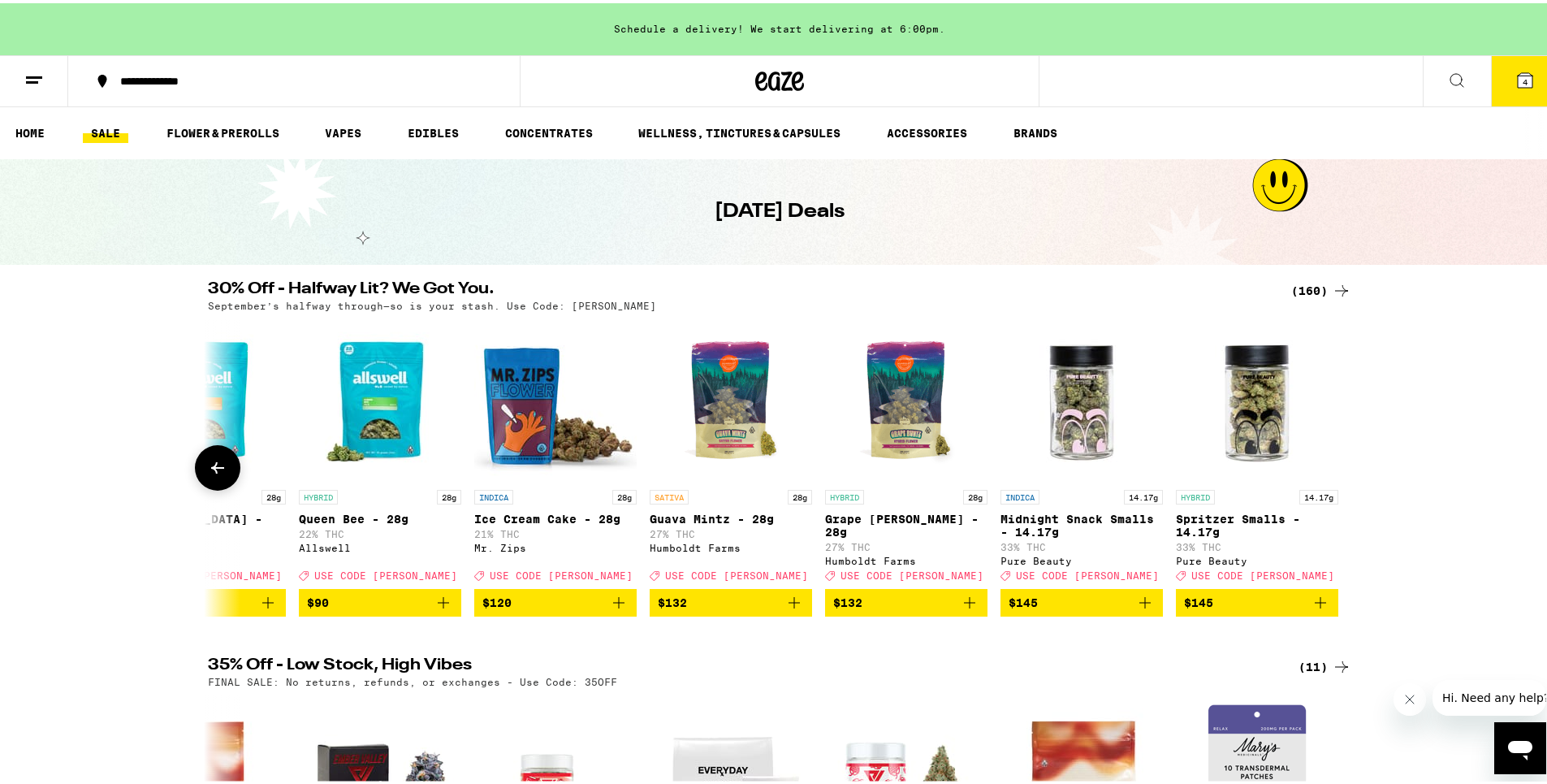
click at [1346, 484] on div at bounding box center [1341, 465] width 46 height 46
